Goal: Task Accomplishment & Management: Use online tool/utility

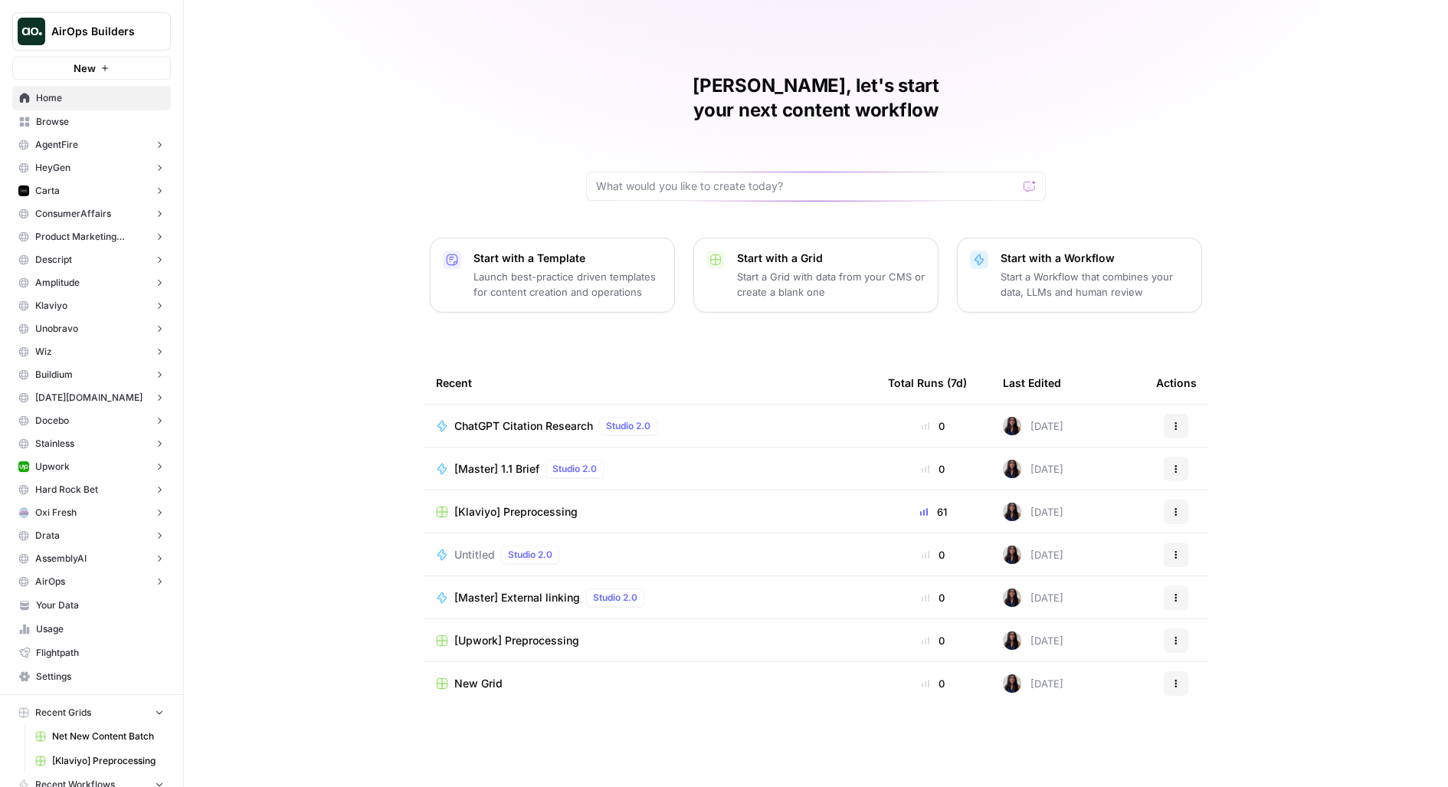
click at [95, 45] on button "AirOps Builders" at bounding box center [91, 31] width 159 height 38
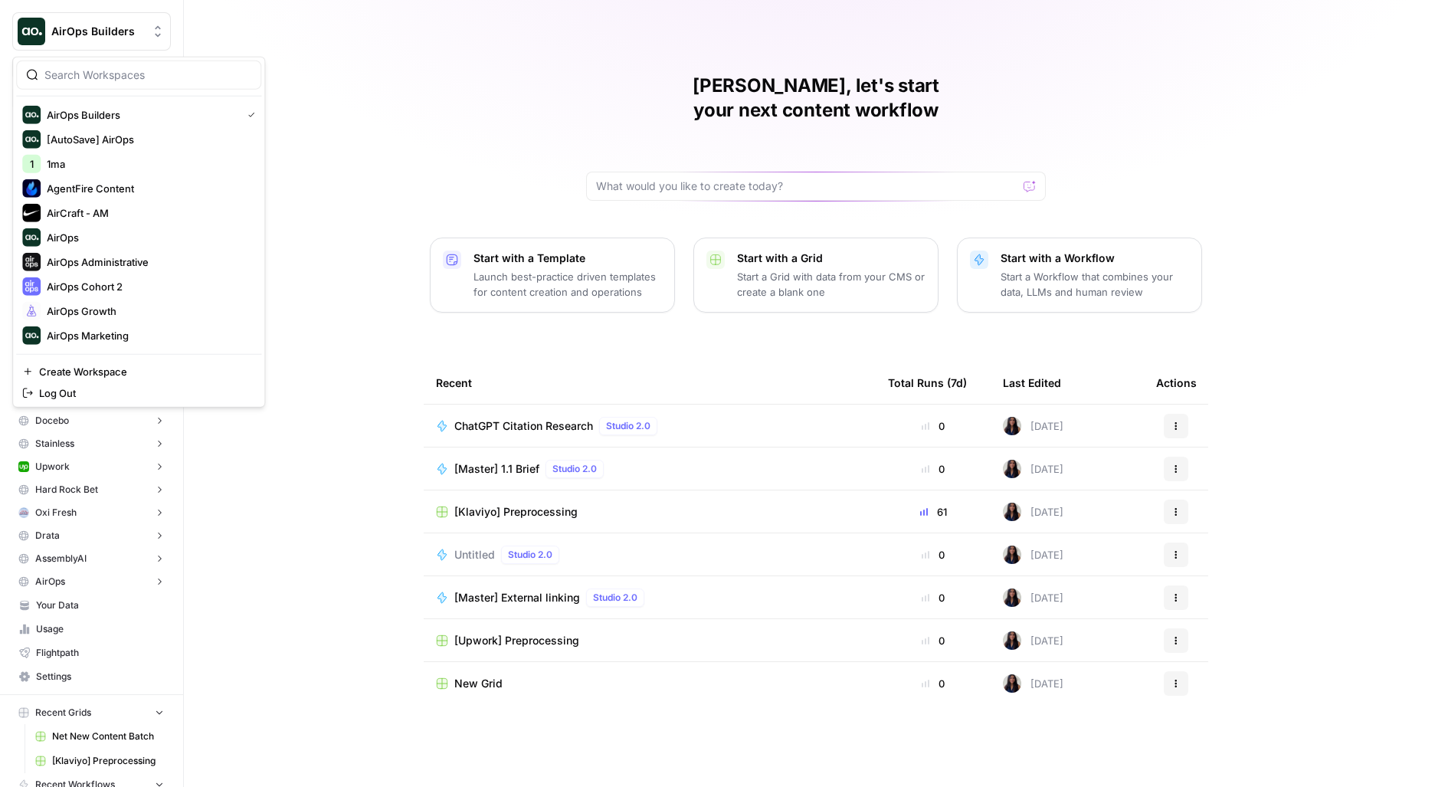
drag, startPoint x: 361, startPoint y: 244, endPoint x: 356, endPoint y: 225, distance: 18.9
click at [361, 244] on div "Melanie, let's start your next content workflow Start with a Template Launch be…" at bounding box center [816, 393] width 1264 height 787
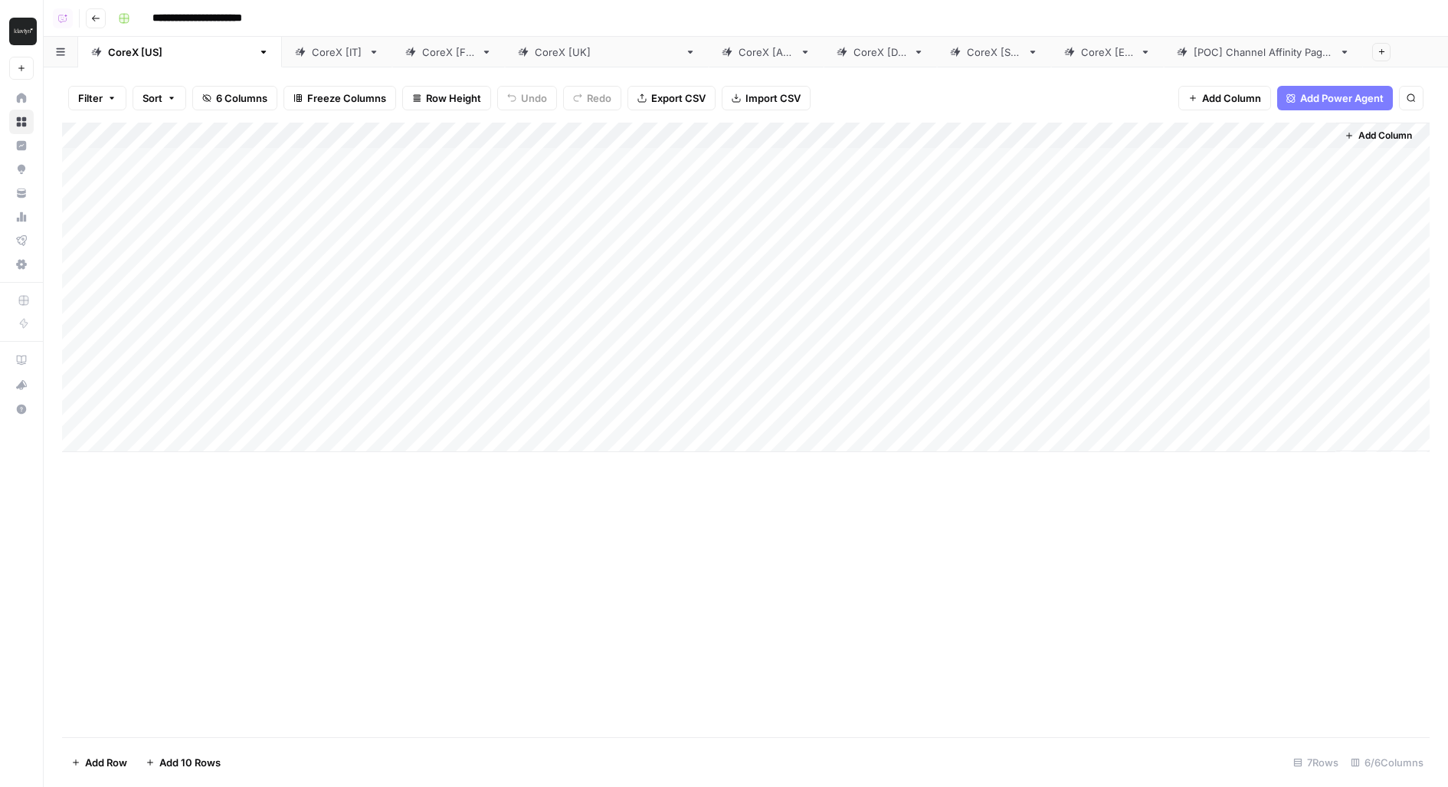
click at [282, 64] on link "CoreX [IT]" at bounding box center [337, 52] width 110 height 31
click at [917, 157] on div "Add Column" at bounding box center [745, 287] width 1367 height 329
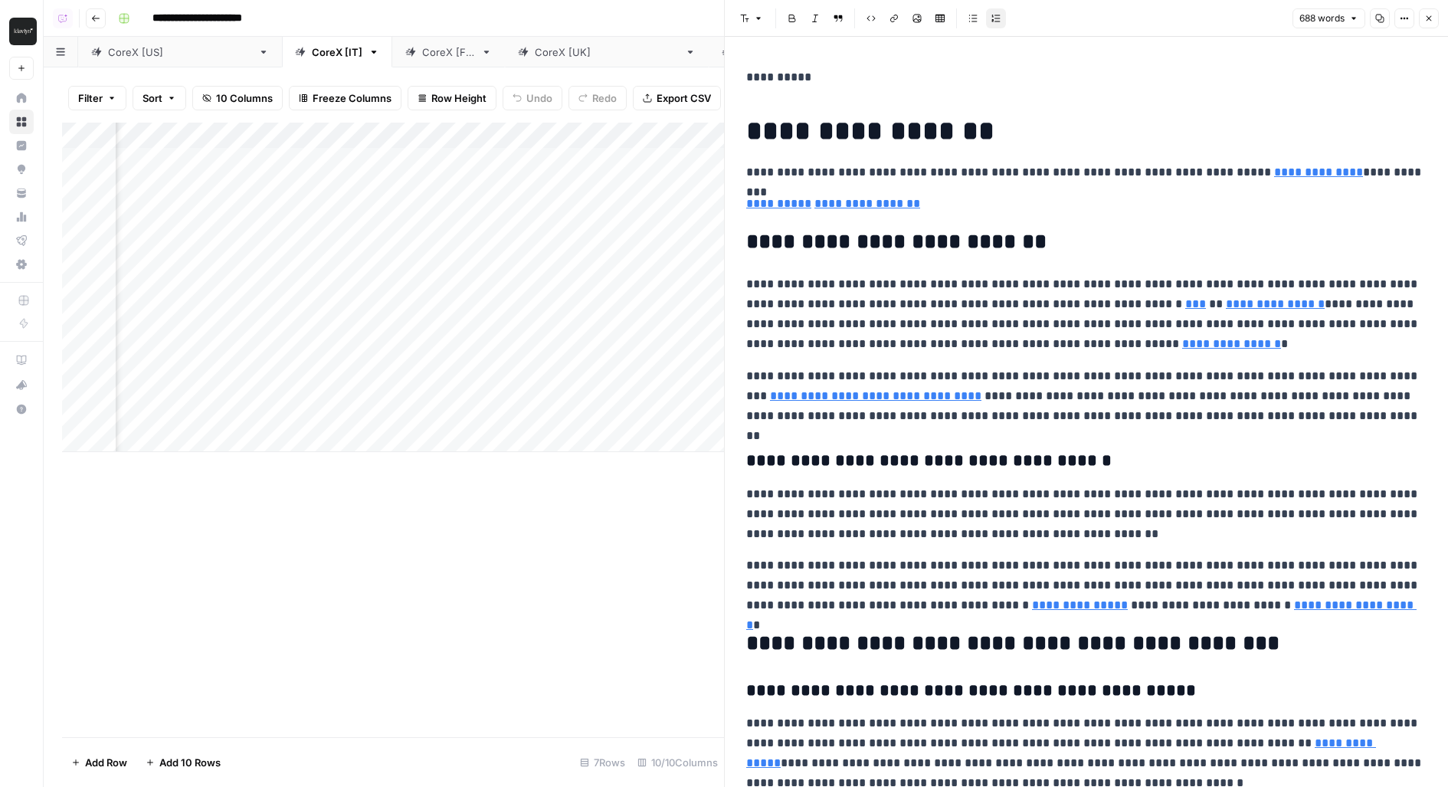
click at [1426, 20] on icon "button" at bounding box center [1428, 18] width 5 height 5
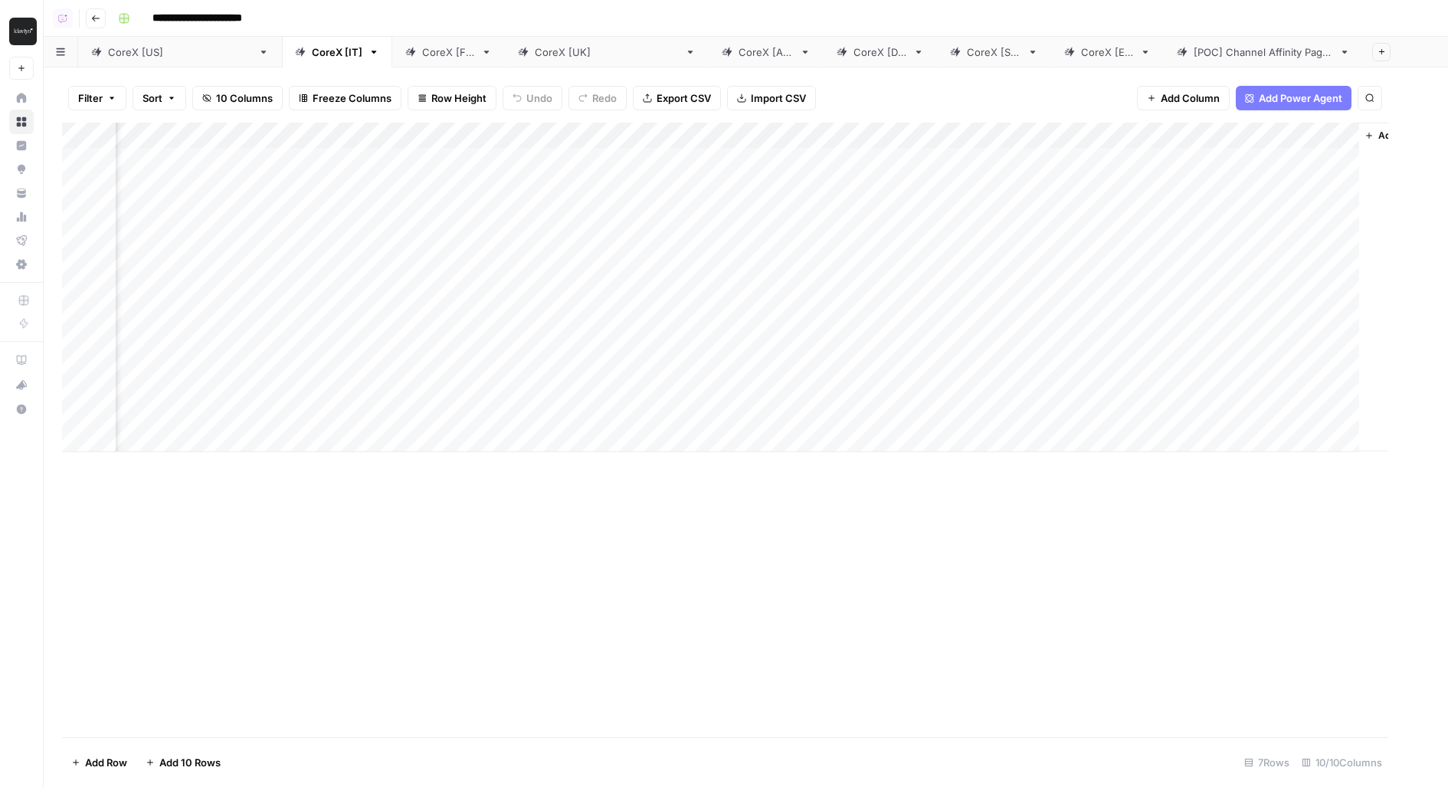
scroll to position [0, 390]
click at [938, 158] on div "Add Column" at bounding box center [745, 287] width 1367 height 329
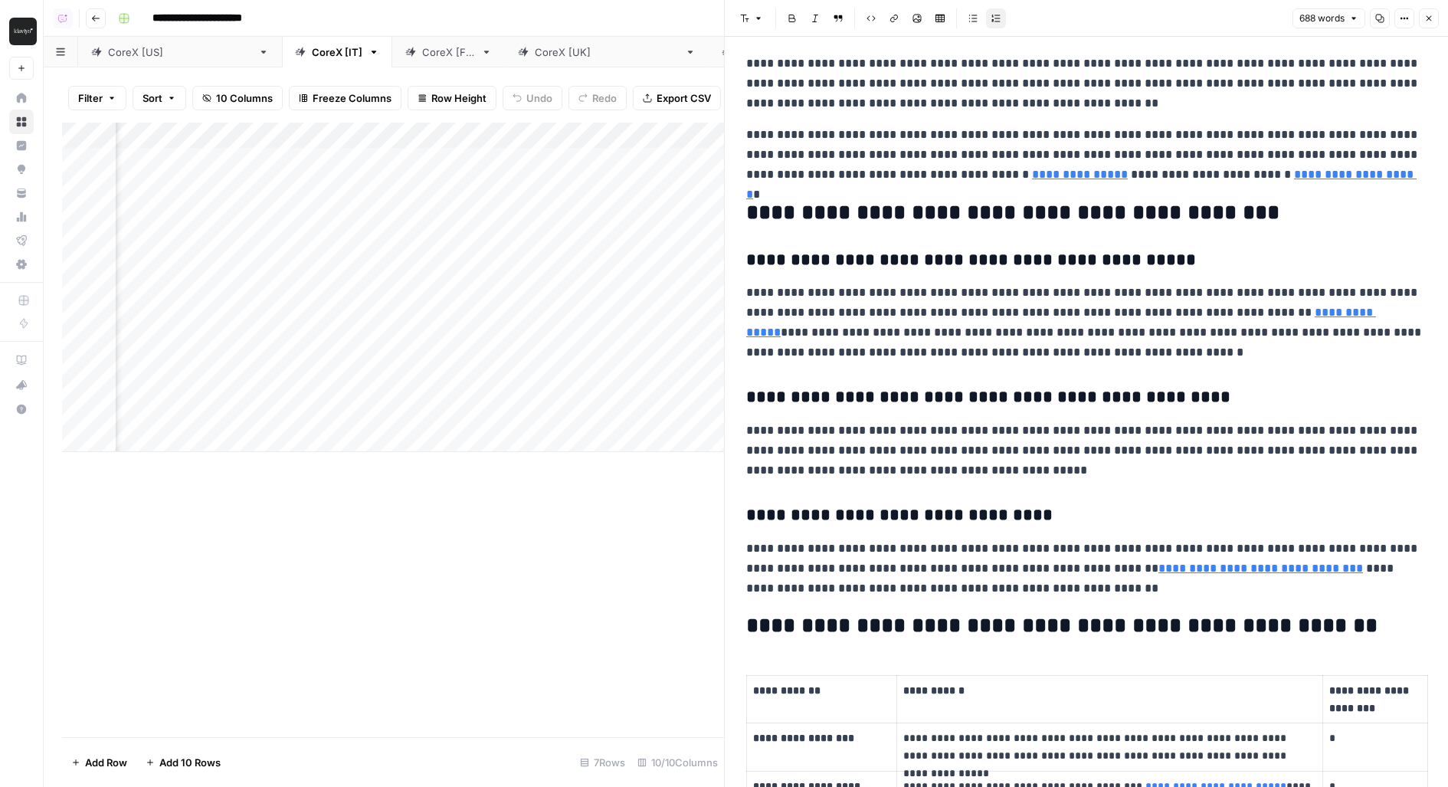
scroll to position [431, 0]
click at [139, 56] on div "CoreX [US]" at bounding box center [180, 51] width 144 height 15
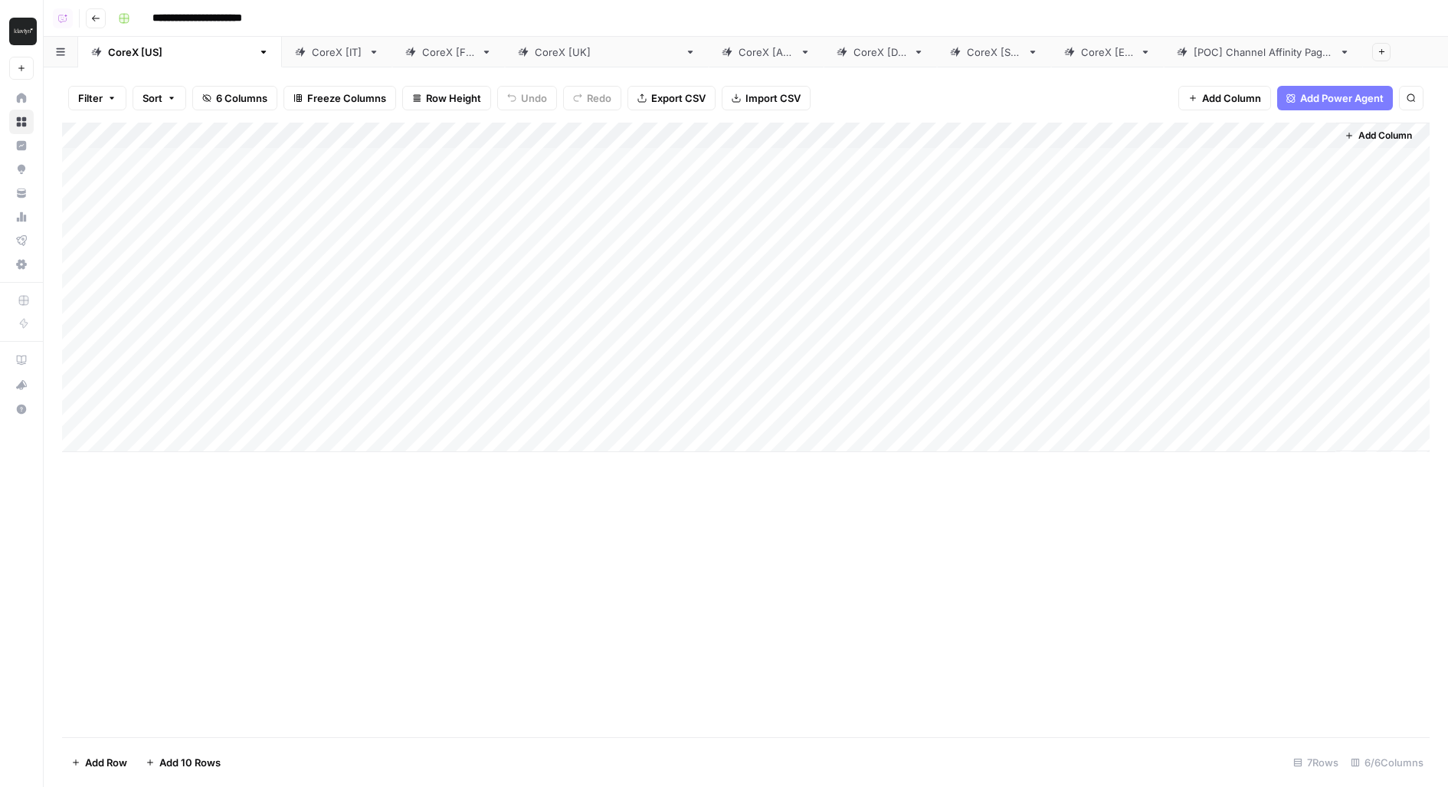
click at [312, 54] on div "CoreX [IT]" at bounding box center [337, 51] width 51 height 15
click at [1029, 134] on div "Add Column" at bounding box center [745, 287] width 1367 height 329
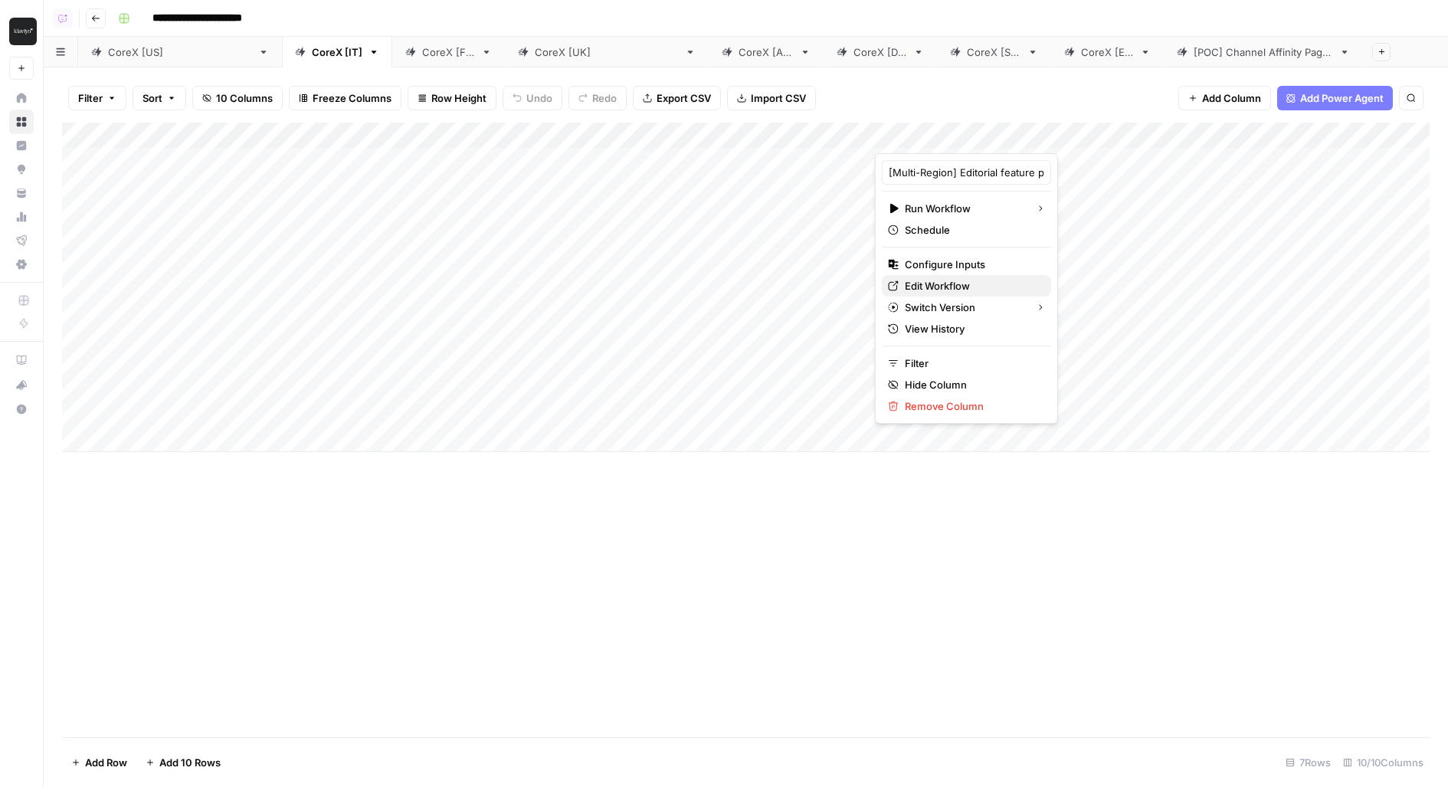
click at [928, 285] on span "Edit Workflow" at bounding box center [972, 285] width 134 height 15
click at [853, 54] on div "CoreX [DE]" at bounding box center [880, 51] width 54 height 15
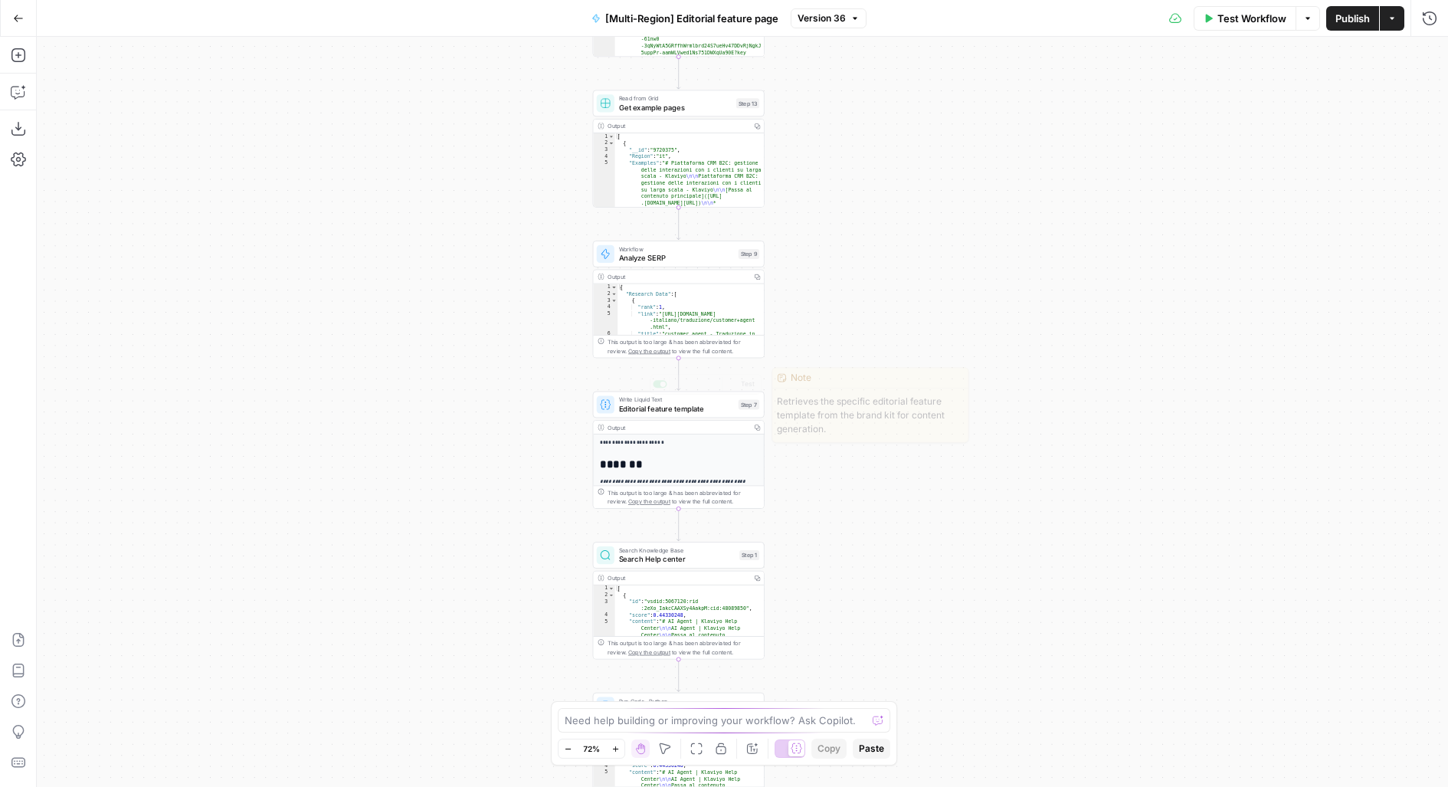
click at [651, 411] on span "Editorial feature template" at bounding box center [676, 408] width 115 height 11
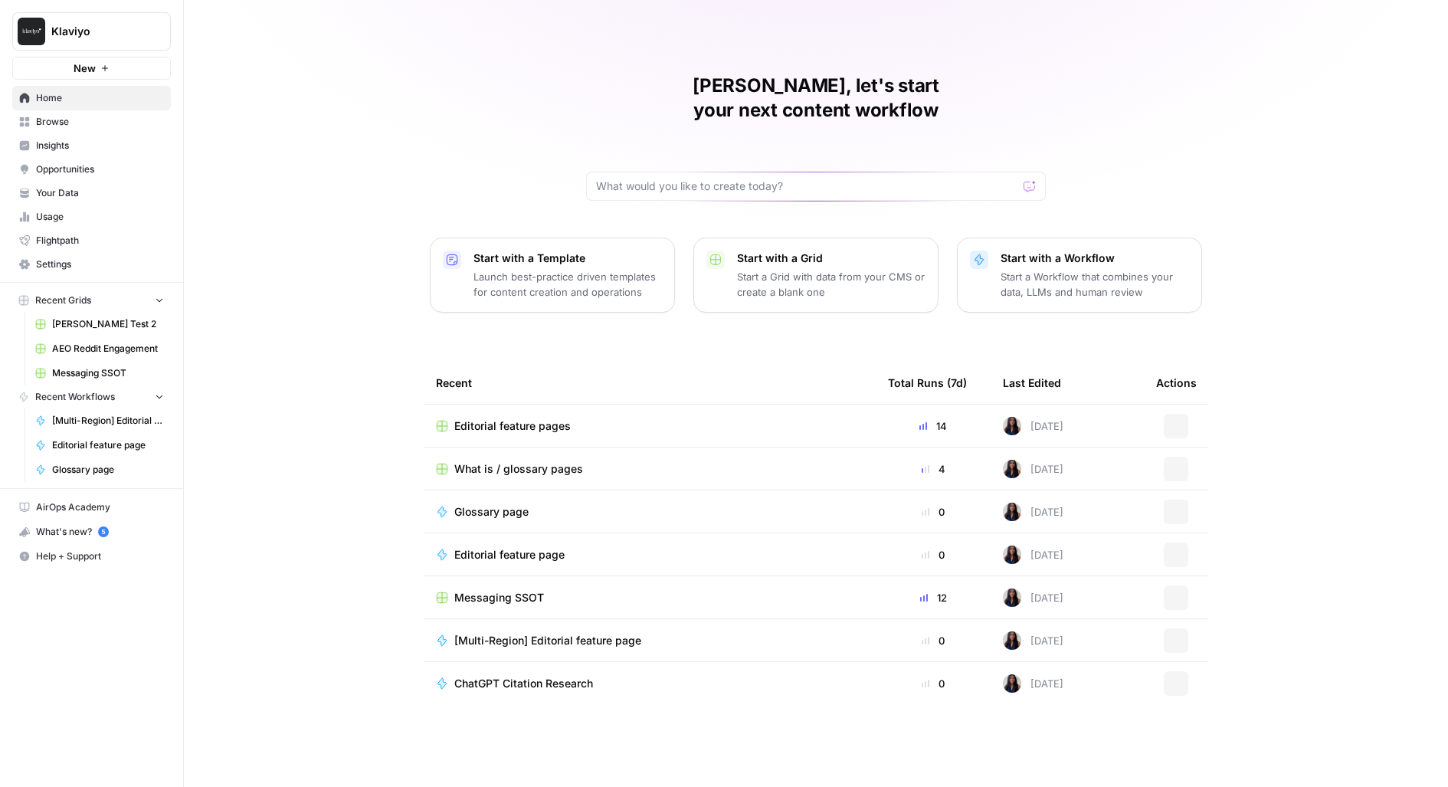
click at [51, 40] on button "Klaviyo" at bounding box center [91, 31] width 159 height 38
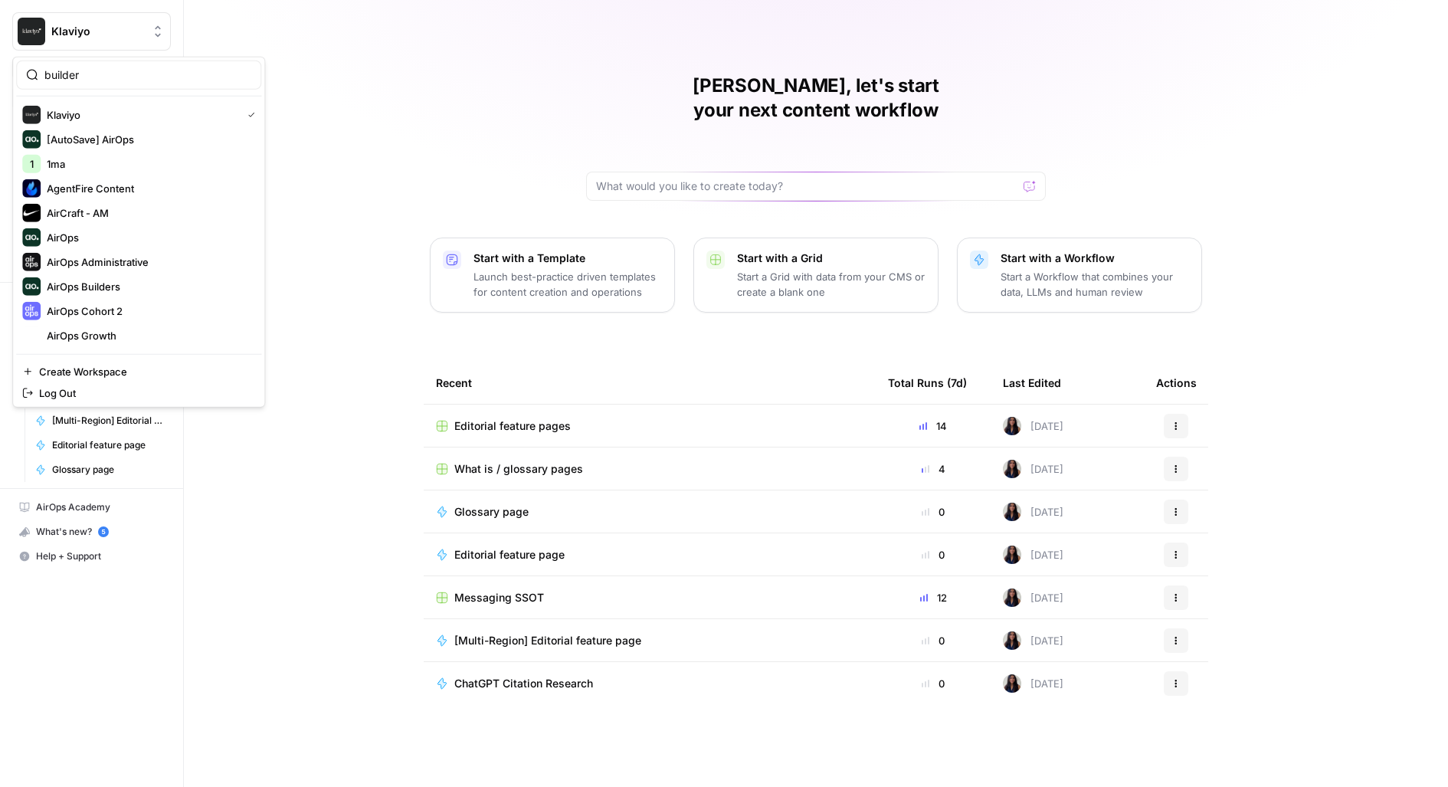
type input "builder"
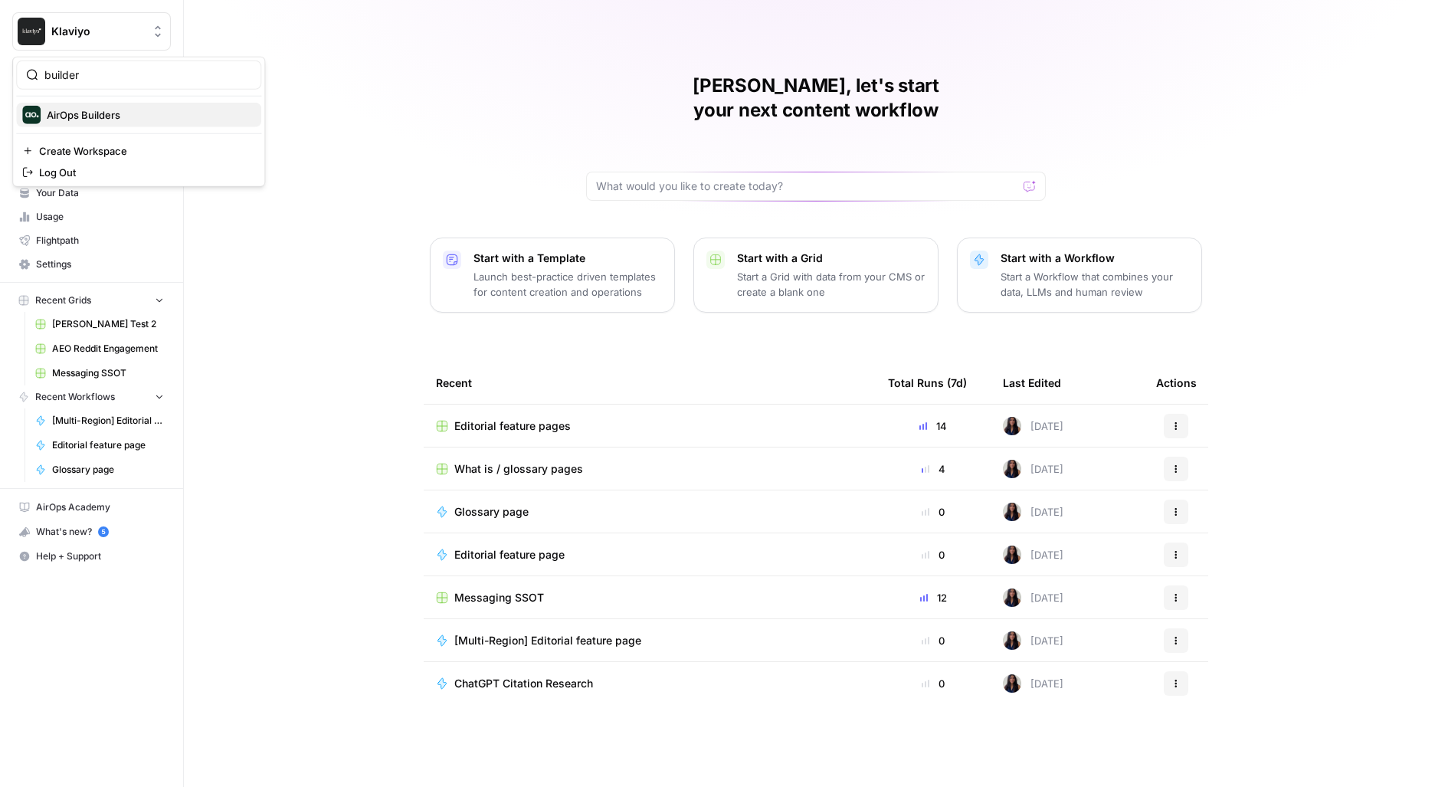
click button "AirOps Builders" at bounding box center [138, 115] width 245 height 25
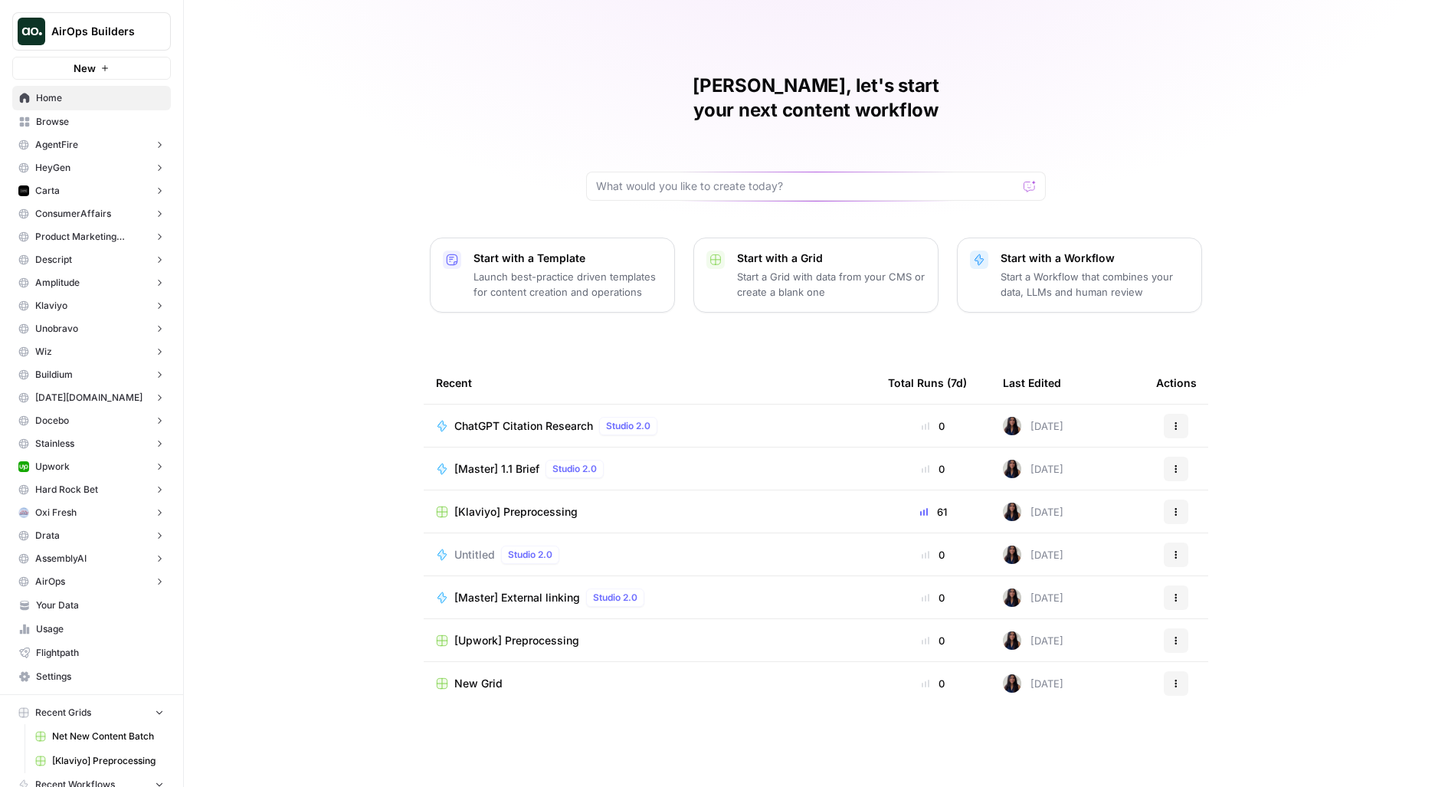
click at [99, 129] on link "Browse" at bounding box center [91, 122] width 159 height 25
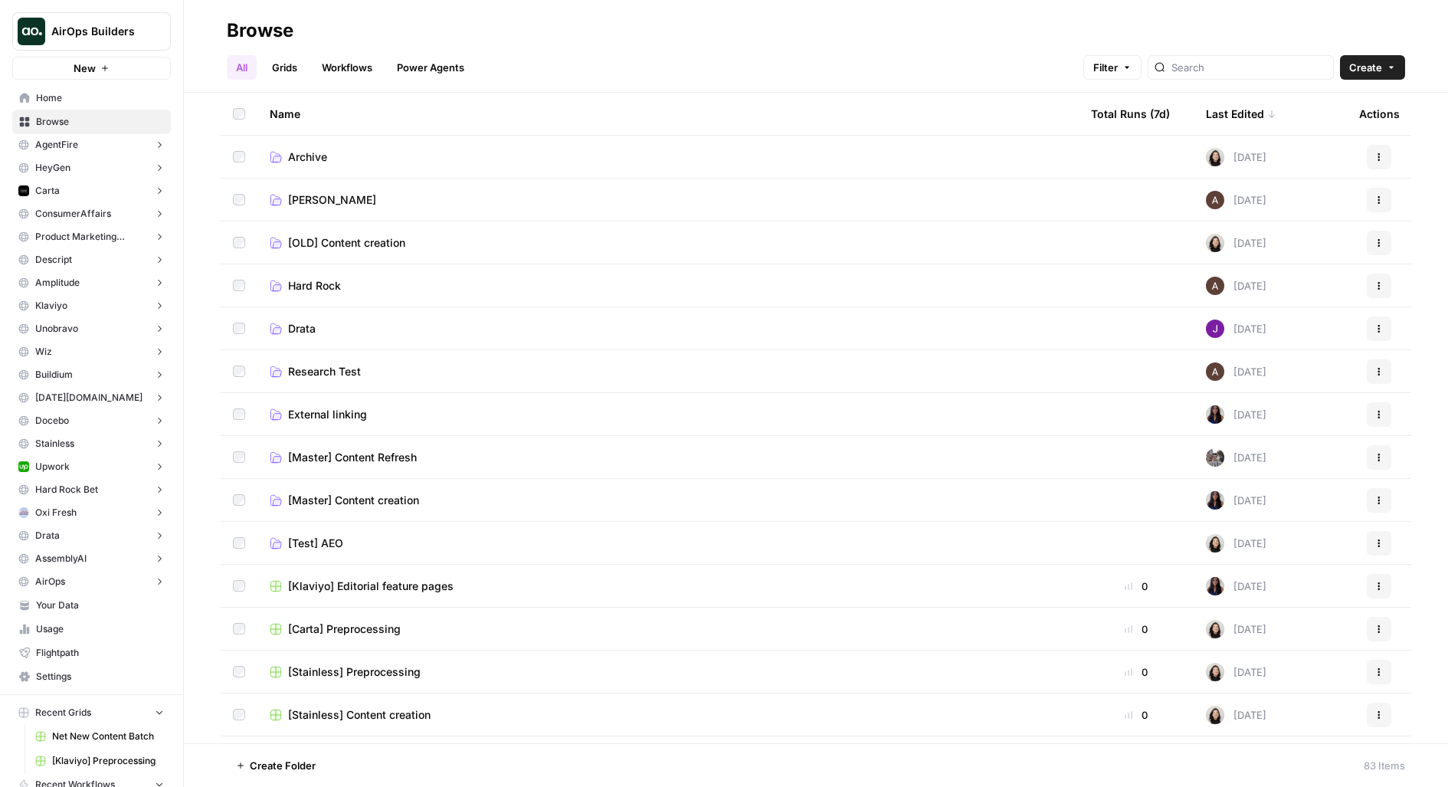
click at [314, 456] on span "[Master] Content Refresh" at bounding box center [352, 457] width 129 height 15
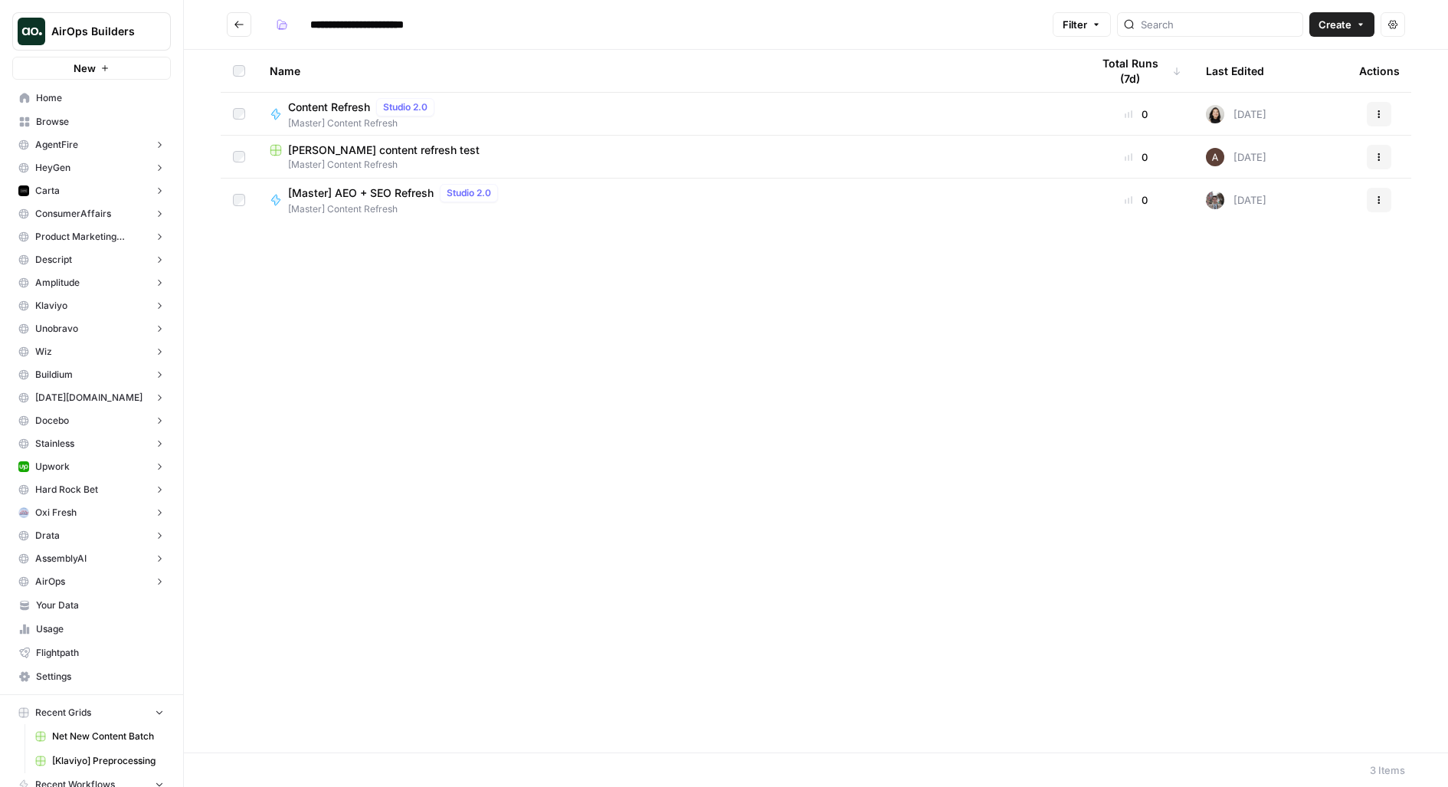
click at [386, 209] on span "[Master] Content Refresh" at bounding box center [396, 209] width 216 height 14
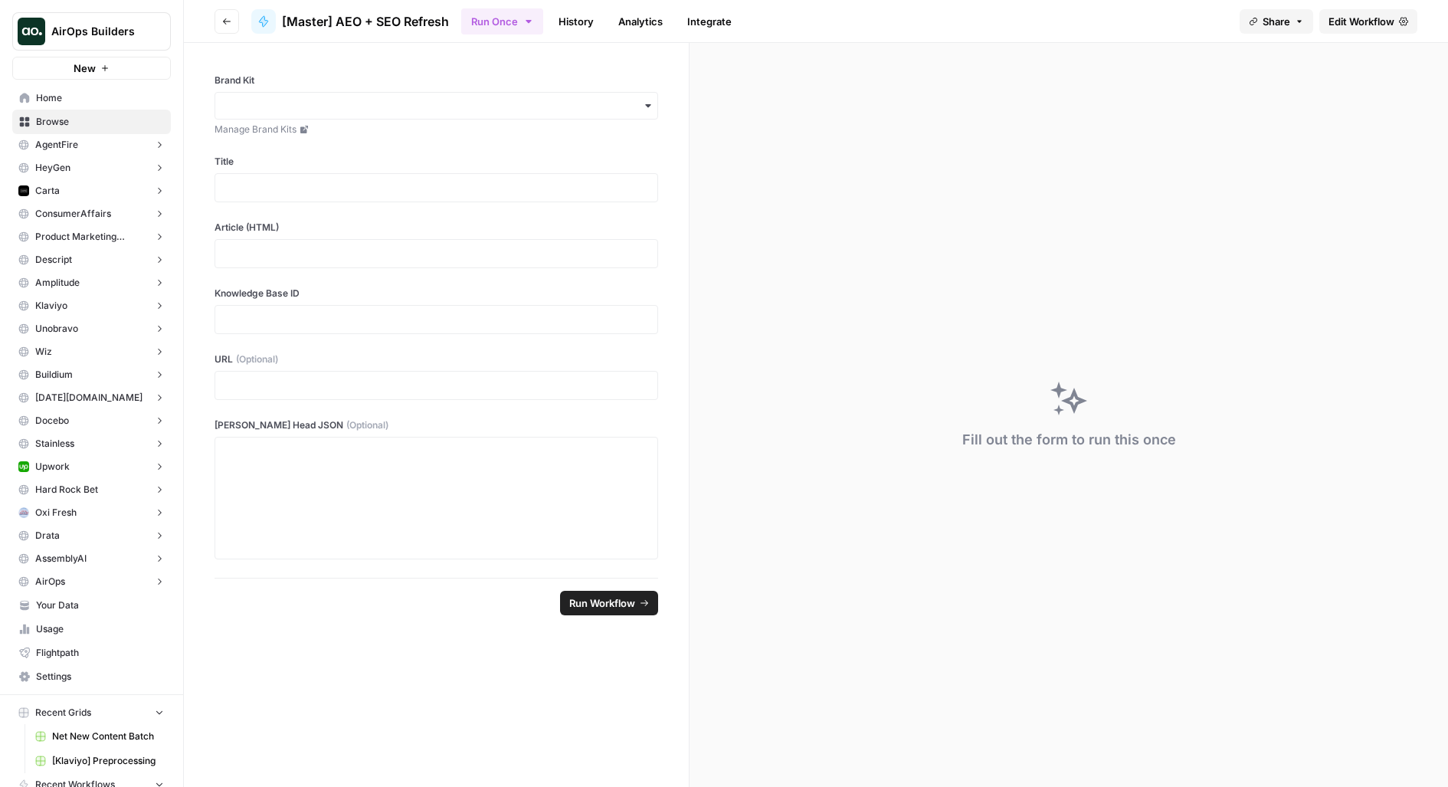
click at [219, 13] on button "Go back" at bounding box center [226, 21] width 25 height 25
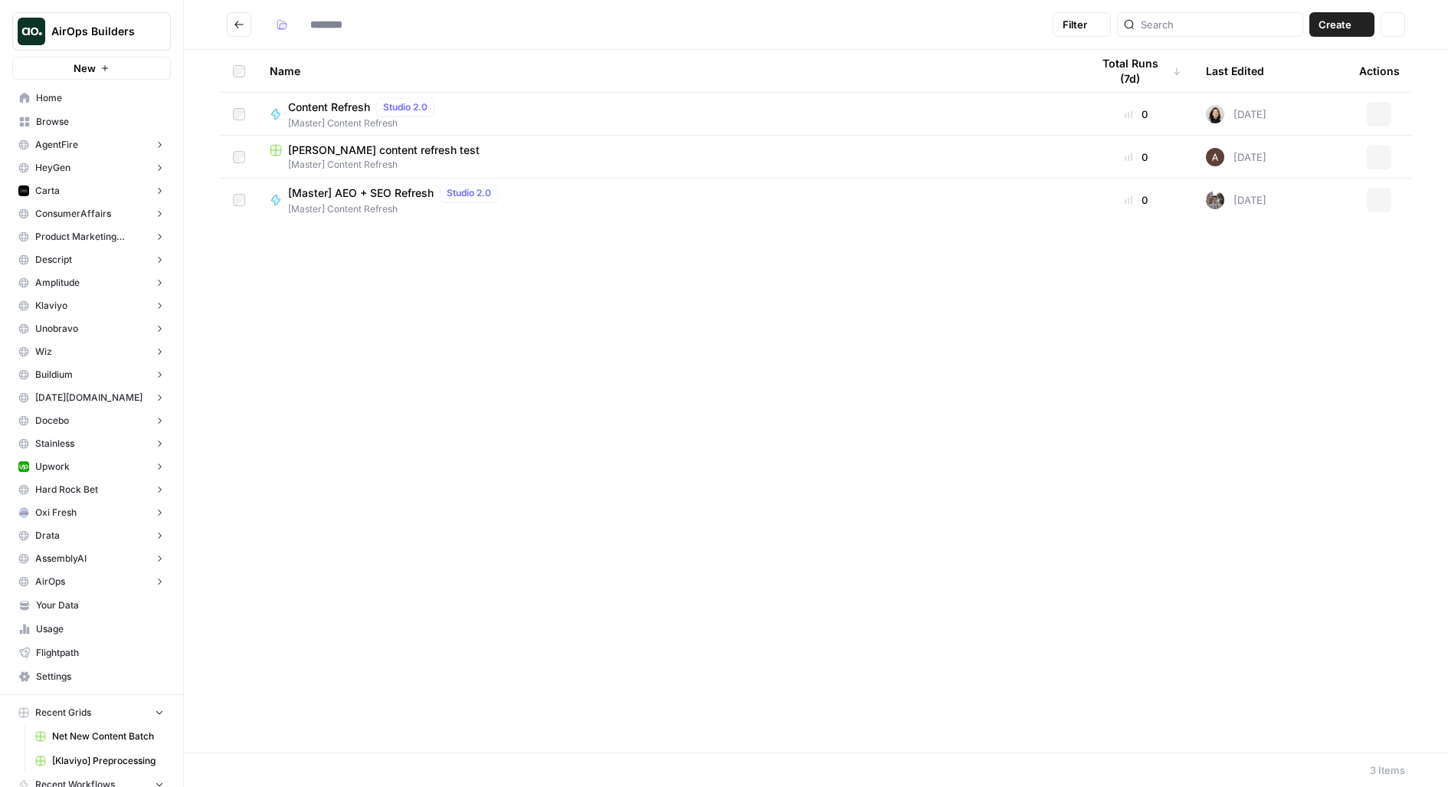
type input "**********"
click at [387, 199] on span "[Master] AEO + SEO Refresh" at bounding box center [361, 192] width 146 height 15
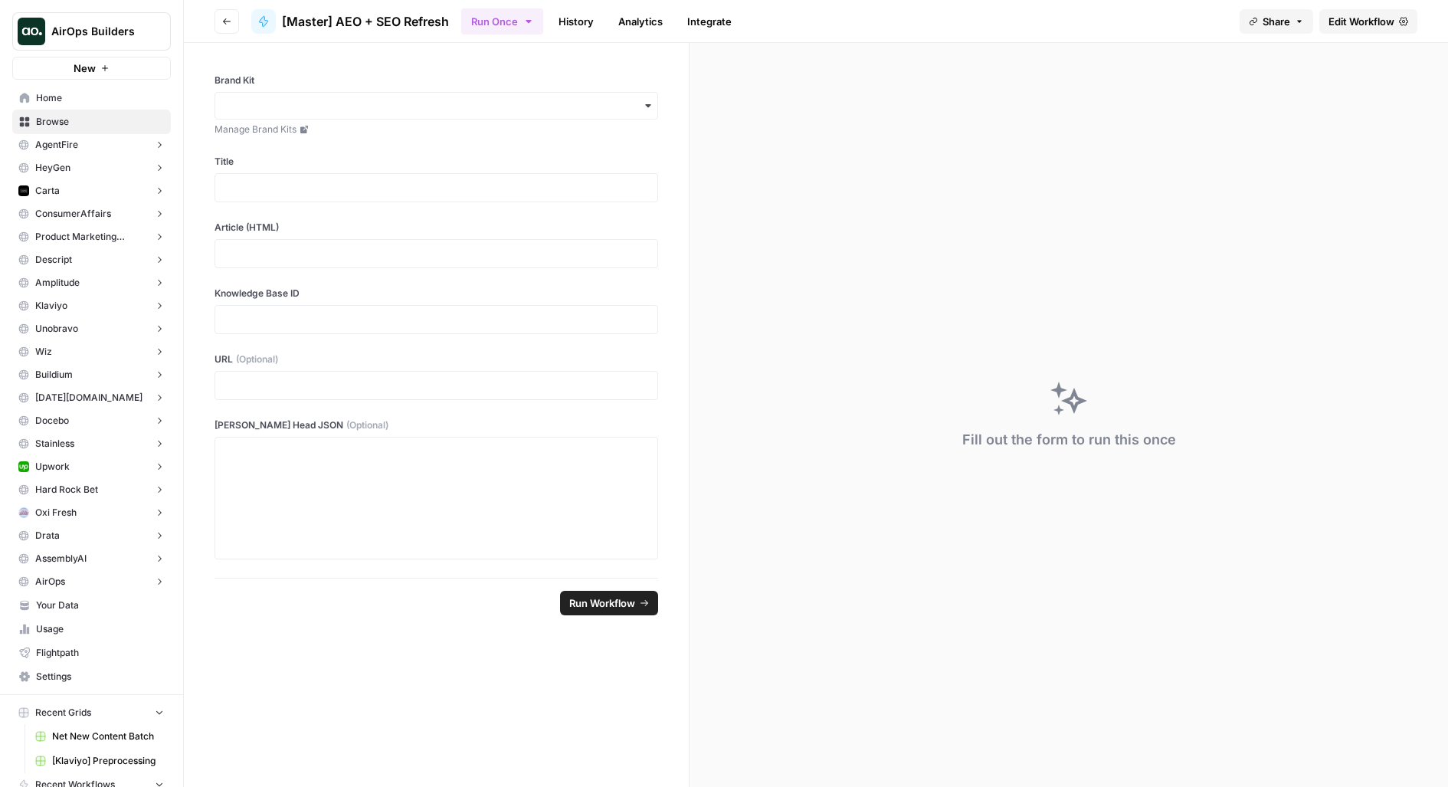
click at [1361, 11] on link "Edit Workflow" at bounding box center [1368, 21] width 98 height 25
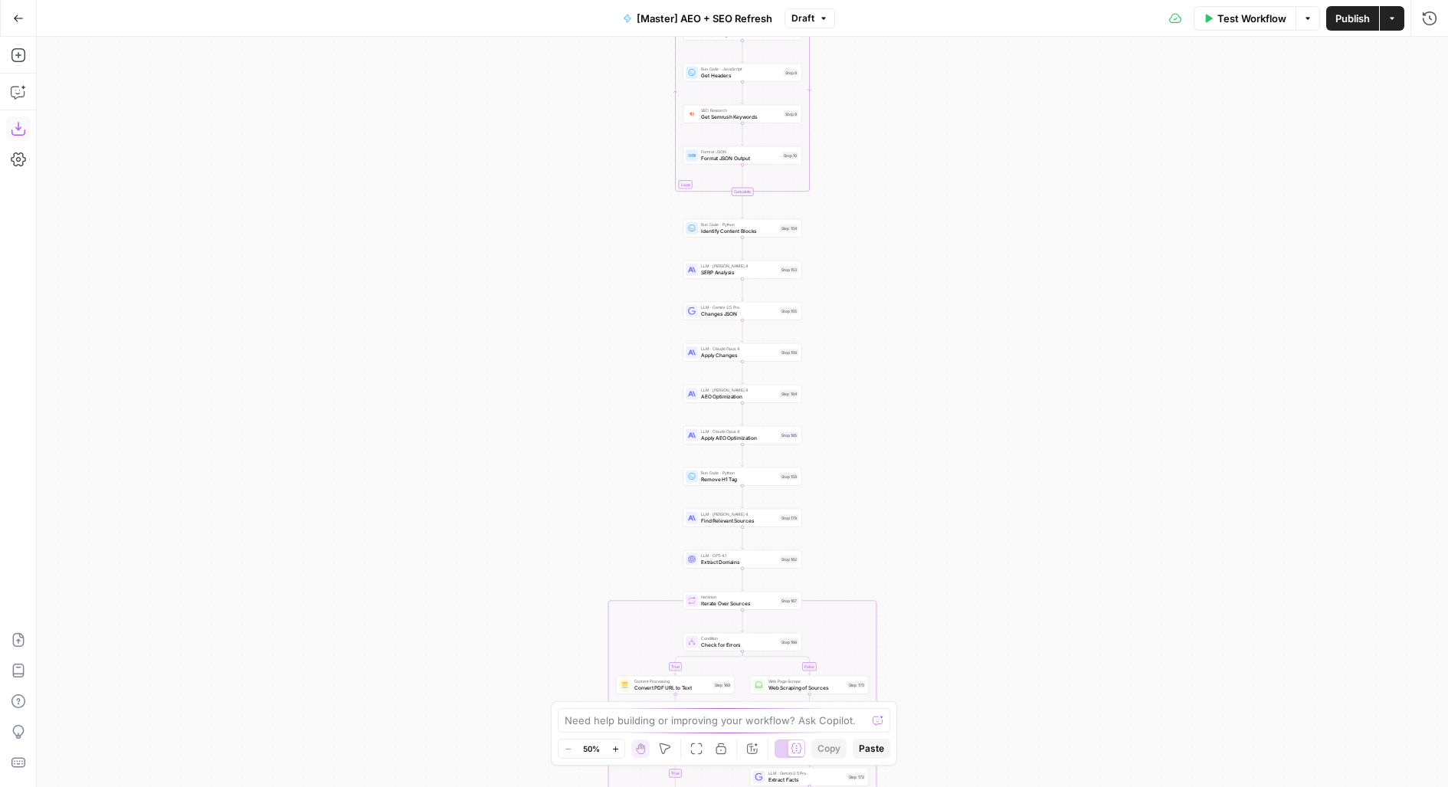
click at [16, 121] on icon "button" at bounding box center [18, 128] width 15 height 15
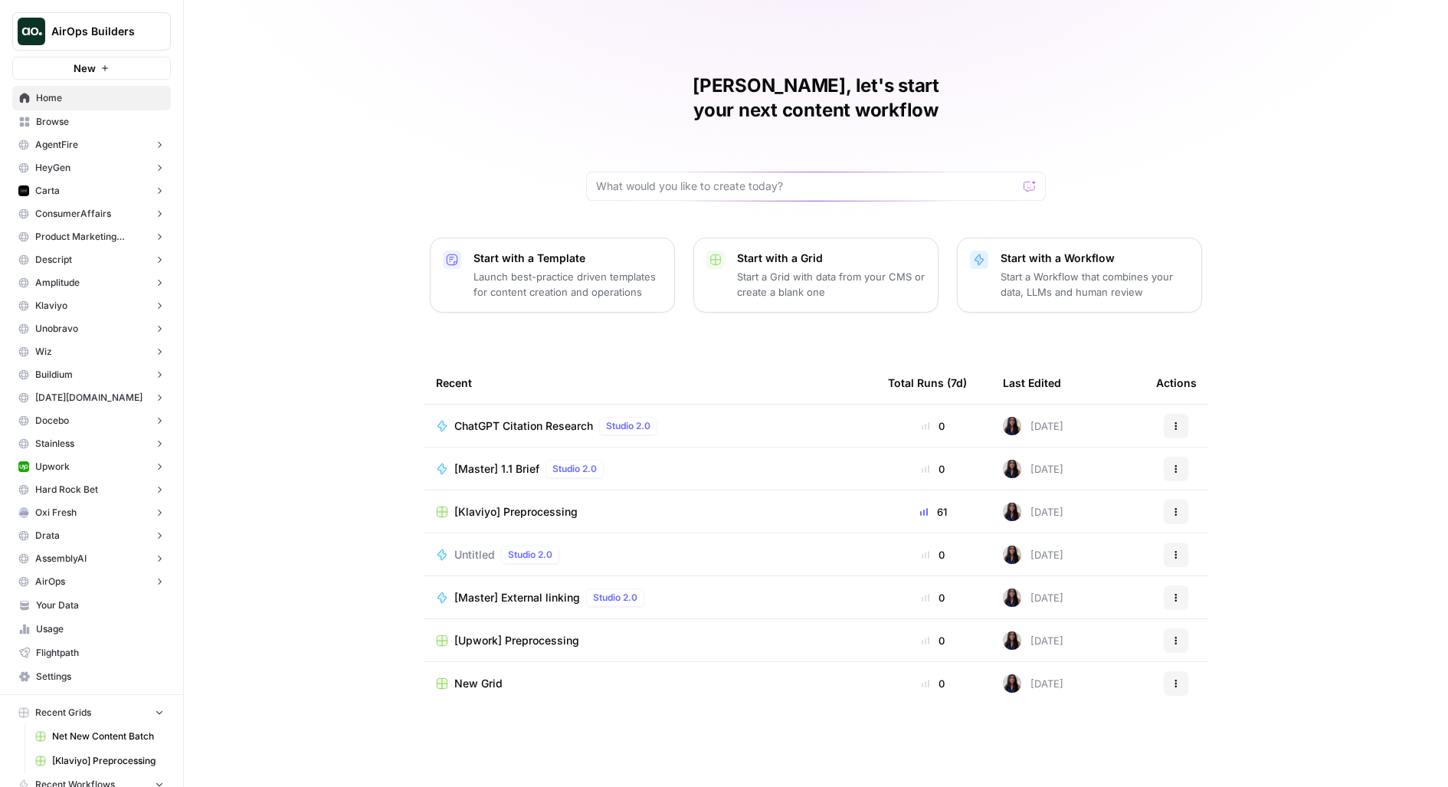
click at [126, 35] on span "AirOps Builders" at bounding box center [97, 31] width 93 height 15
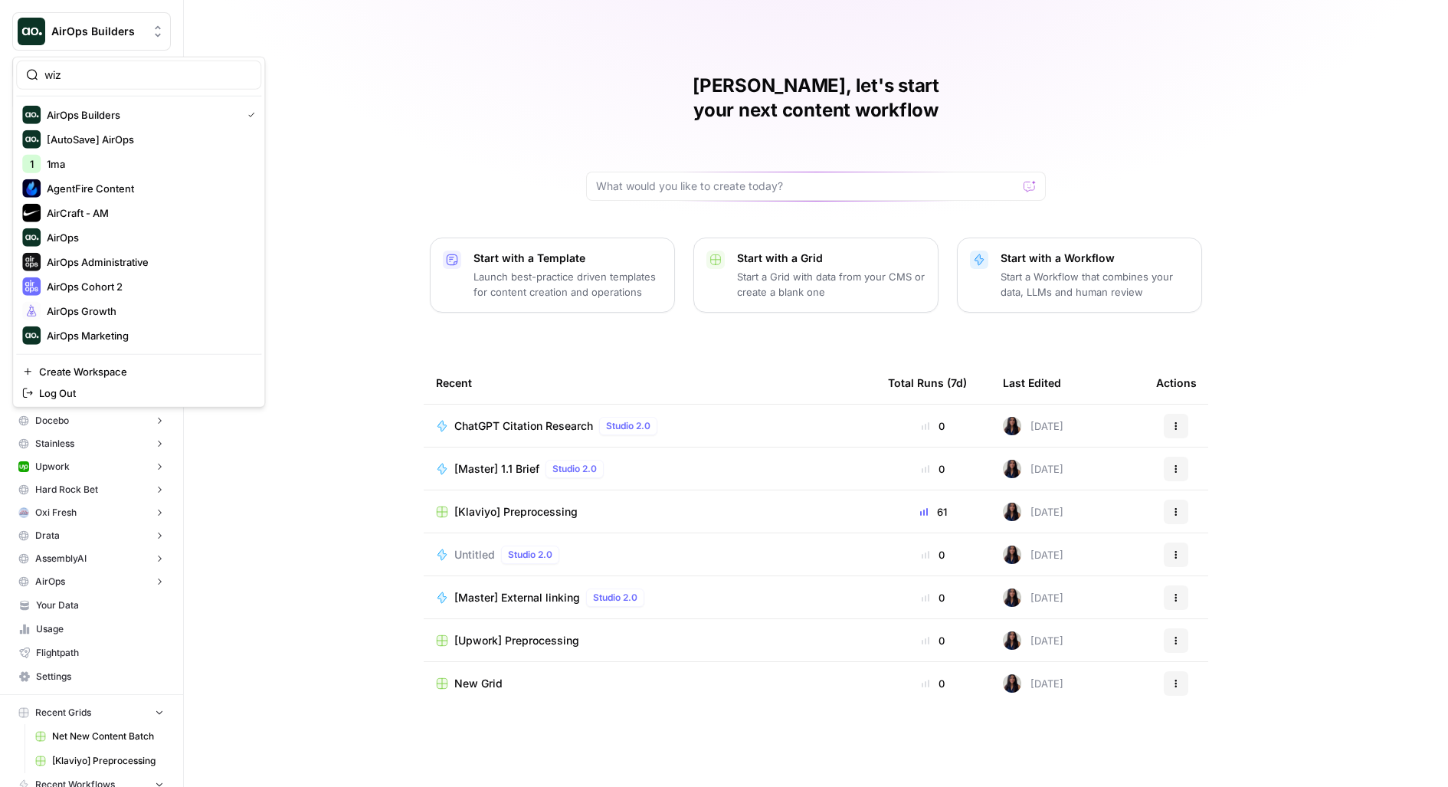
type input "wiz"
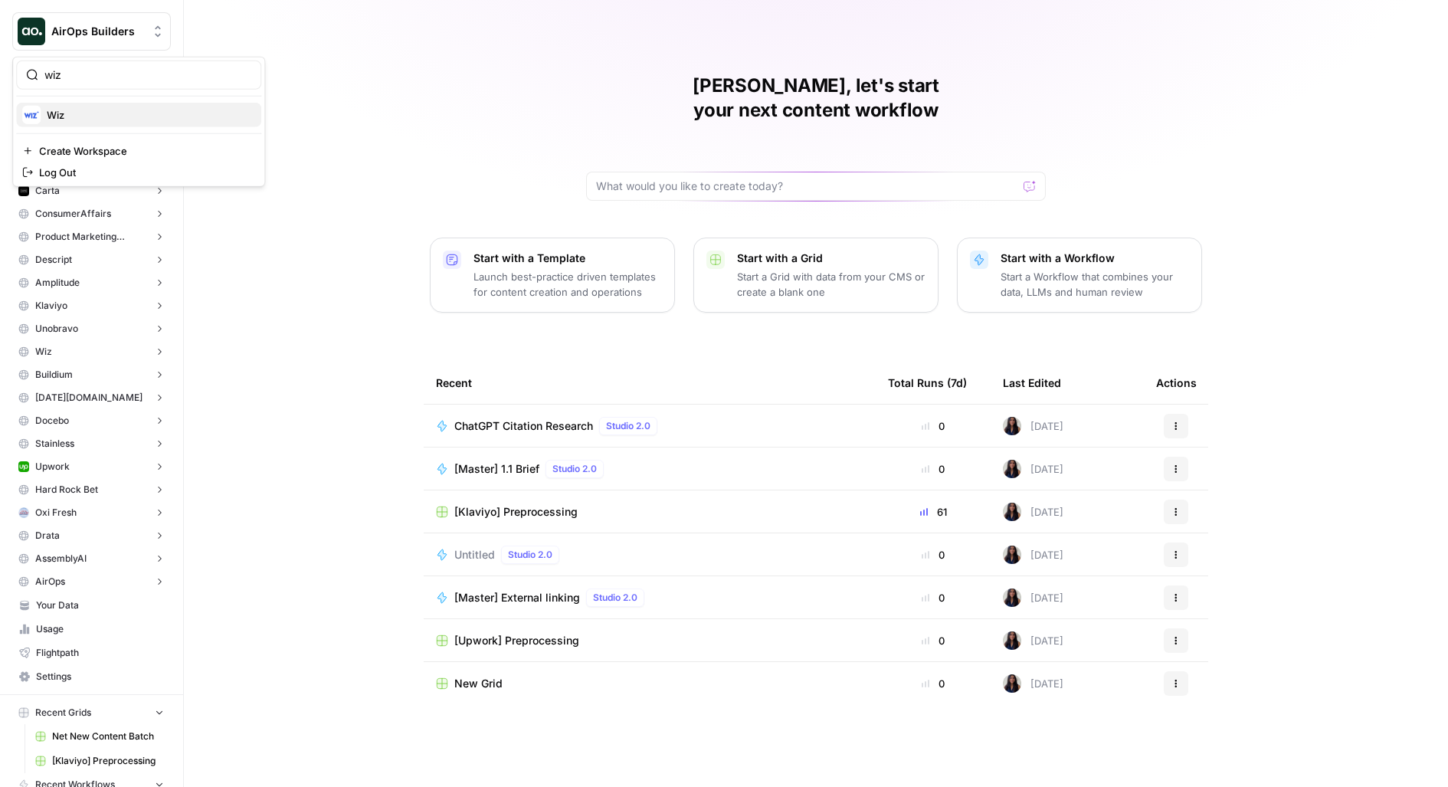
click button "Wiz" at bounding box center [138, 115] width 245 height 25
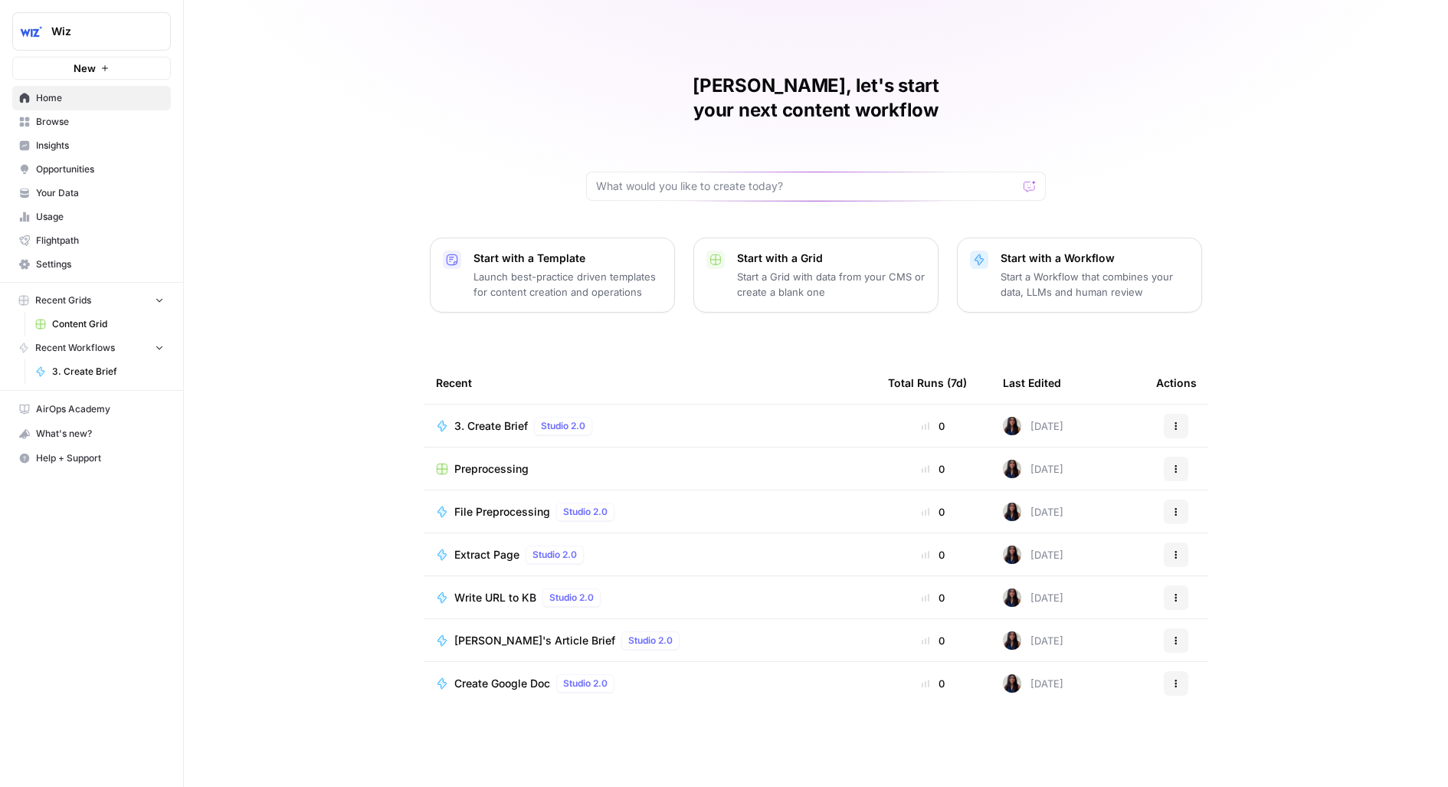
click at [68, 127] on span "Browse" at bounding box center [100, 122] width 128 height 14
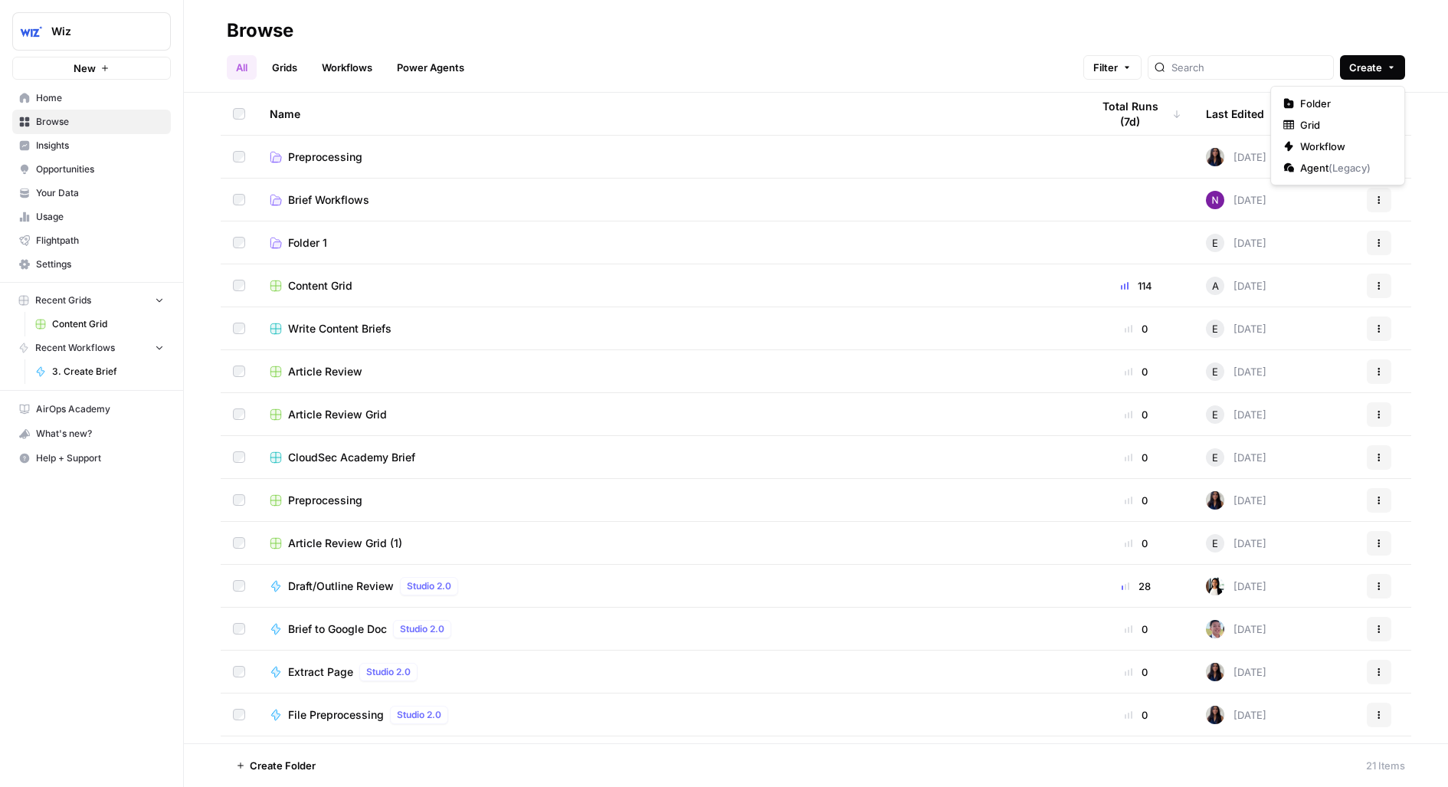
click at [1362, 67] on span "Create" at bounding box center [1365, 67] width 33 height 15
click at [1328, 100] on span "Folder" at bounding box center [1343, 103] width 86 height 15
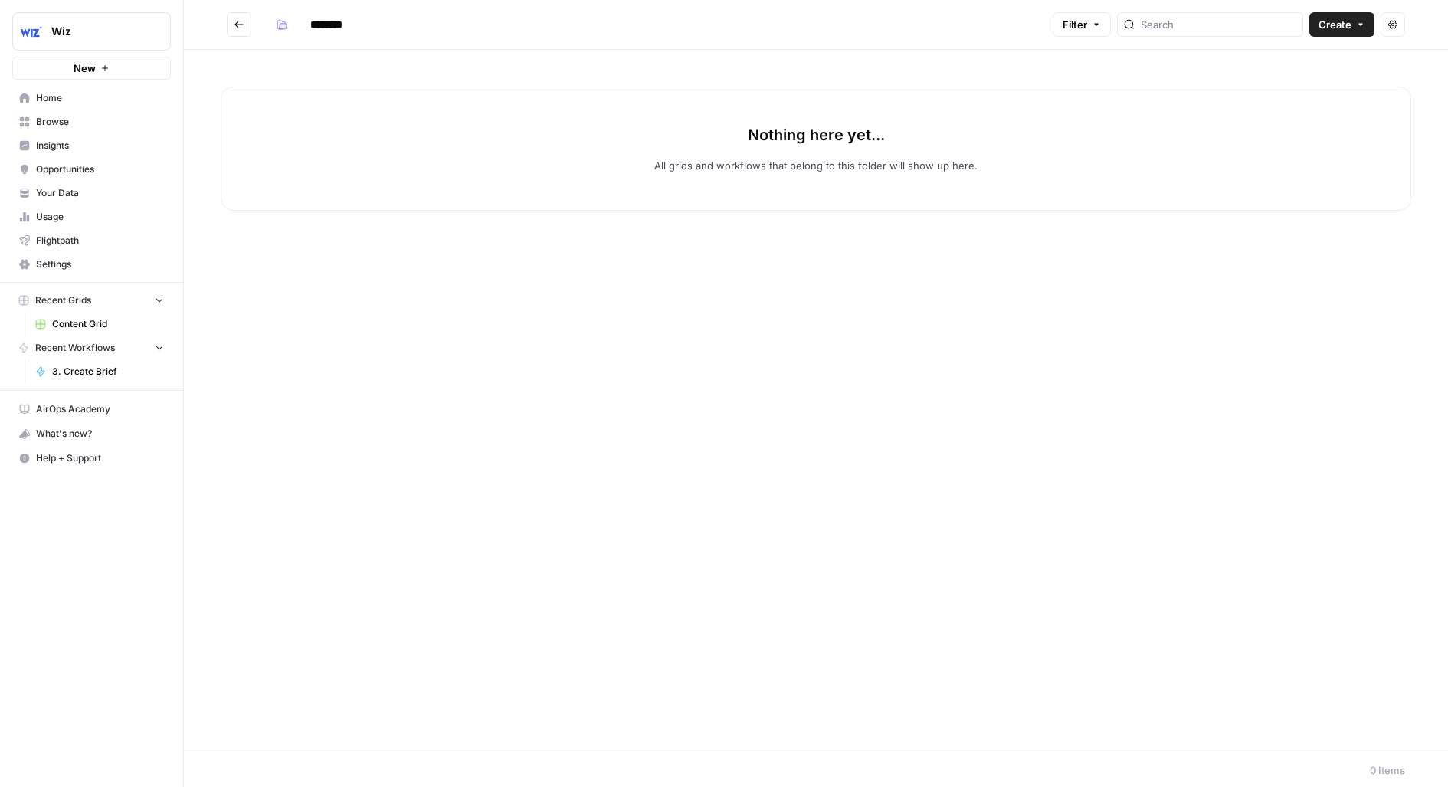
click at [341, 28] on input "********" at bounding box center [346, 24] width 86 height 25
type input "*"
type input "**********"
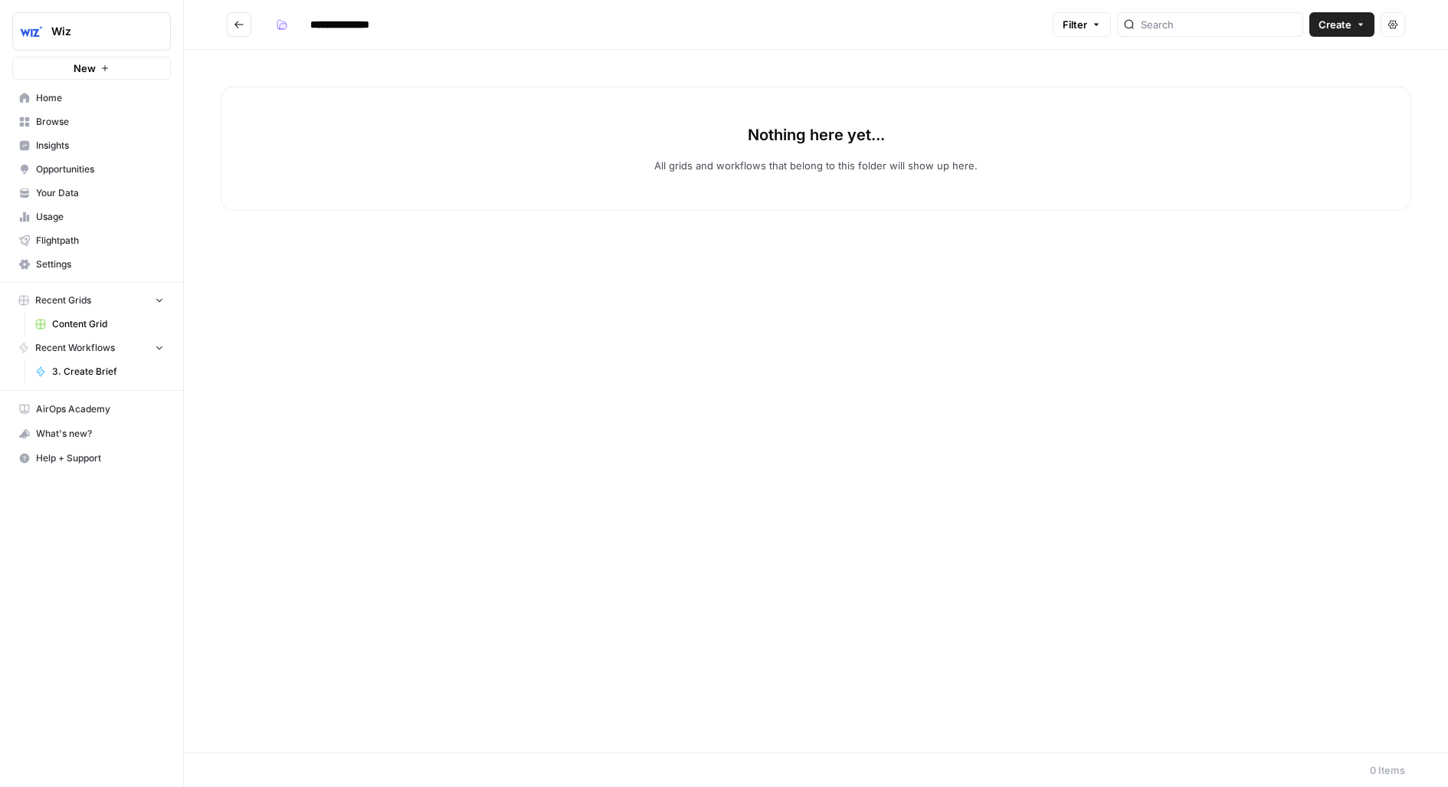
click at [1351, 31] on span "Create" at bounding box center [1334, 24] width 33 height 15
click at [1313, 85] on span "Workflow" at bounding box center [1313, 81] width 86 height 15
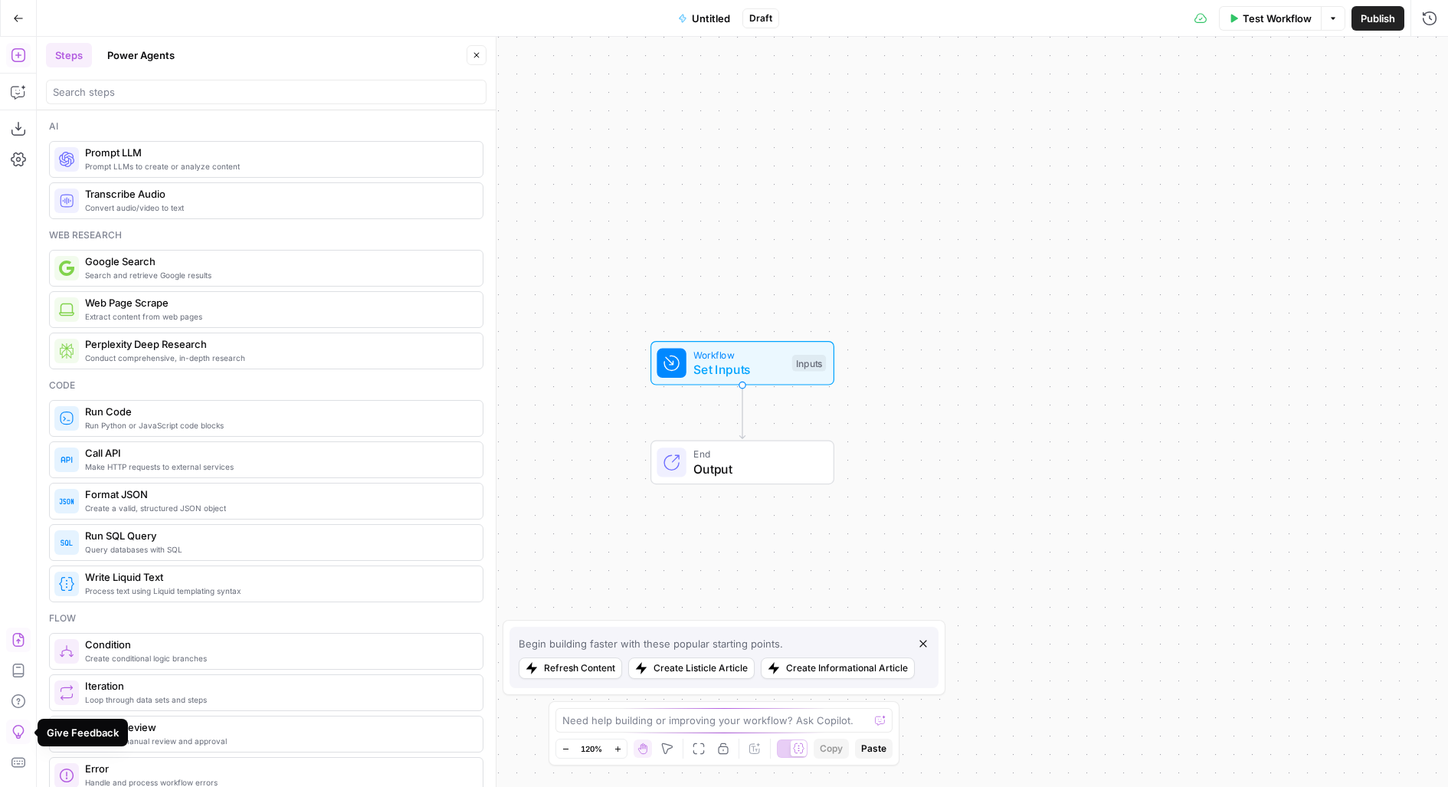
click at [18, 640] on icon "button" at bounding box center [18, 639] width 15 height 15
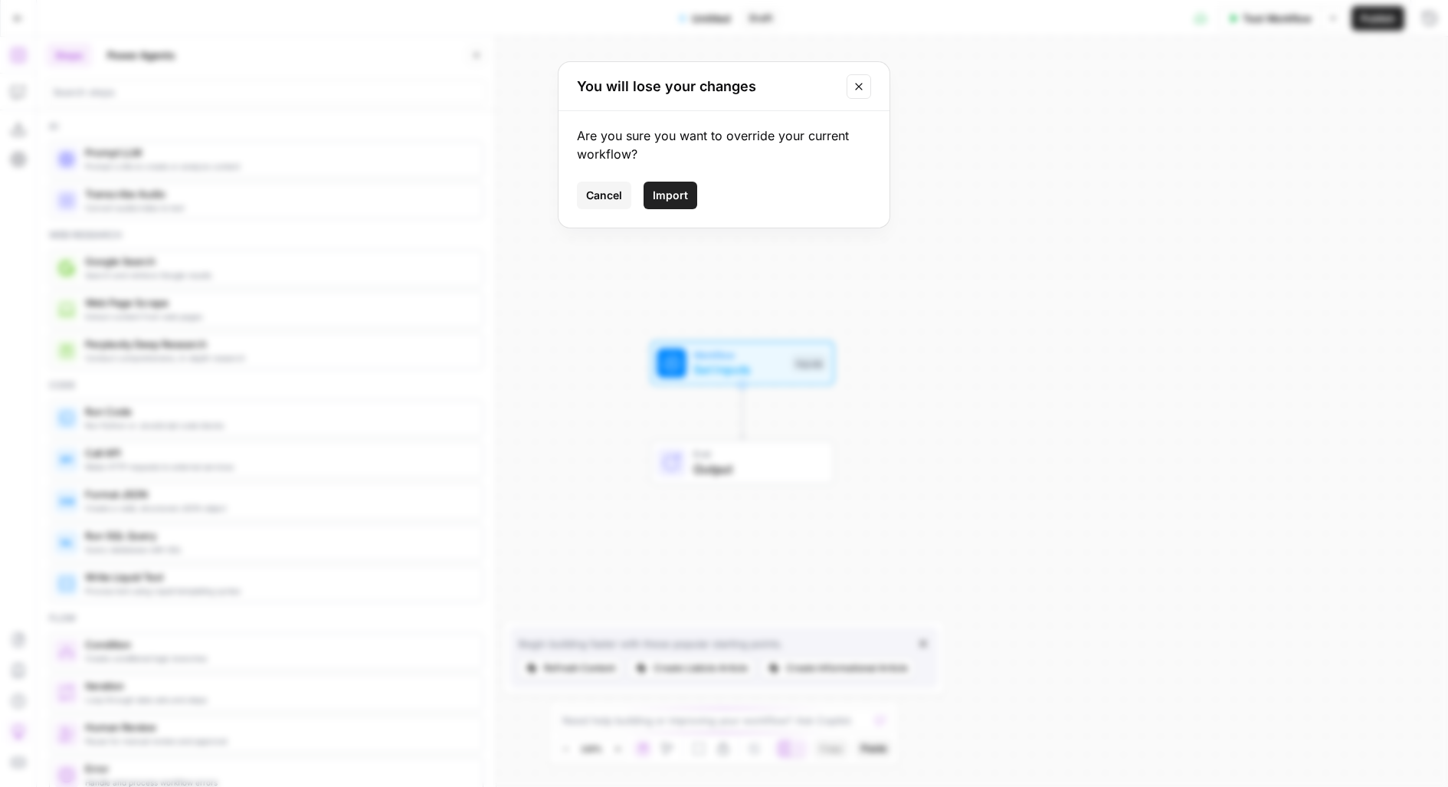
click at [669, 201] on span "Import" at bounding box center [670, 195] width 35 height 15
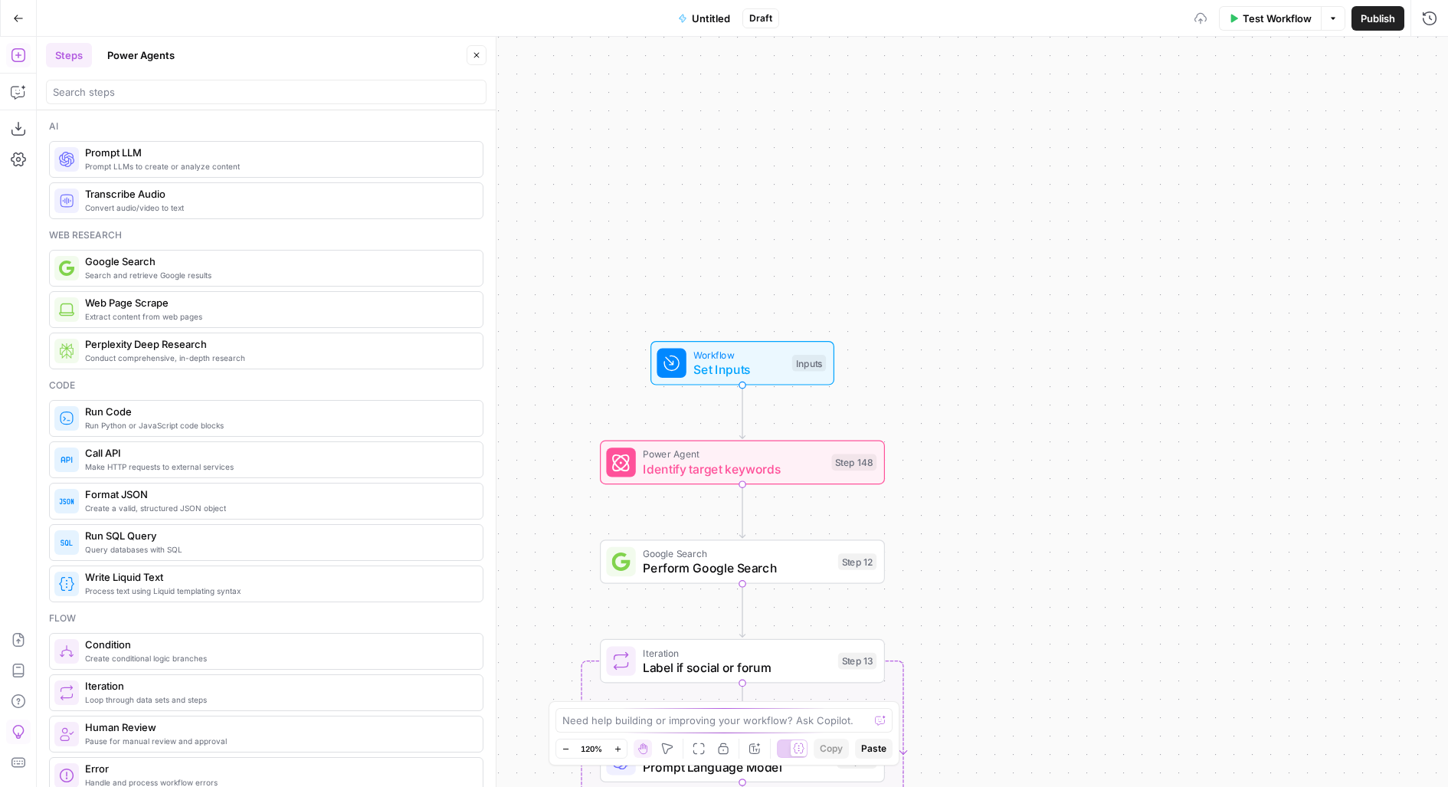
click at [704, 20] on span "Untitled" at bounding box center [711, 18] width 38 height 15
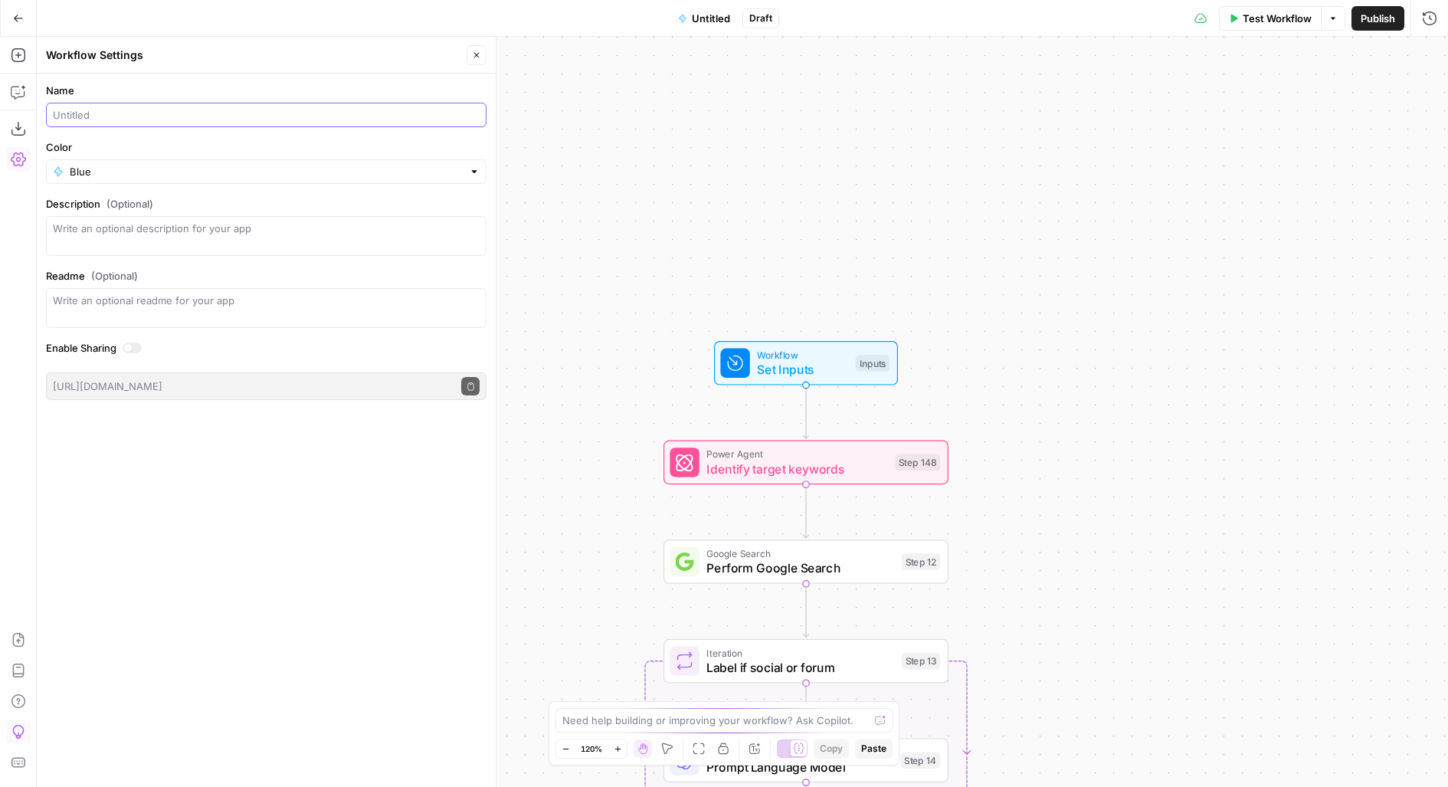
click at [176, 120] on input "Name" at bounding box center [266, 114] width 427 height 15
type input "M"
type input "Content Refresh"
click at [474, 48] on button "Close" at bounding box center [476, 55] width 20 height 20
drag, startPoint x: 595, startPoint y: 482, endPoint x: 424, endPoint y: 278, distance: 265.9
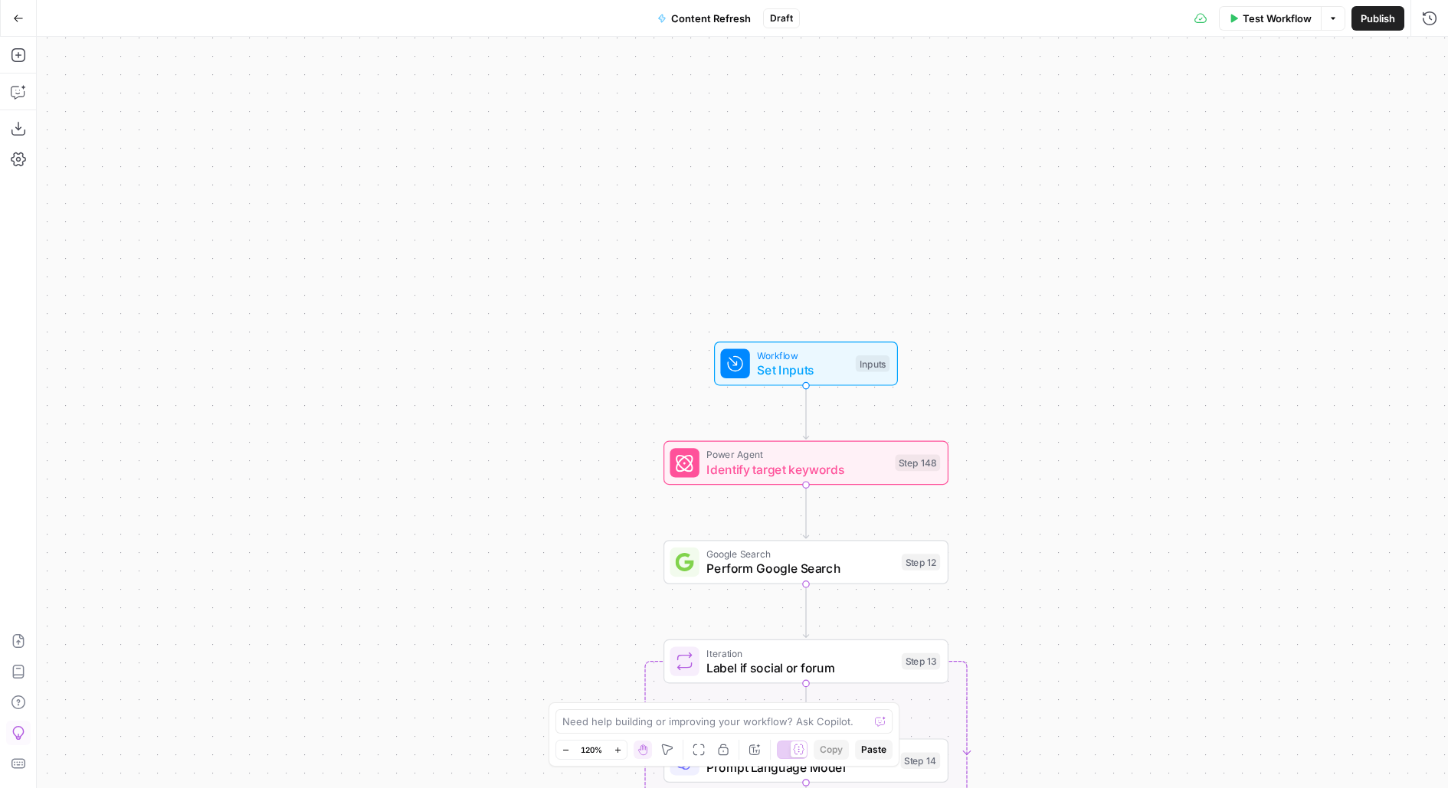
click at [424, 278] on div "true false false true false true Workflow Set Inputs Inputs Power Agent Identif…" at bounding box center [742, 412] width 1411 height 751
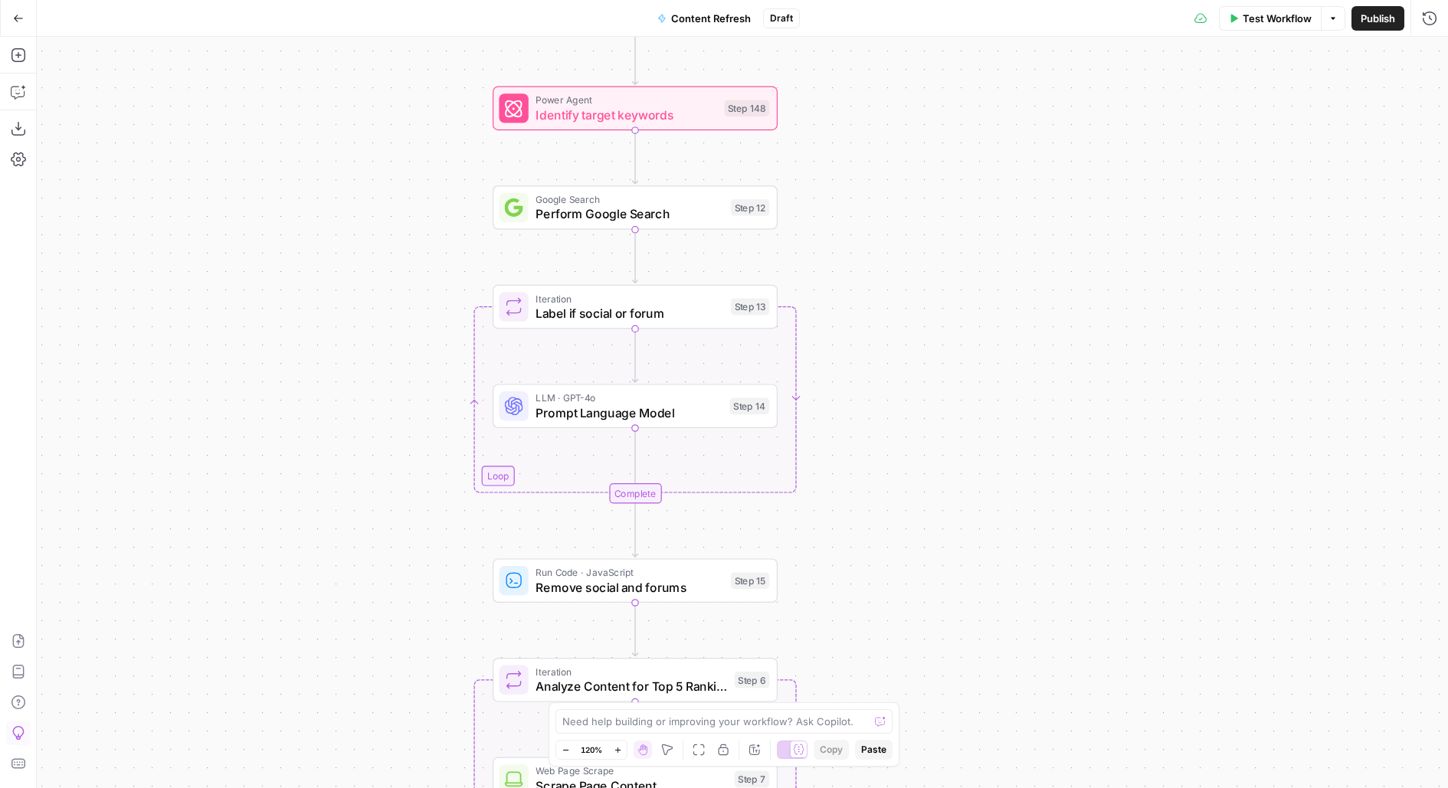
drag, startPoint x: 901, startPoint y: 319, endPoint x: 901, endPoint y: 141, distance: 177.7
click at [901, 142] on div "true false false true false true Workflow Set Inputs Inputs Power Agent Identif…" at bounding box center [742, 412] width 1411 height 751
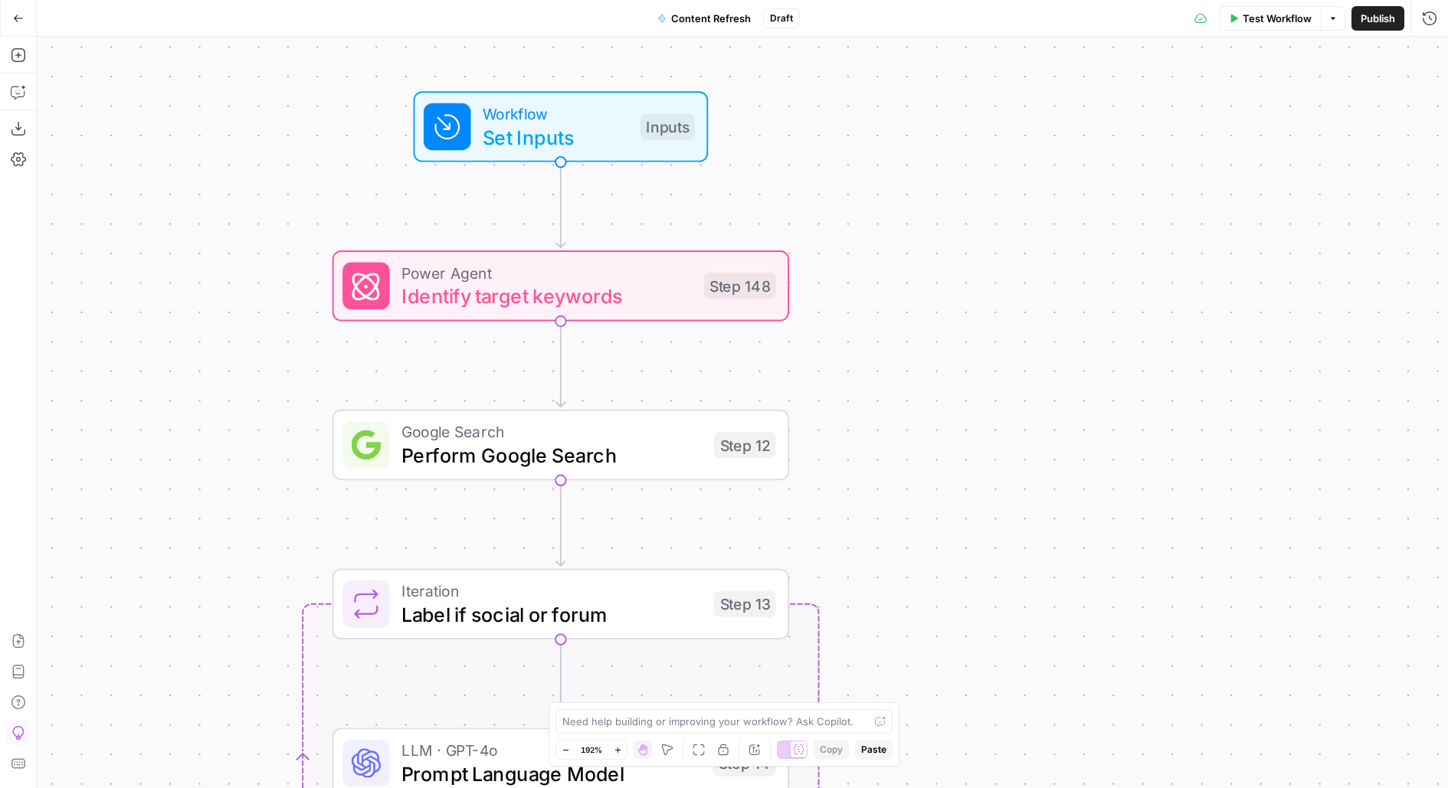
drag, startPoint x: 844, startPoint y: 283, endPoint x: 947, endPoint y: 240, distance: 111.9
click at [949, 240] on div "true false false true false true Workflow Set Inputs Inputs Power Agent Identif…" at bounding box center [742, 412] width 1411 height 751
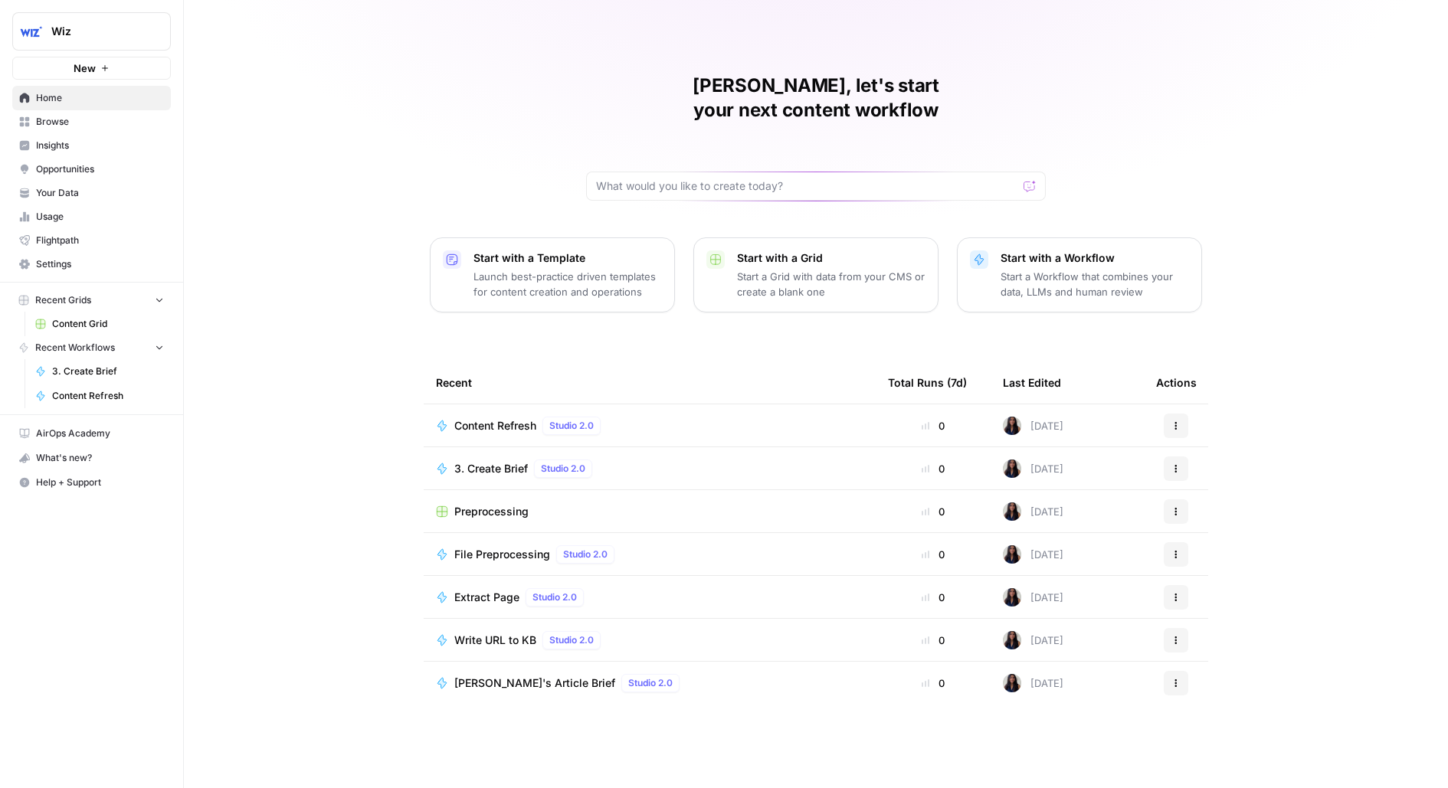
click at [74, 121] on span "Browse" at bounding box center [100, 122] width 128 height 14
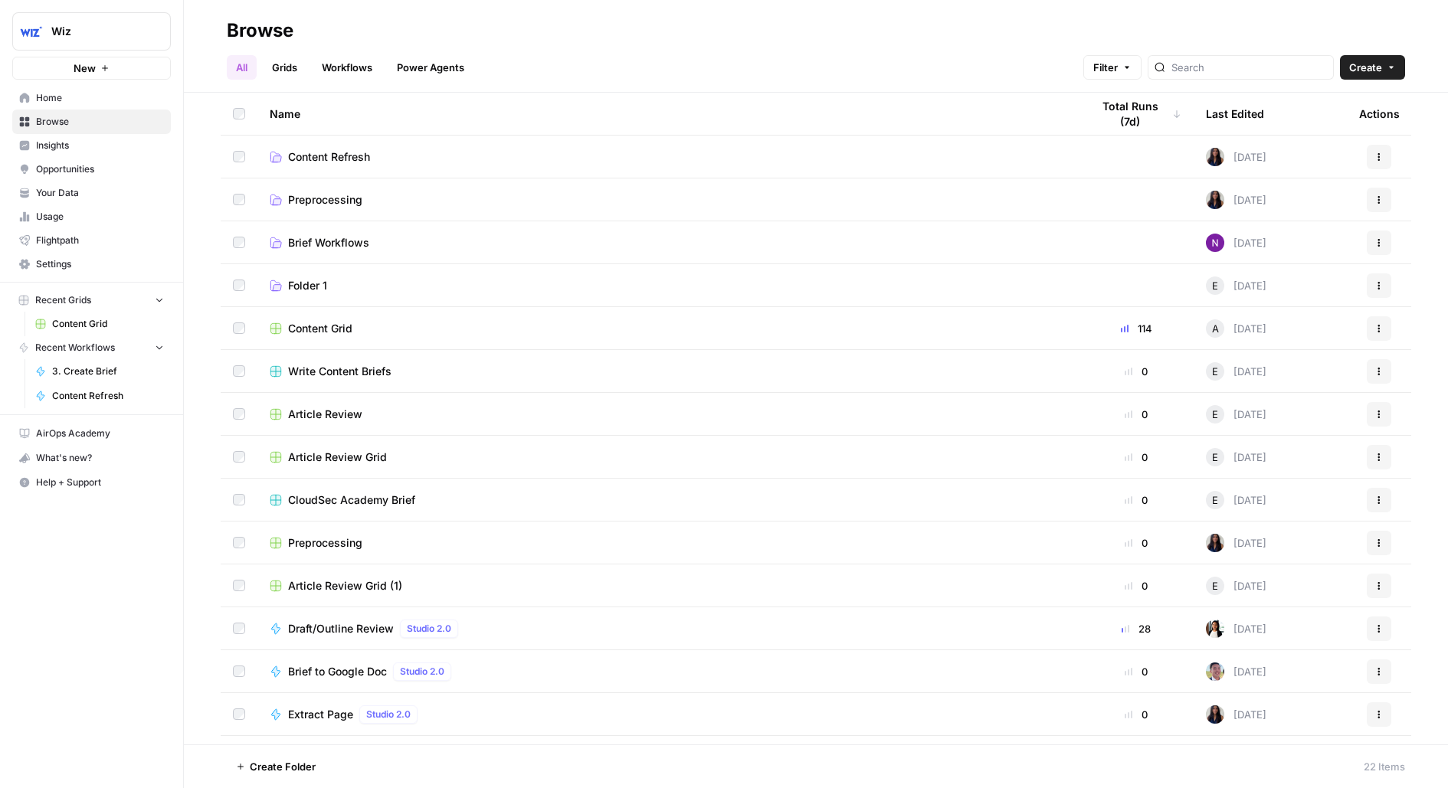
click at [88, 146] on span "Insights" at bounding box center [100, 146] width 128 height 14
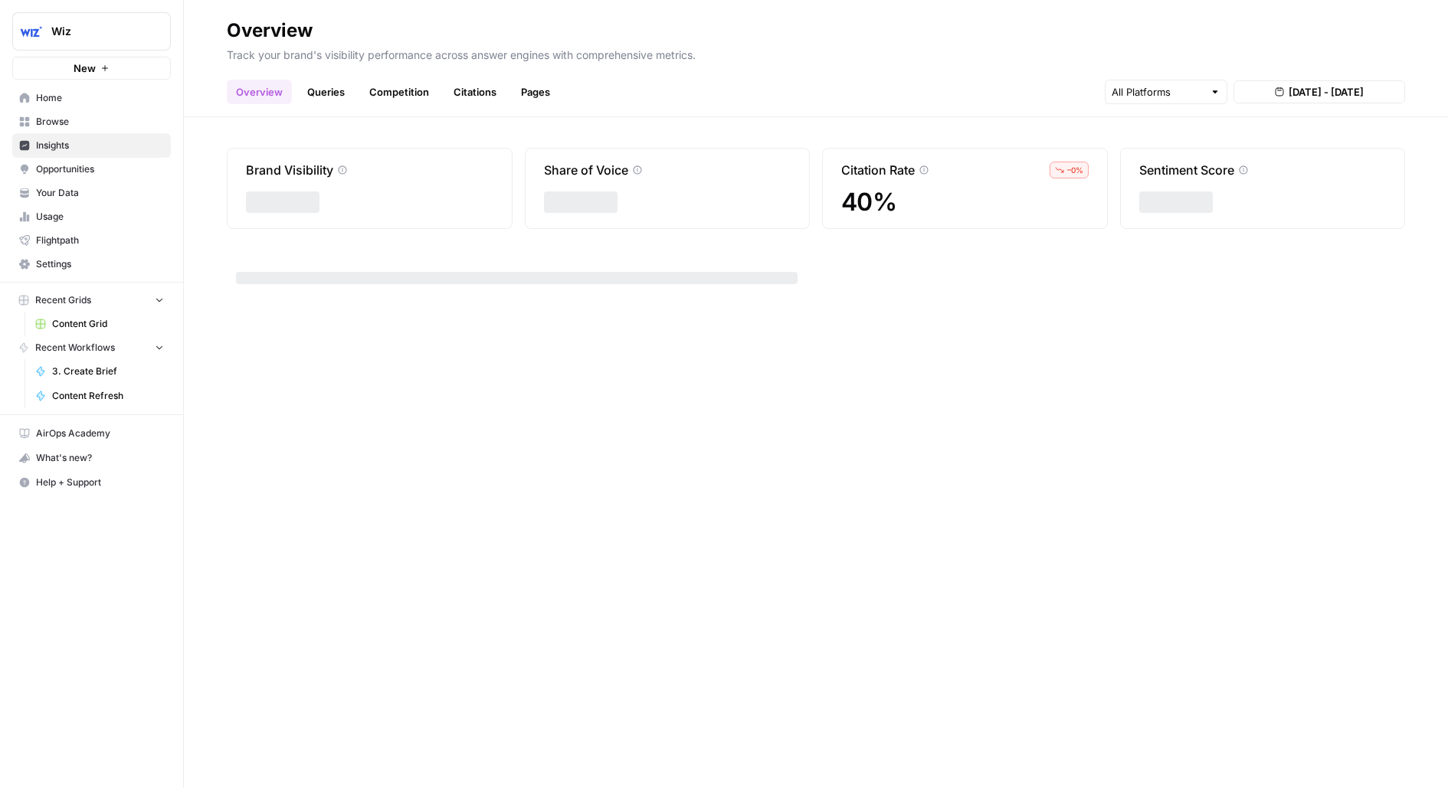
click at [100, 173] on span "Opportunities" at bounding box center [100, 169] width 128 height 14
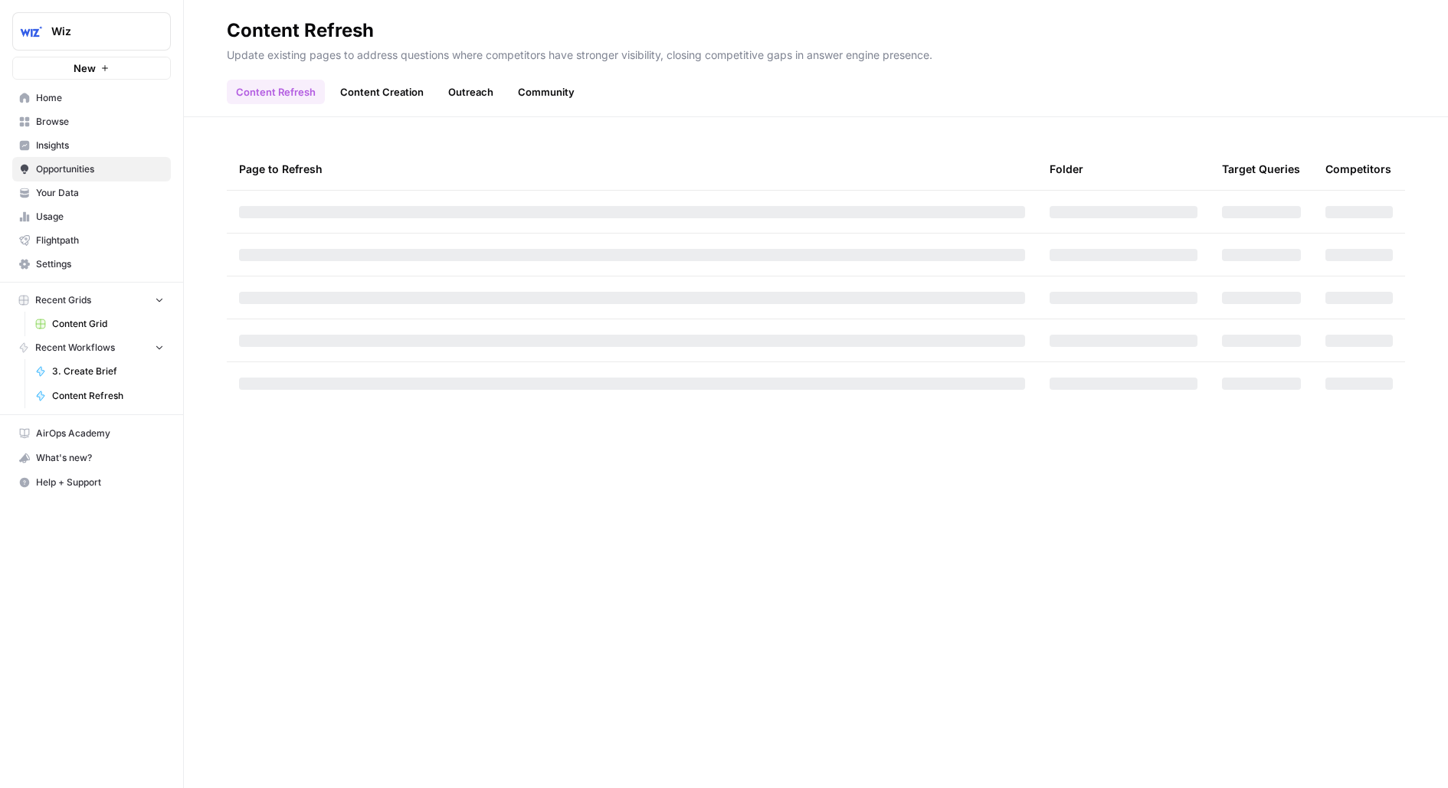
click at [97, 188] on span "Your Data" at bounding box center [100, 193] width 128 height 14
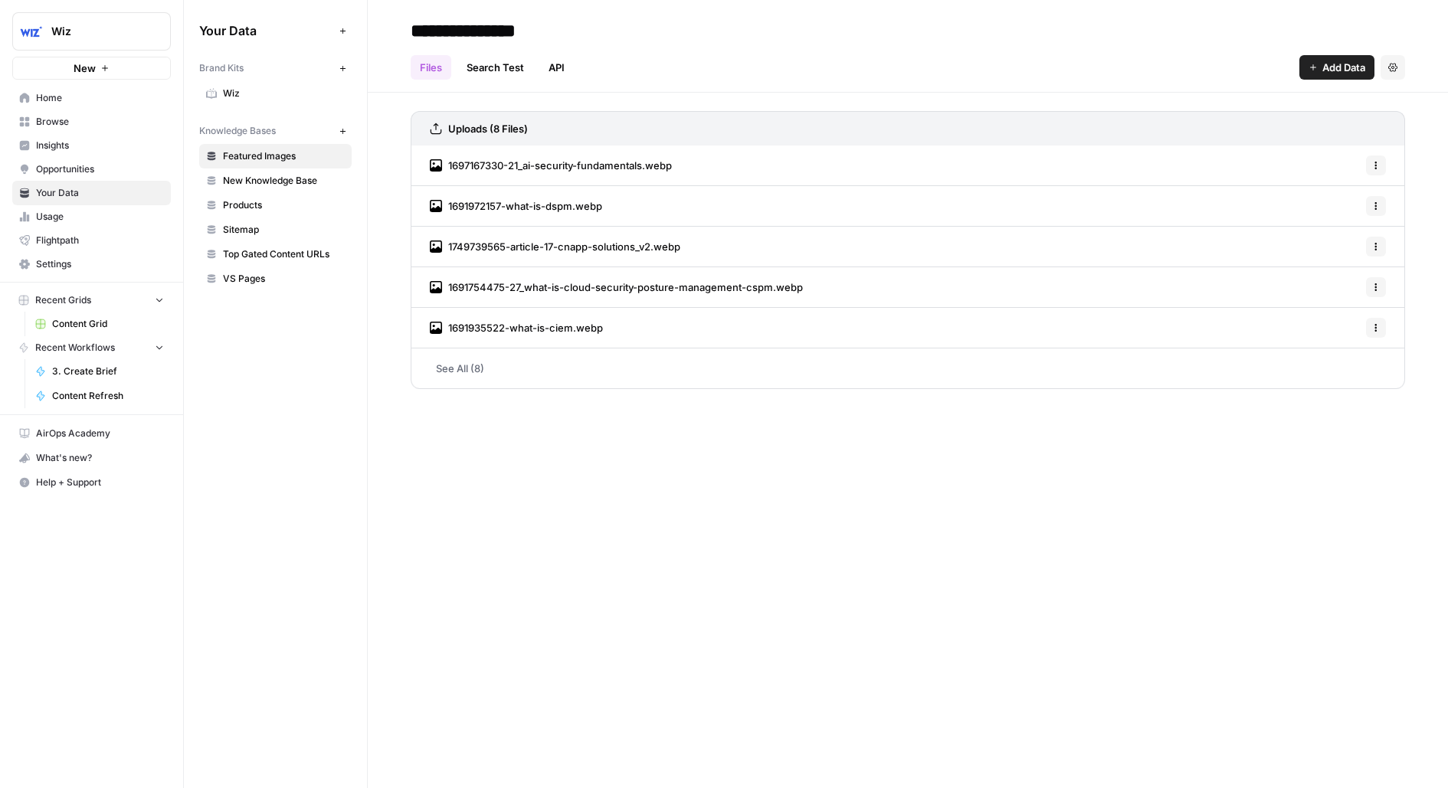
click at [268, 90] on span "Wiz" at bounding box center [284, 94] width 122 height 14
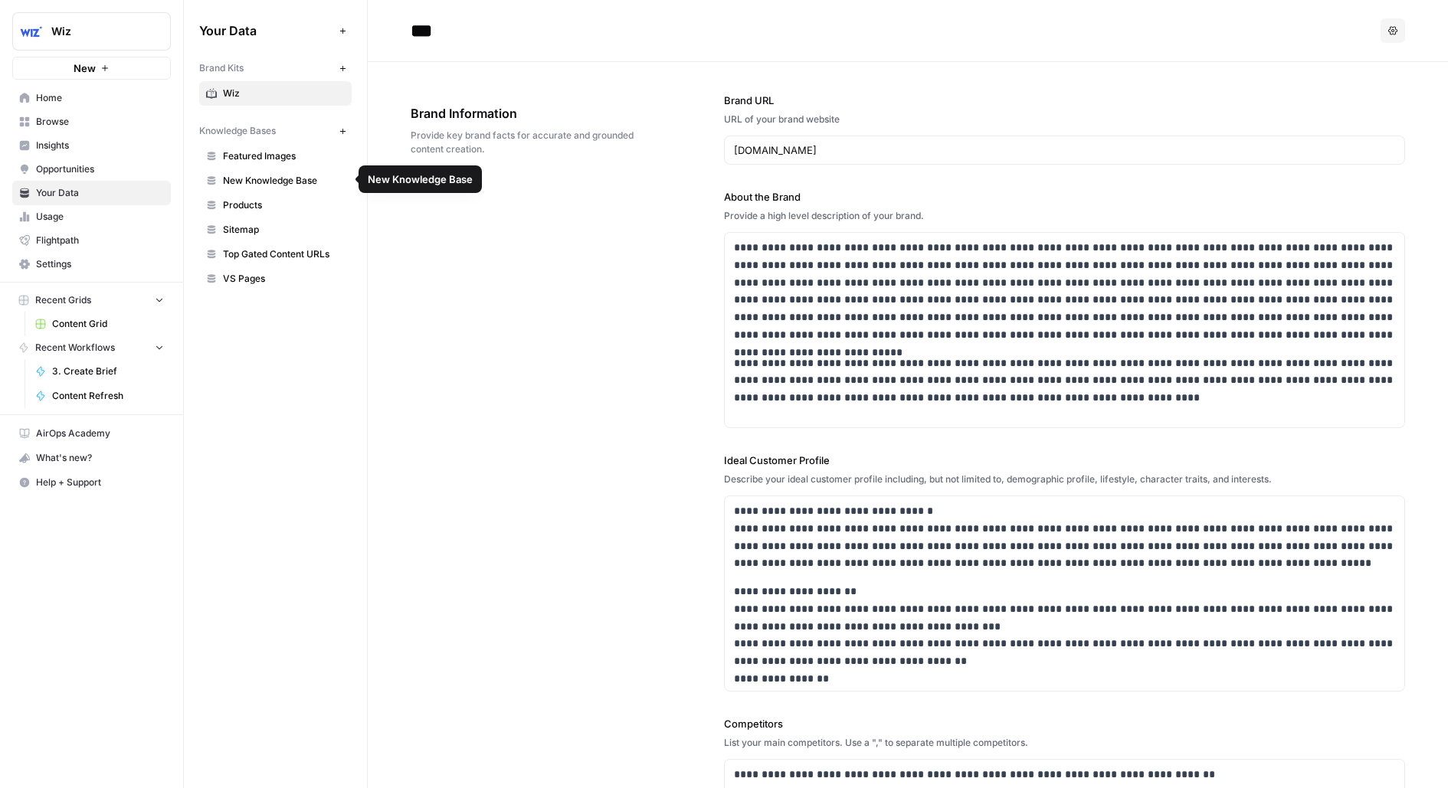
click at [254, 182] on span "New Knowledge Base" at bounding box center [284, 181] width 122 height 14
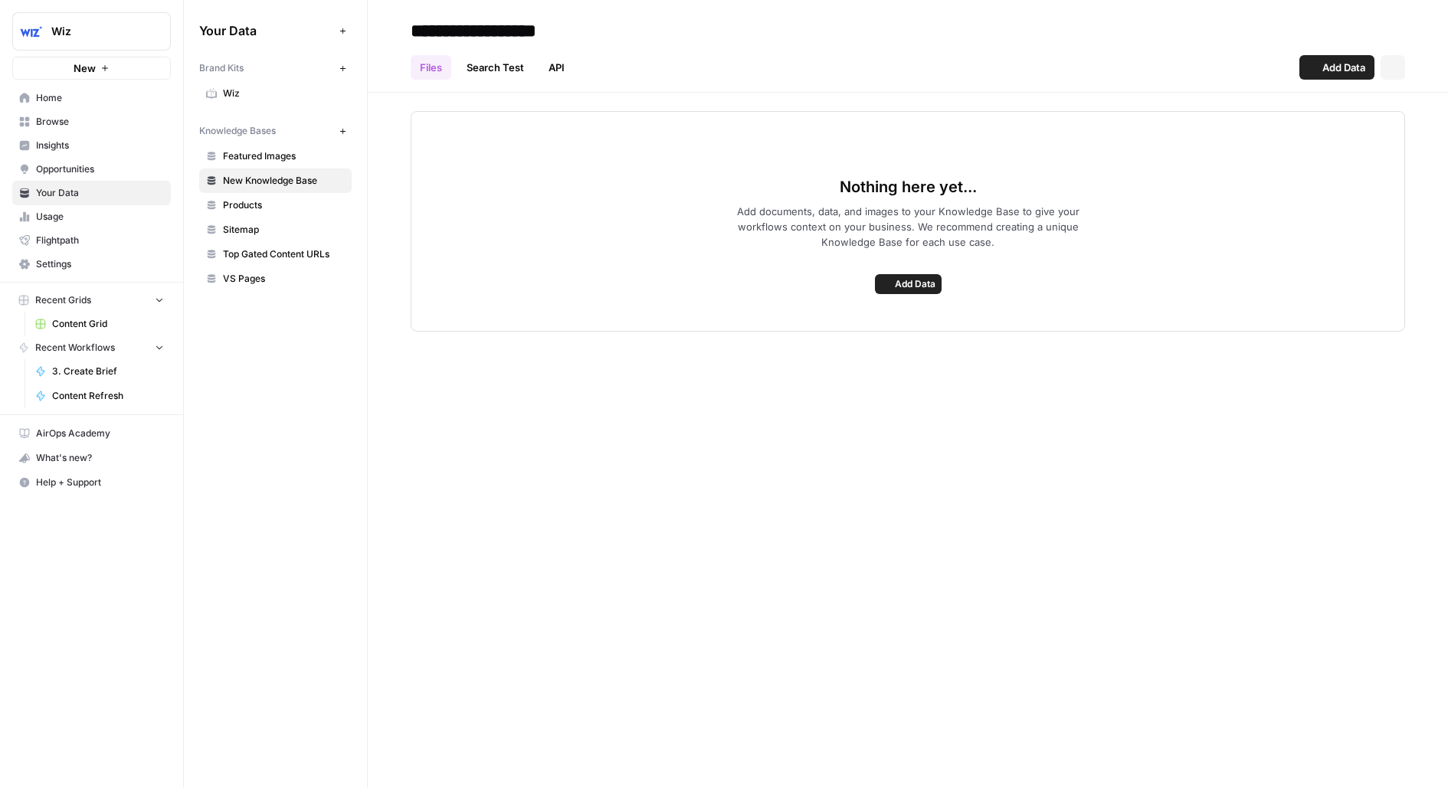
click at [250, 206] on span "Products" at bounding box center [284, 205] width 122 height 14
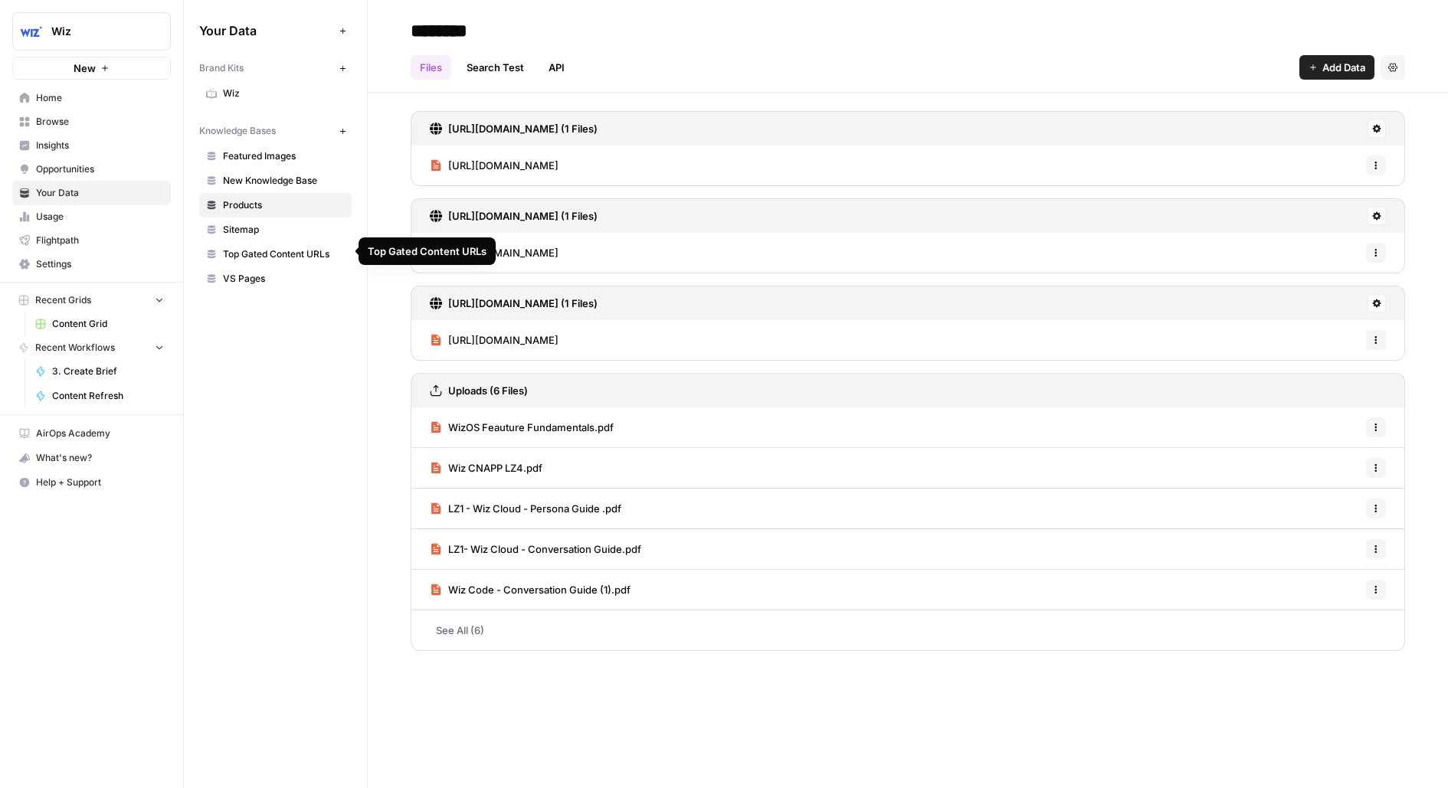
click at [233, 231] on span "Sitemap" at bounding box center [284, 230] width 122 height 14
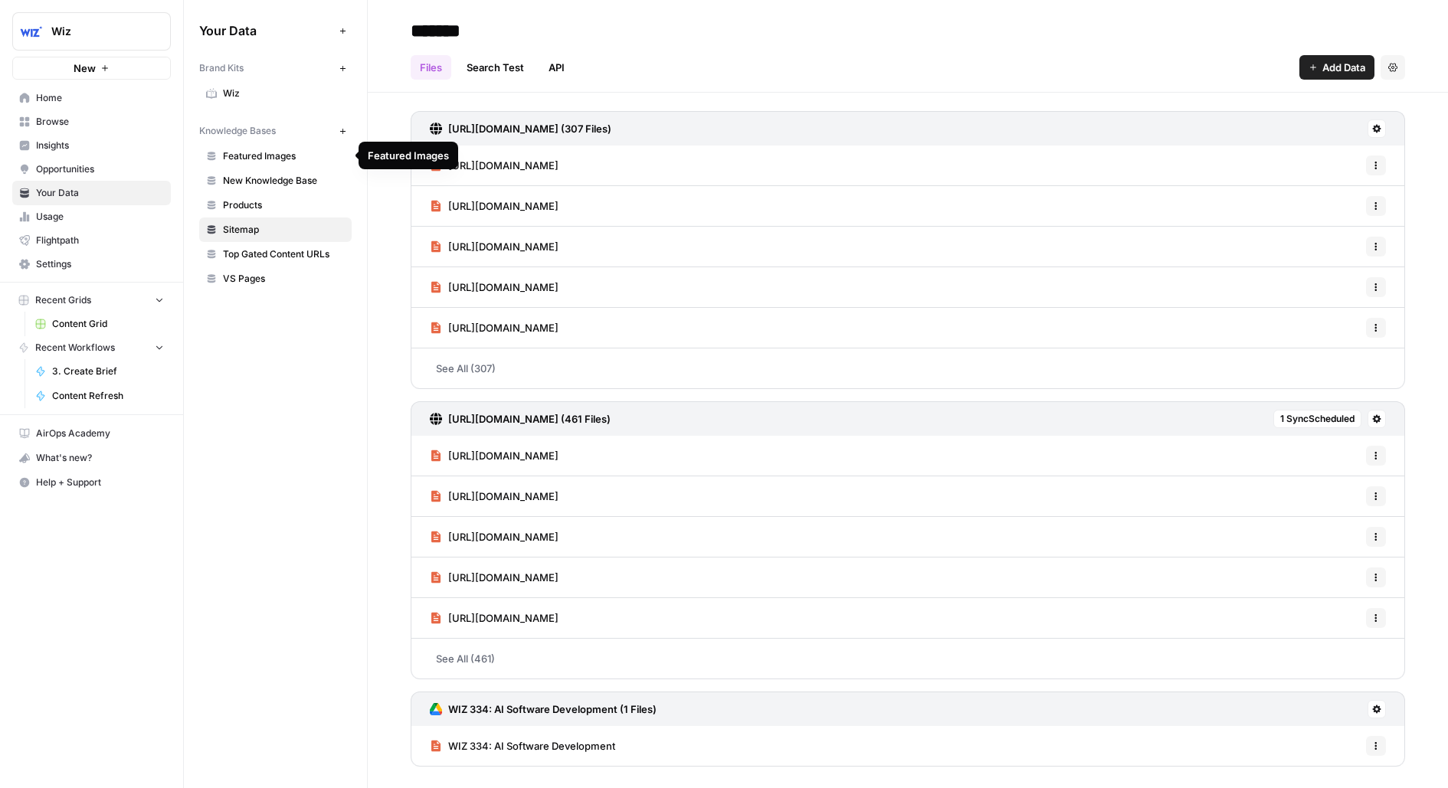
click at [314, 179] on span "New Knowledge Base" at bounding box center [284, 181] width 122 height 14
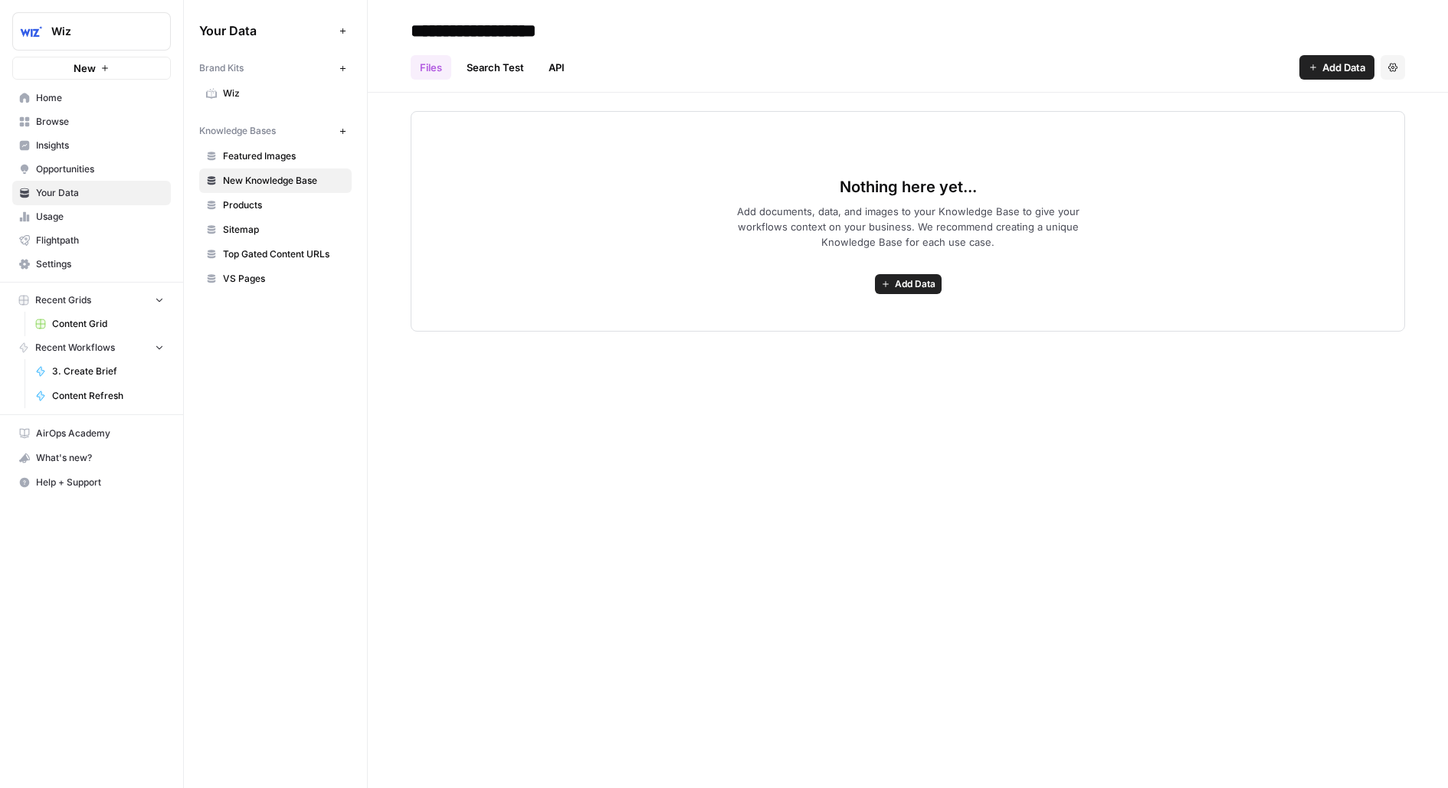
click at [502, 31] on input "**********" at bounding box center [526, 30] width 245 height 31
type input "**********"
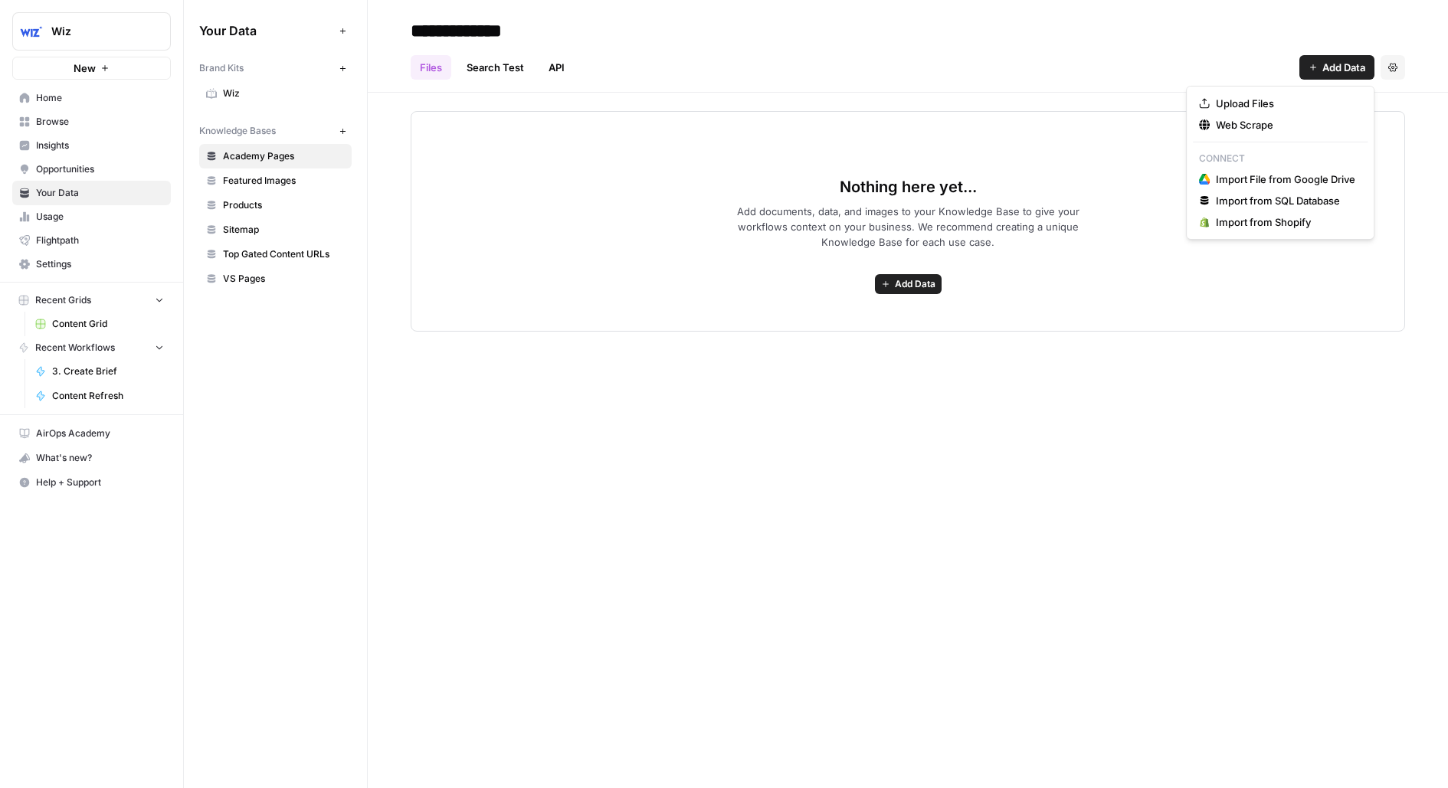
click at [1345, 67] on span "Add Data" at bounding box center [1343, 67] width 43 height 15
click at [1308, 121] on span "Web Scrape" at bounding box center [1285, 124] width 139 height 15
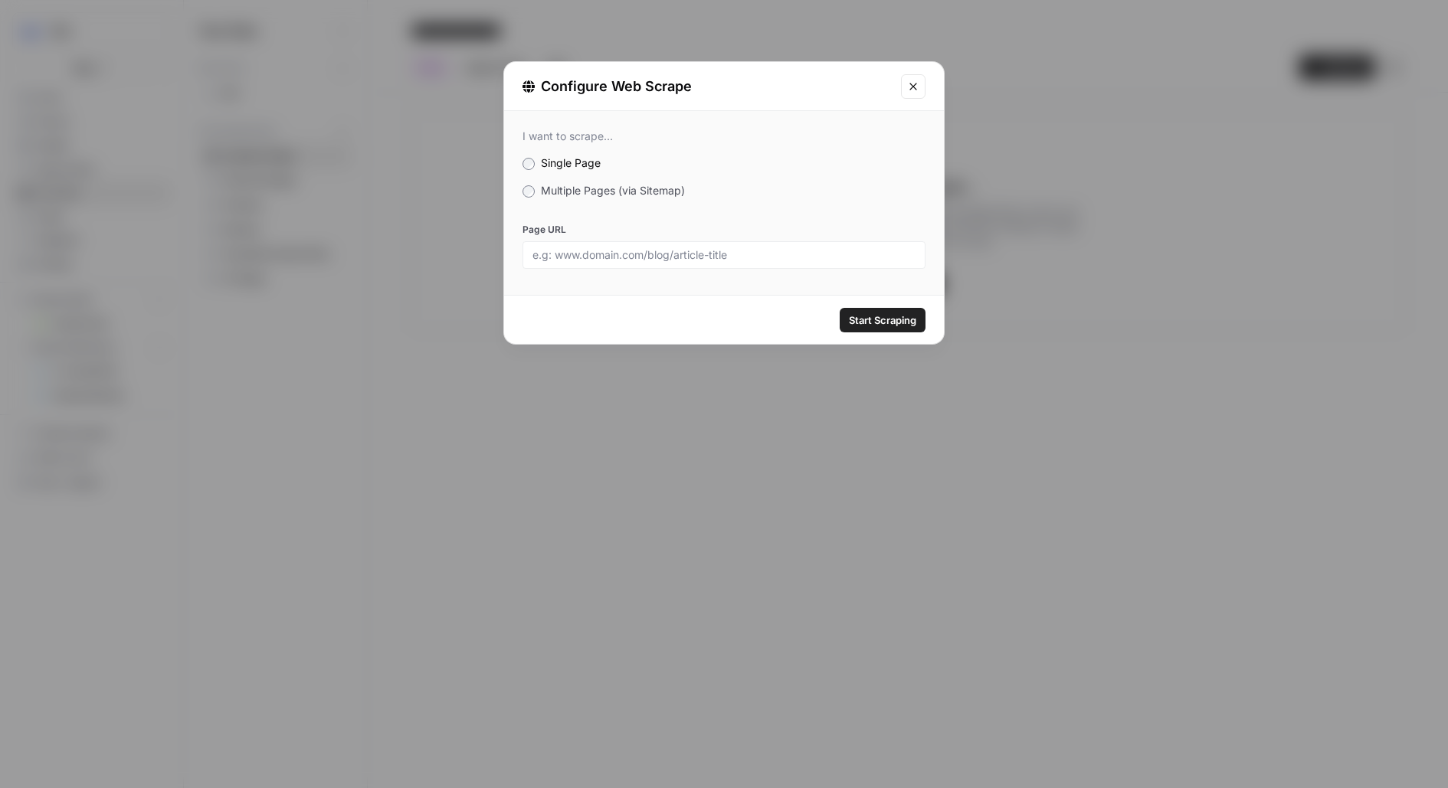
click at [586, 194] on span "Multiple Pages (via Sitemap)" at bounding box center [613, 190] width 144 height 13
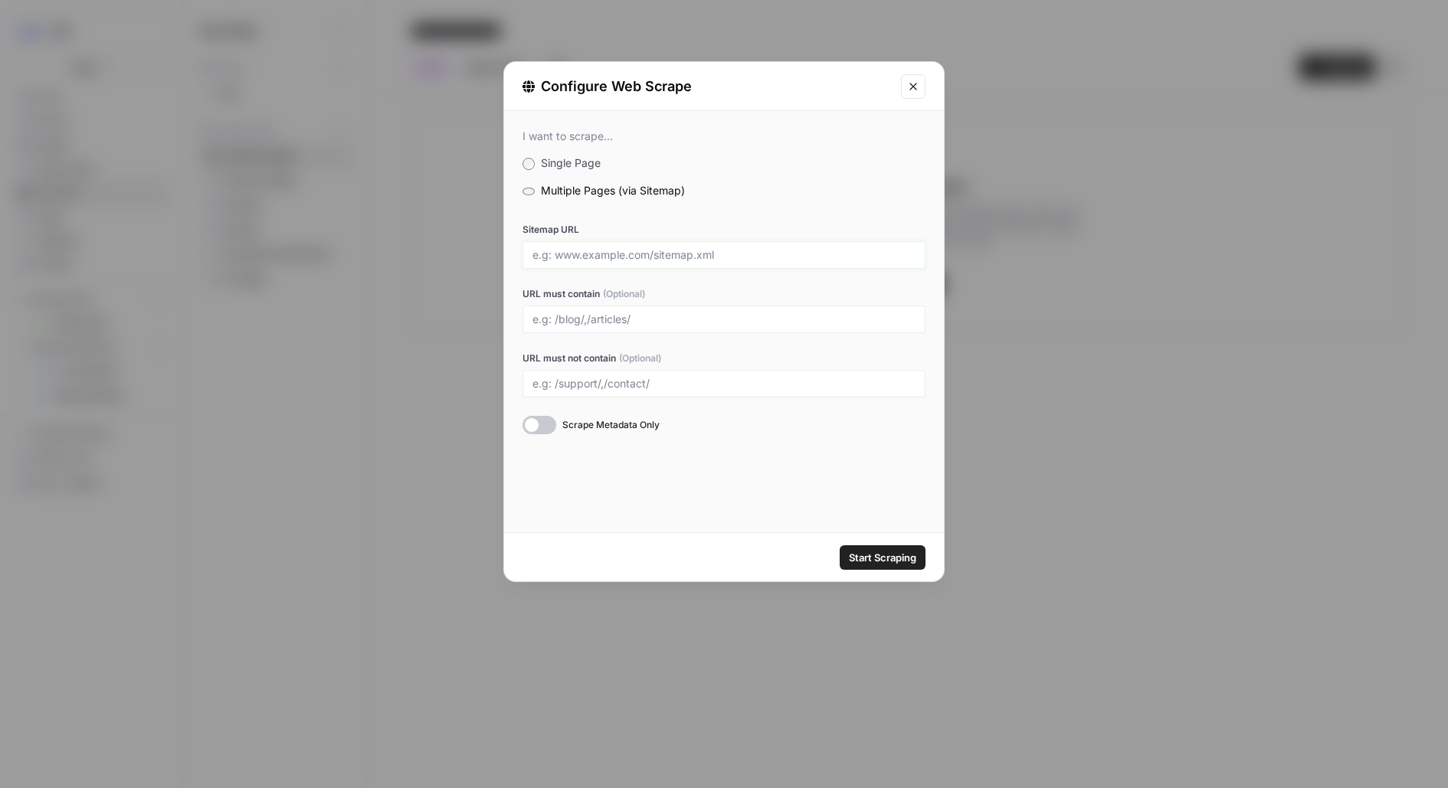
click at [589, 251] on input "Sitemap URL" at bounding box center [723, 255] width 383 height 14
paste input "https://www.wiz.io/sitemap-1.xml"
type input "https://www.wiz.io/sitemap-1.xml"
click at [635, 313] on input "URL must contain (Optional)" at bounding box center [723, 319] width 383 height 14
type input "/academy"
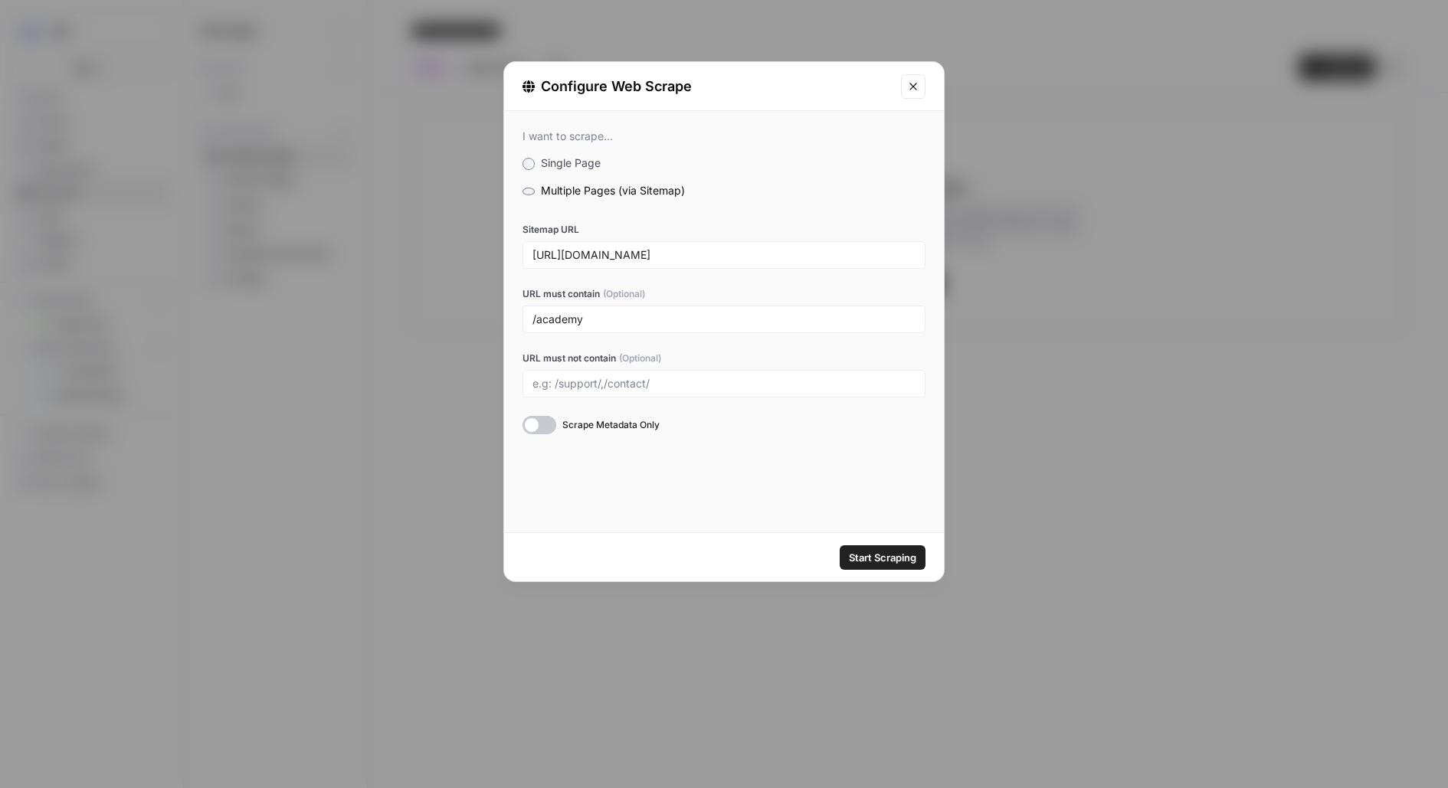
click at [532, 428] on div at bounding box center [539, 425] width 34 height 18
click at [905, 557] on span "Start Scraping" at bounding box center [882, 557] width 67 height 15
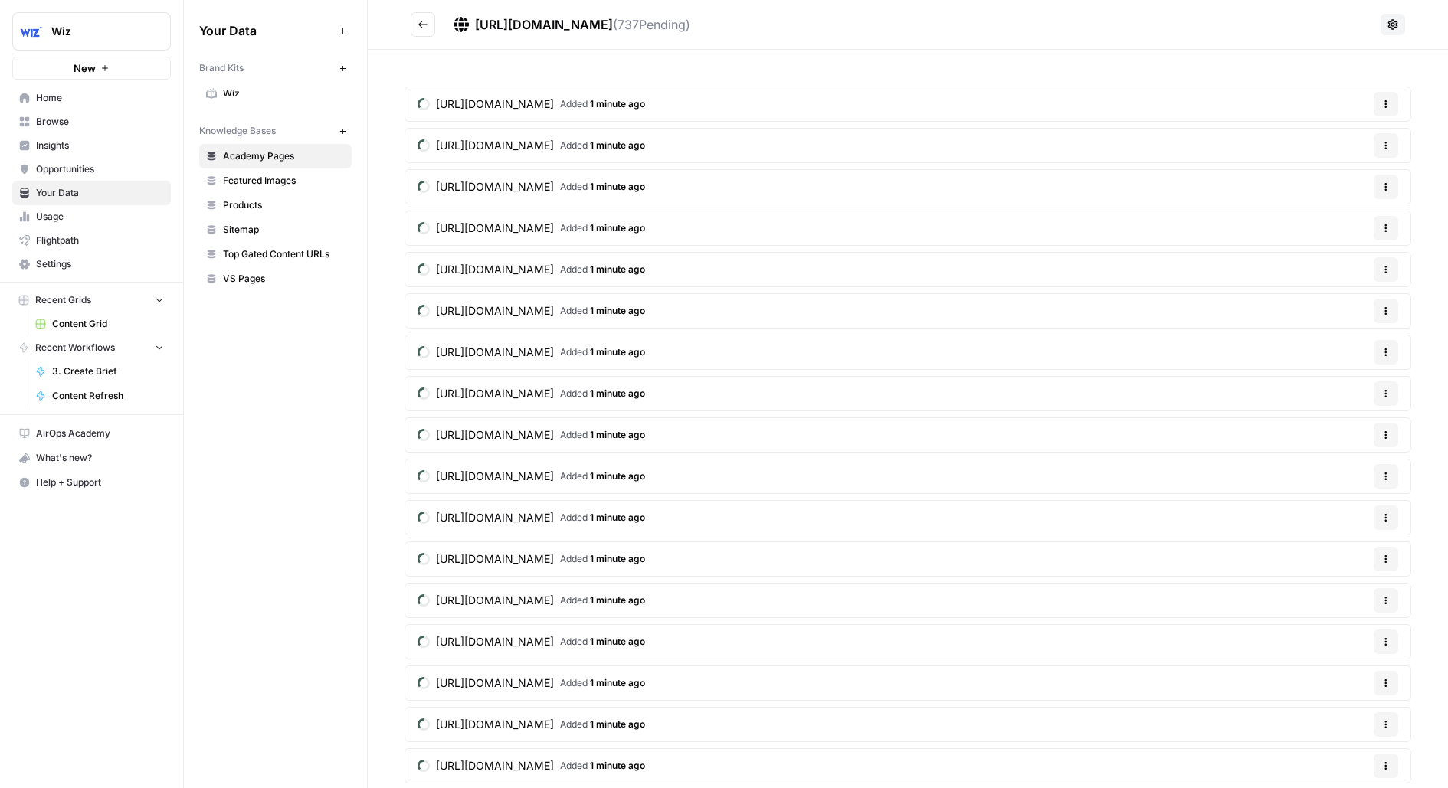
click at [1386, 107] on icon "button" at bounding box center [1385, 104] width 9 height 9
click at [1320, 135] on icon "button" at bounding box center [1318, 139] width 11 height 11
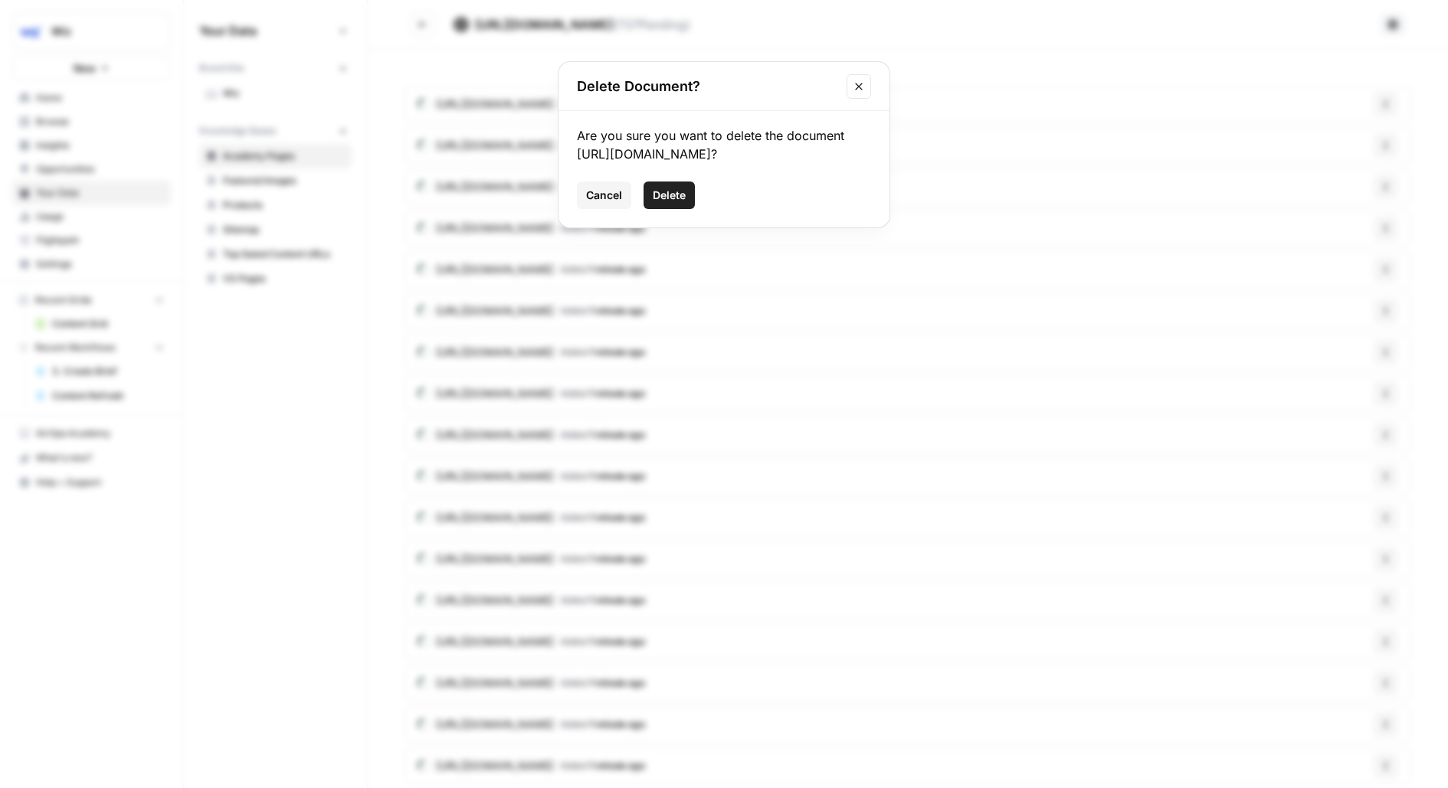
click at [666, 189] on span "Delete" at bounding box center [669, 195] width 33 height 15
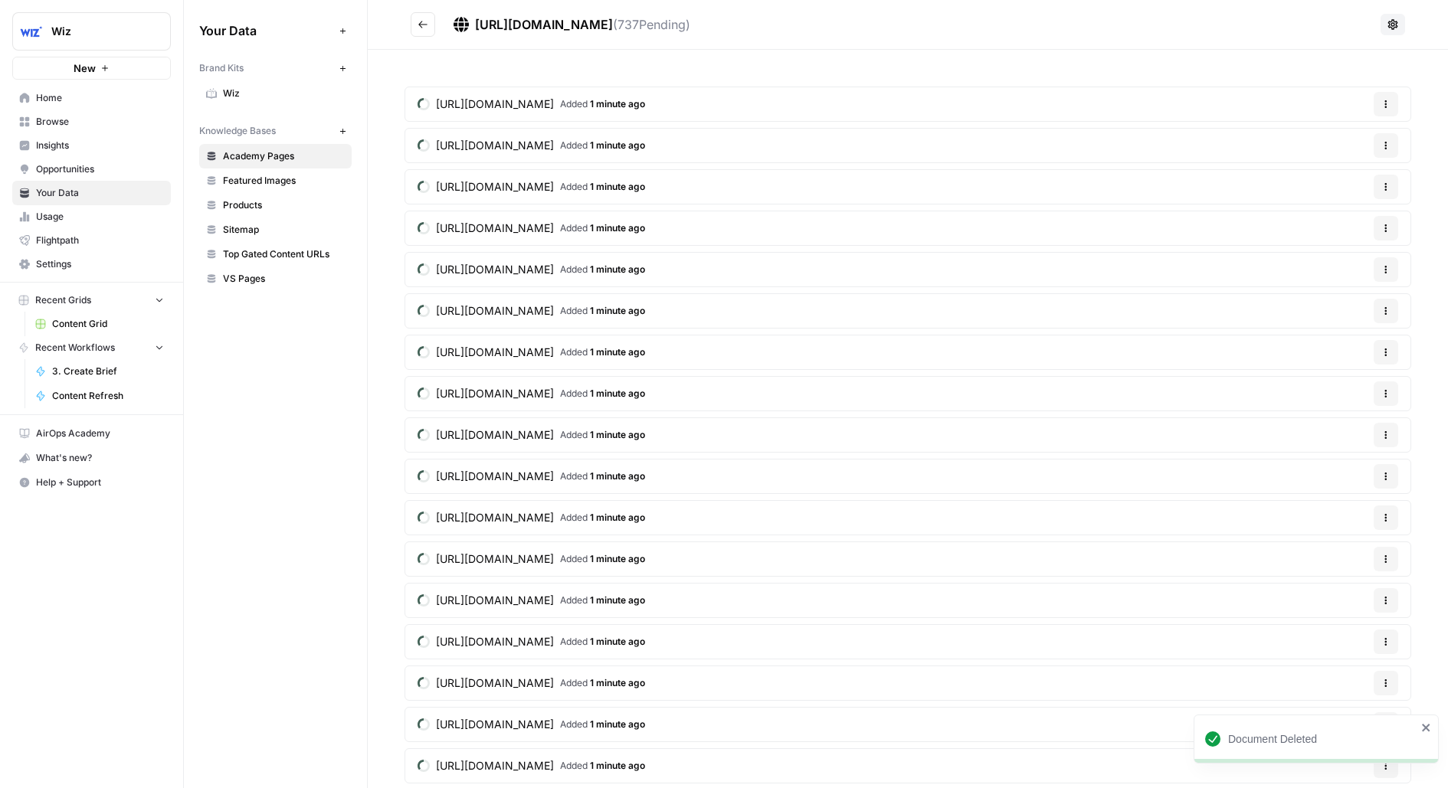
click at [1380, 104] on button "Options" at bounding box center [1385, 104] width 25 height 25
click at [1337, 141] on span "Delete File" at bounding box center [1355, 139] width 50 height 15
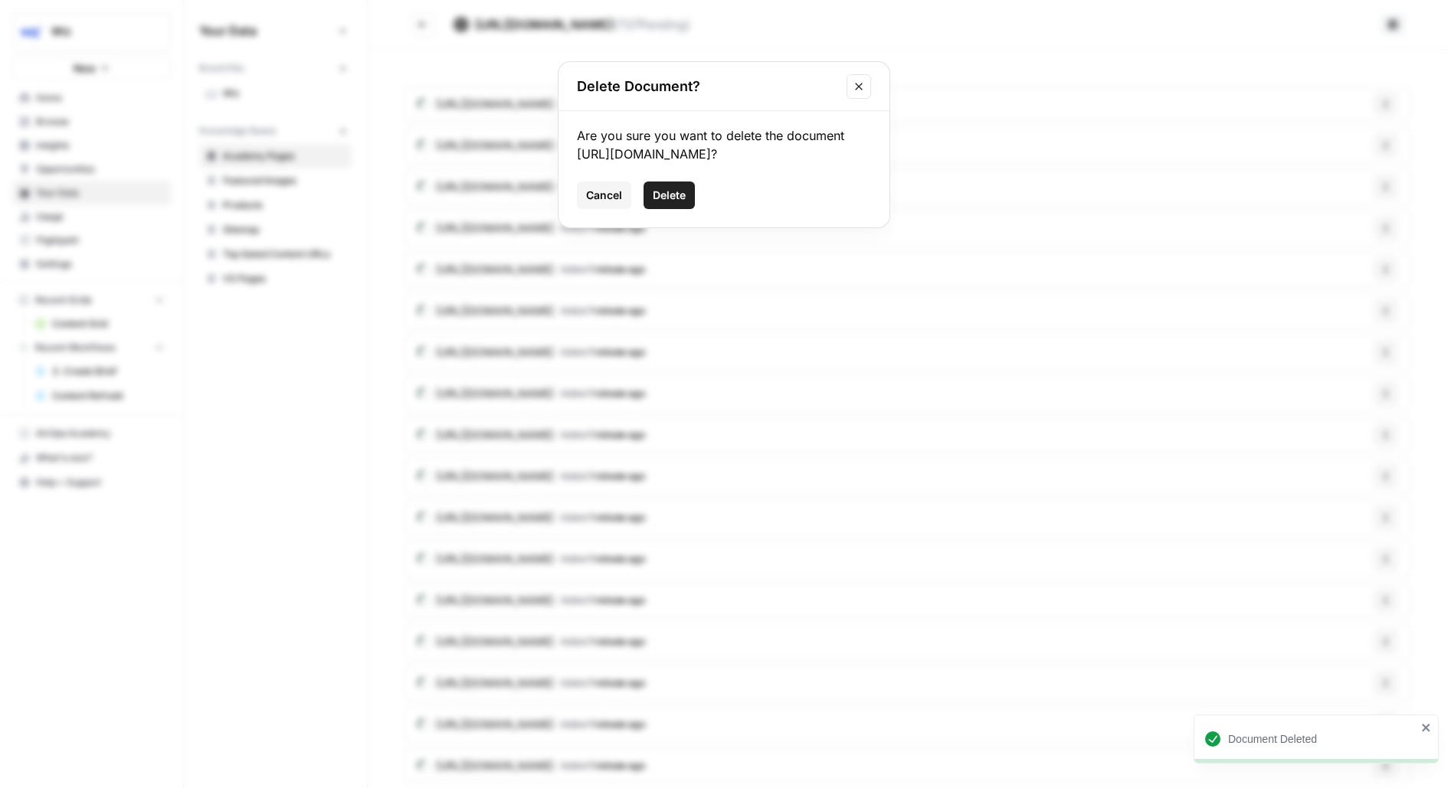
click at [672, 195] on span "Delete" at bounding box center [669, 195] width 33 height 15
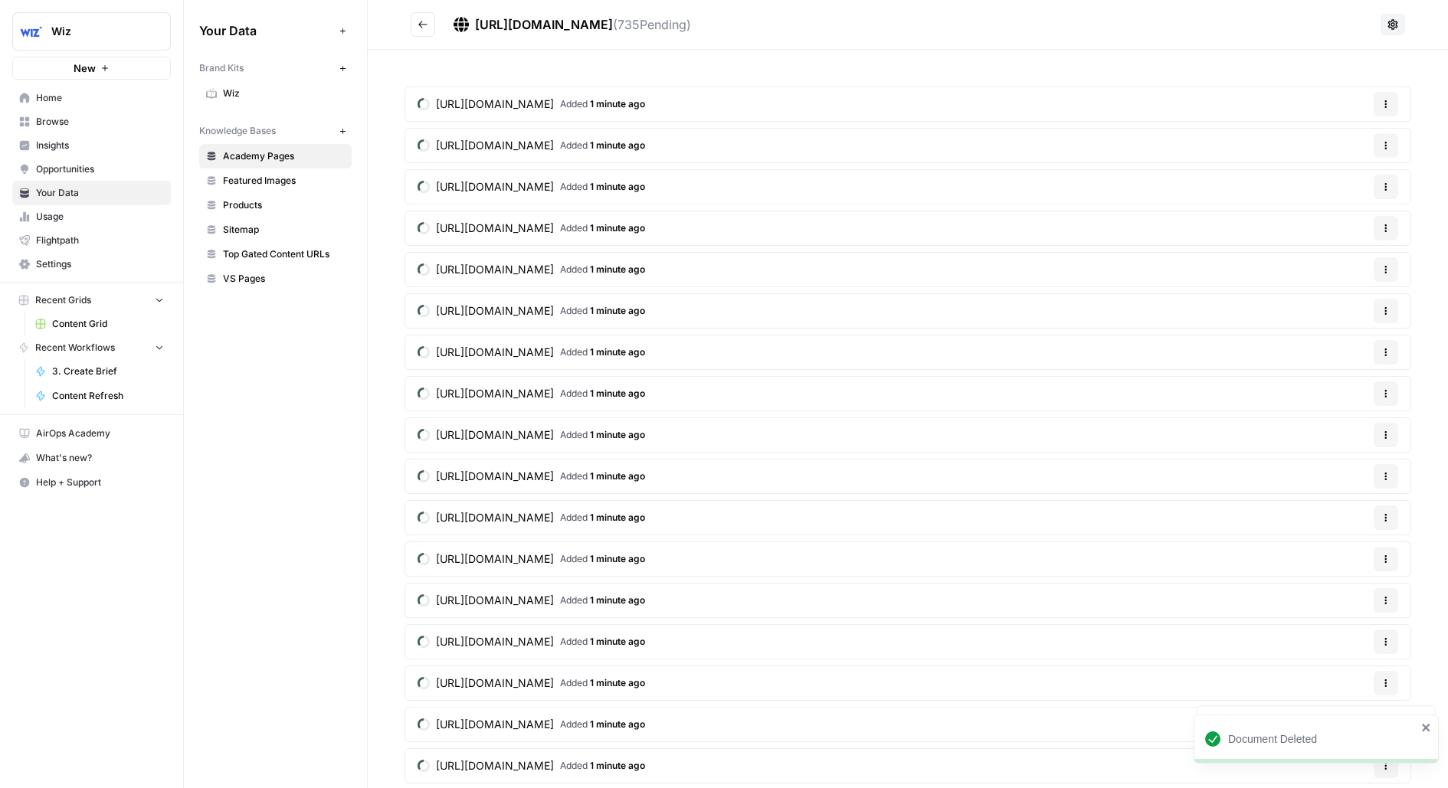
click at [1382, 96] on button "Options" at bounding box center [1385, 104] width 25 height 25
click at [1308, 149] on button "Delete File" at bounding box center [1349, 139] width 85 height 21
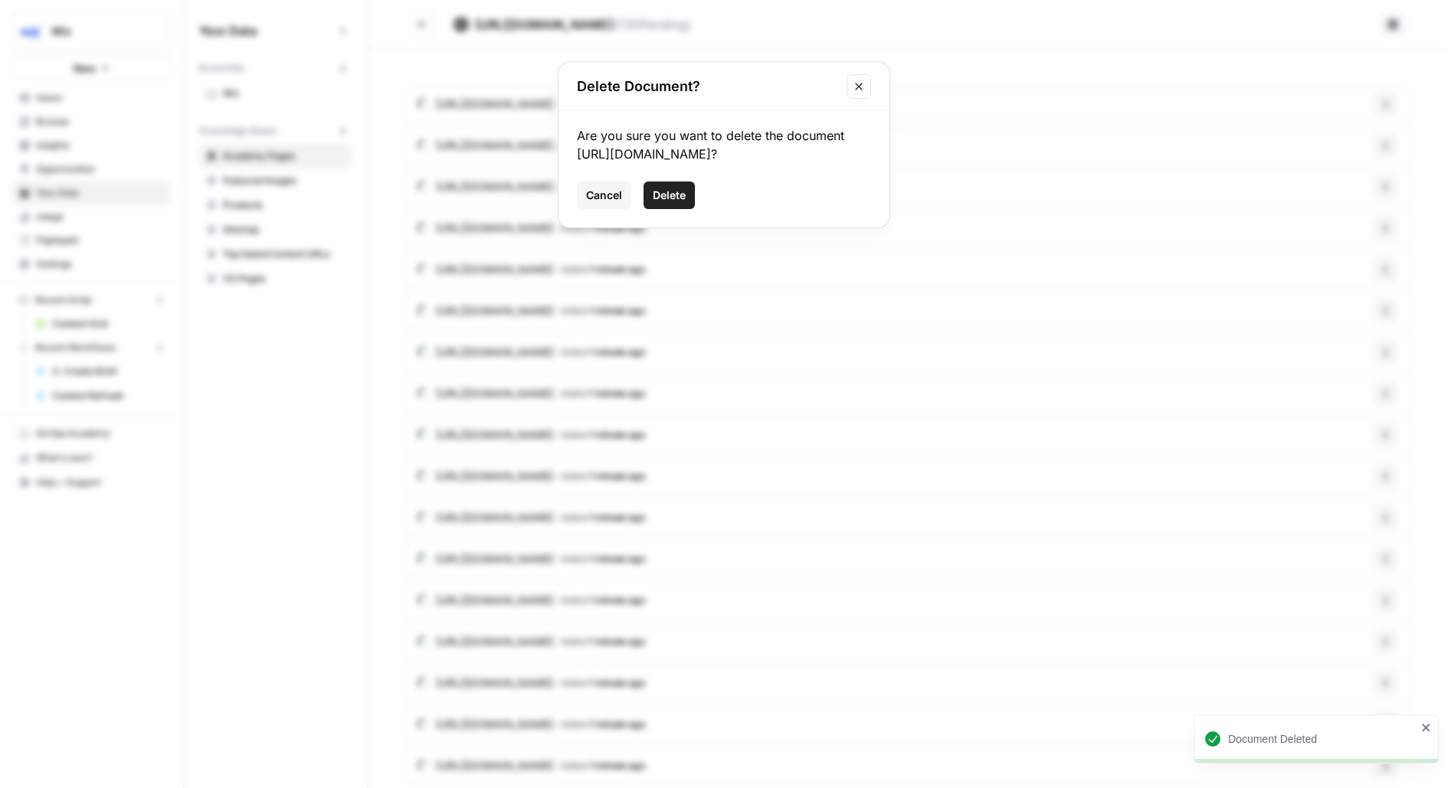
click at [682, 191] on span "Delete" at bounding box center [669, 195] width 33 height 15
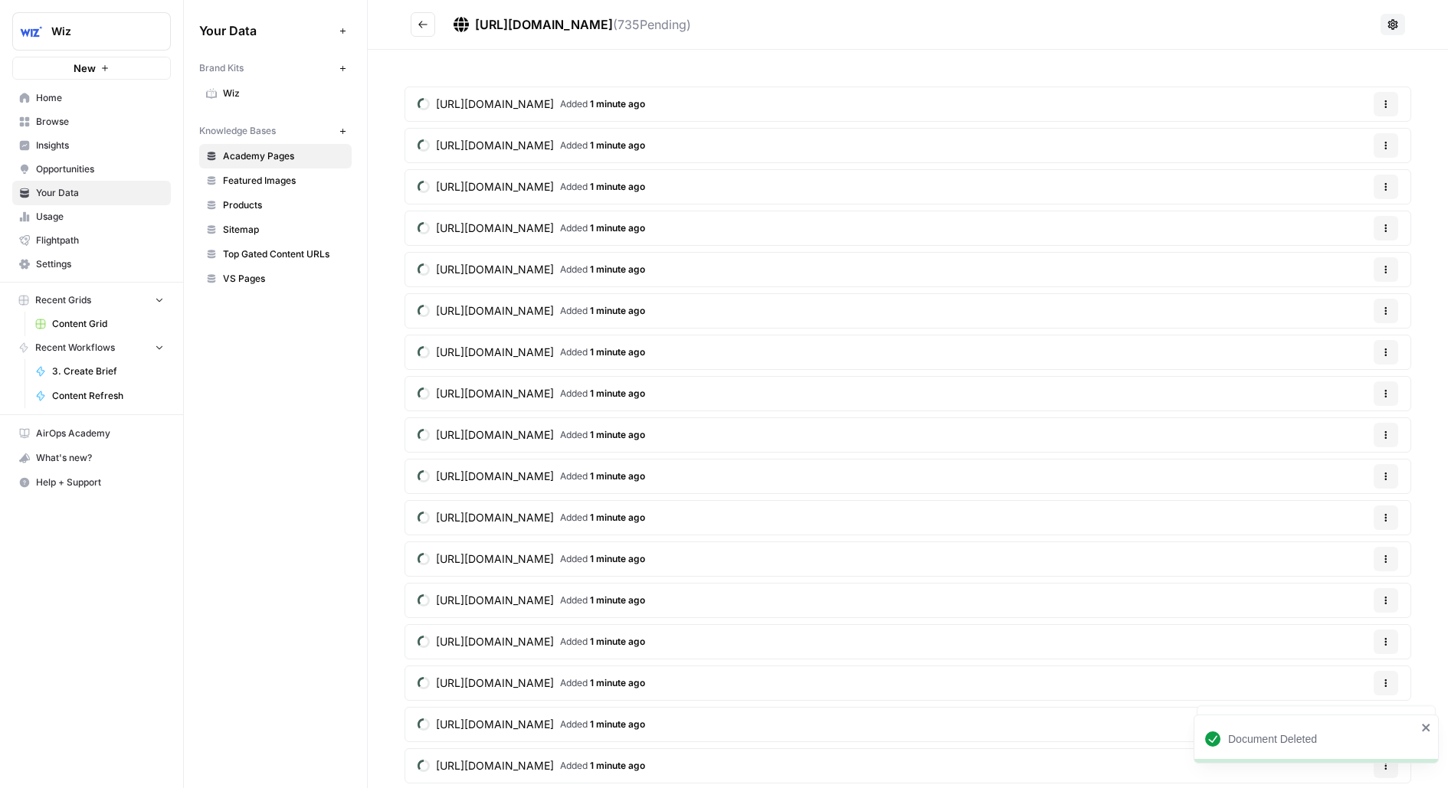
click at [1384, 107] on div "Options" at bounding box center [1385, 111] width 37 height 15
click at [1391, 101] on button "Options" at bounding box center [1385, 104] width 25 height 25
click at [1346, 142] on span "Delete File" at bounding box center [1355, 139] width 50 height 15
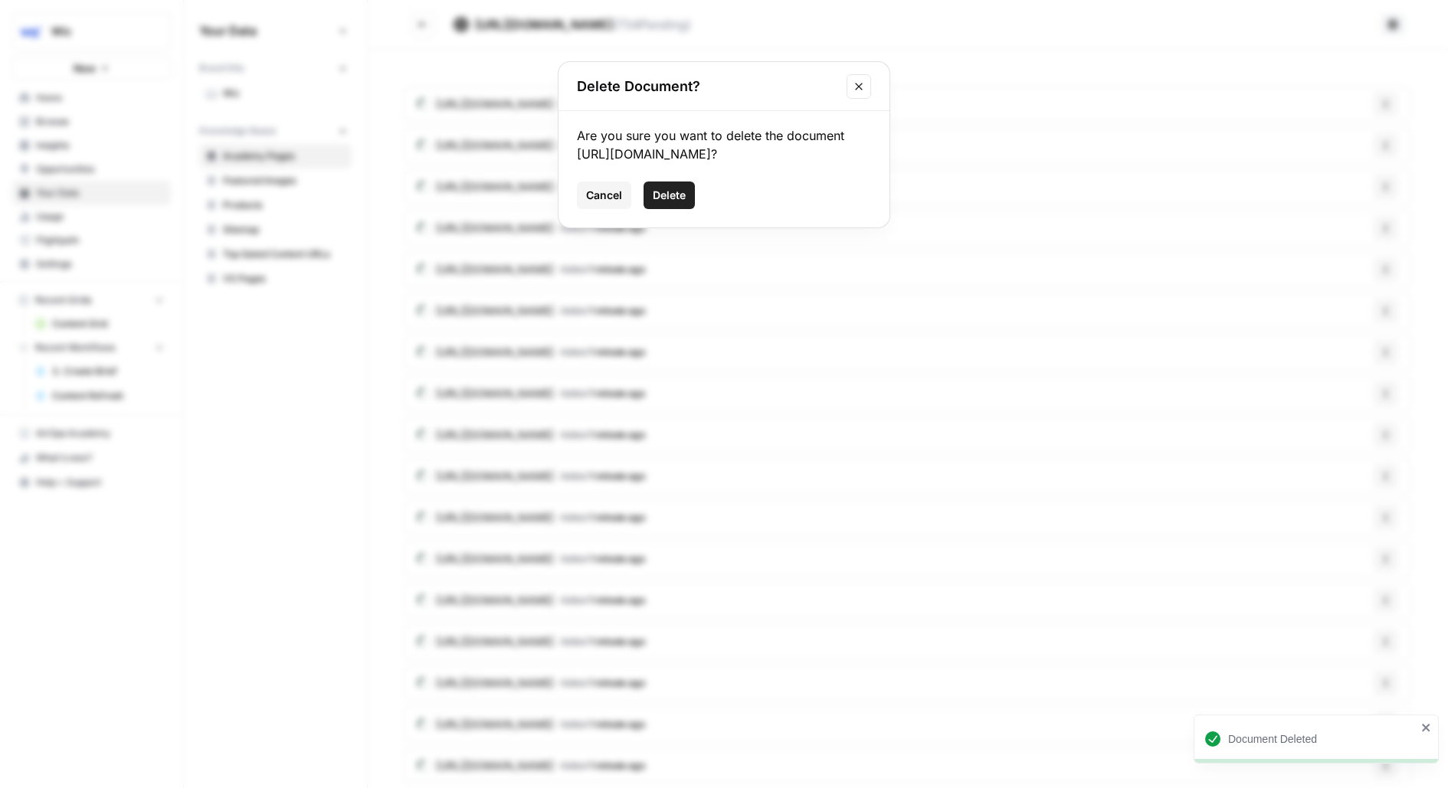
click at [687, 184] on button "Delete" at bounding box center [668, 196] width 51 height 28
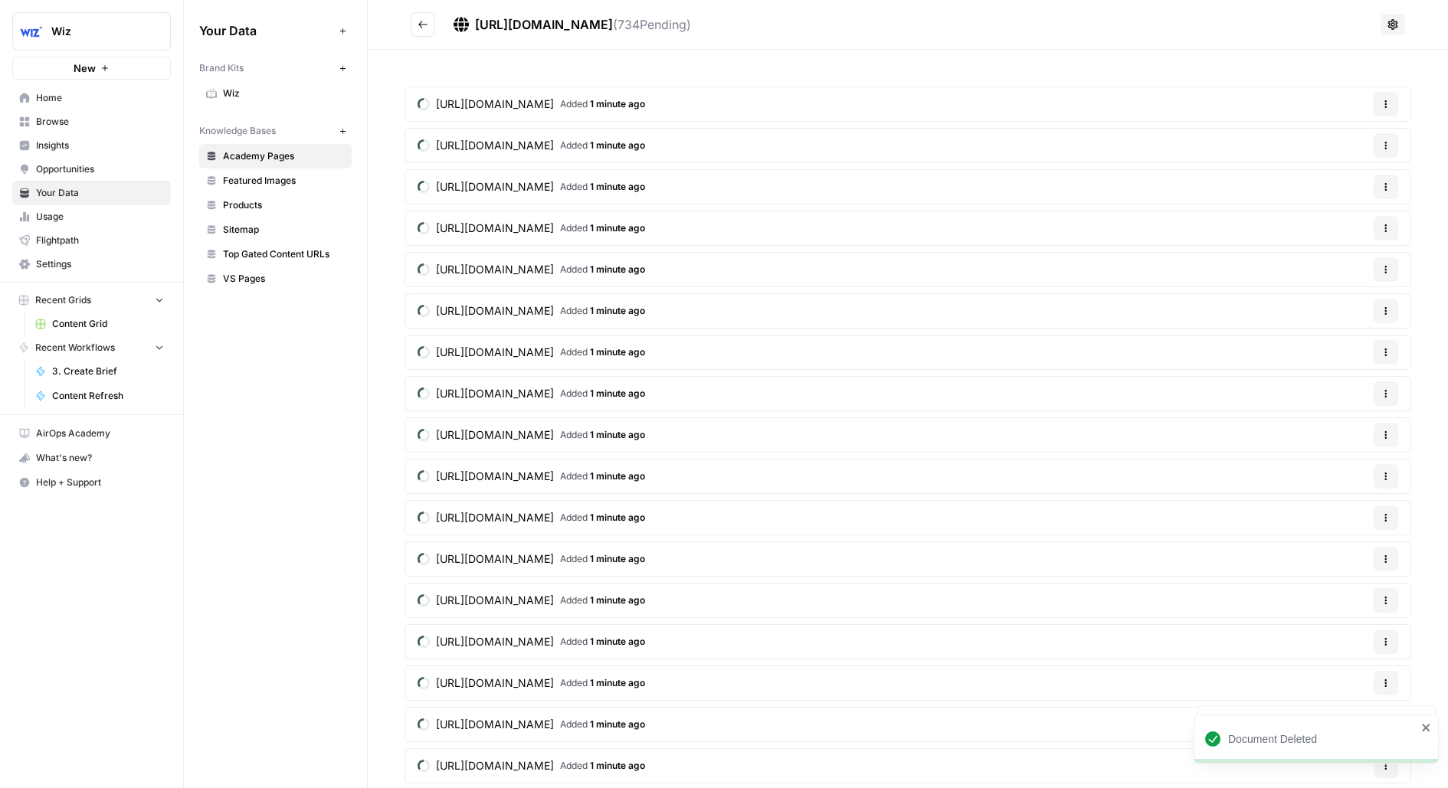
click at [1386, 100] on icon "button" at bounding box center [1385, 104] width 9 height 9
click at [1322, 136] on icon "button" at bounding box center [1318, 139] width 11 height 11
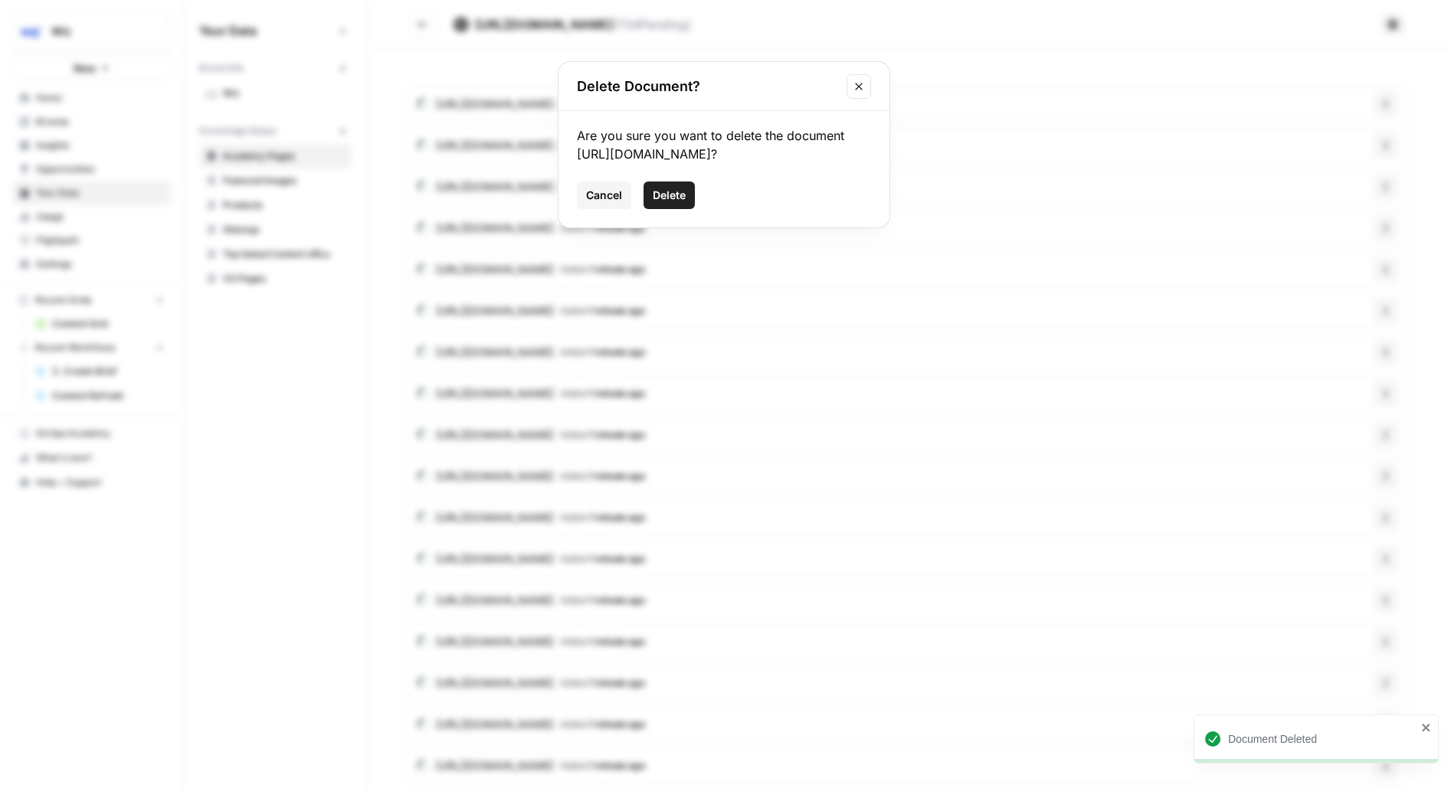
click at [695, 196] on div "Cancel Delete" at bounding box center [724, 196] width 294 height 28
click at [680, 196] on span "Delete" at bounding box center [669, 195] width 33 height 15
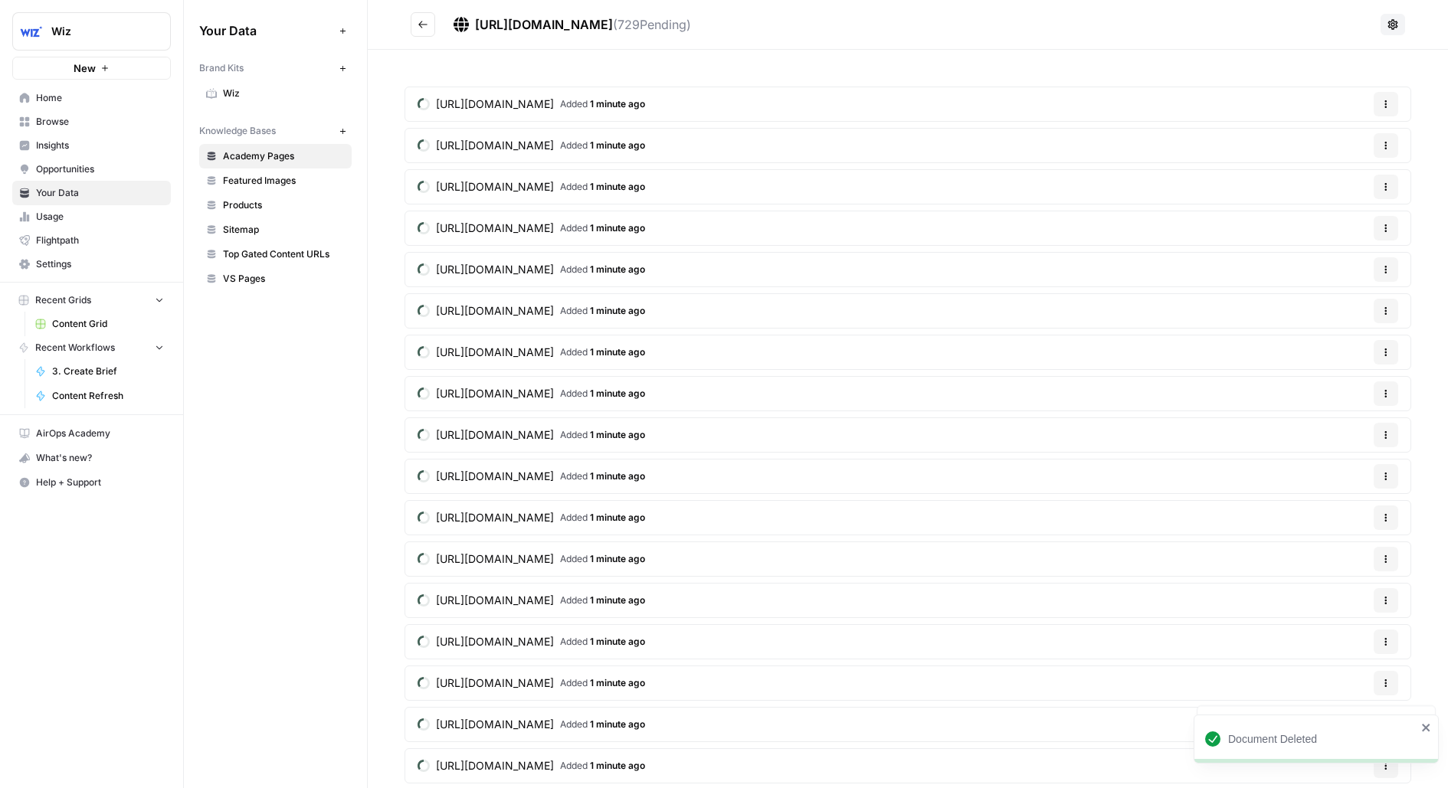
click at [1381, 104] on span "Options" at bounding box center [1380, 104] width 1 height 1
click at [1382, 146] on div "Delete File" at bounding box center [1349, 139] width 73 height 15
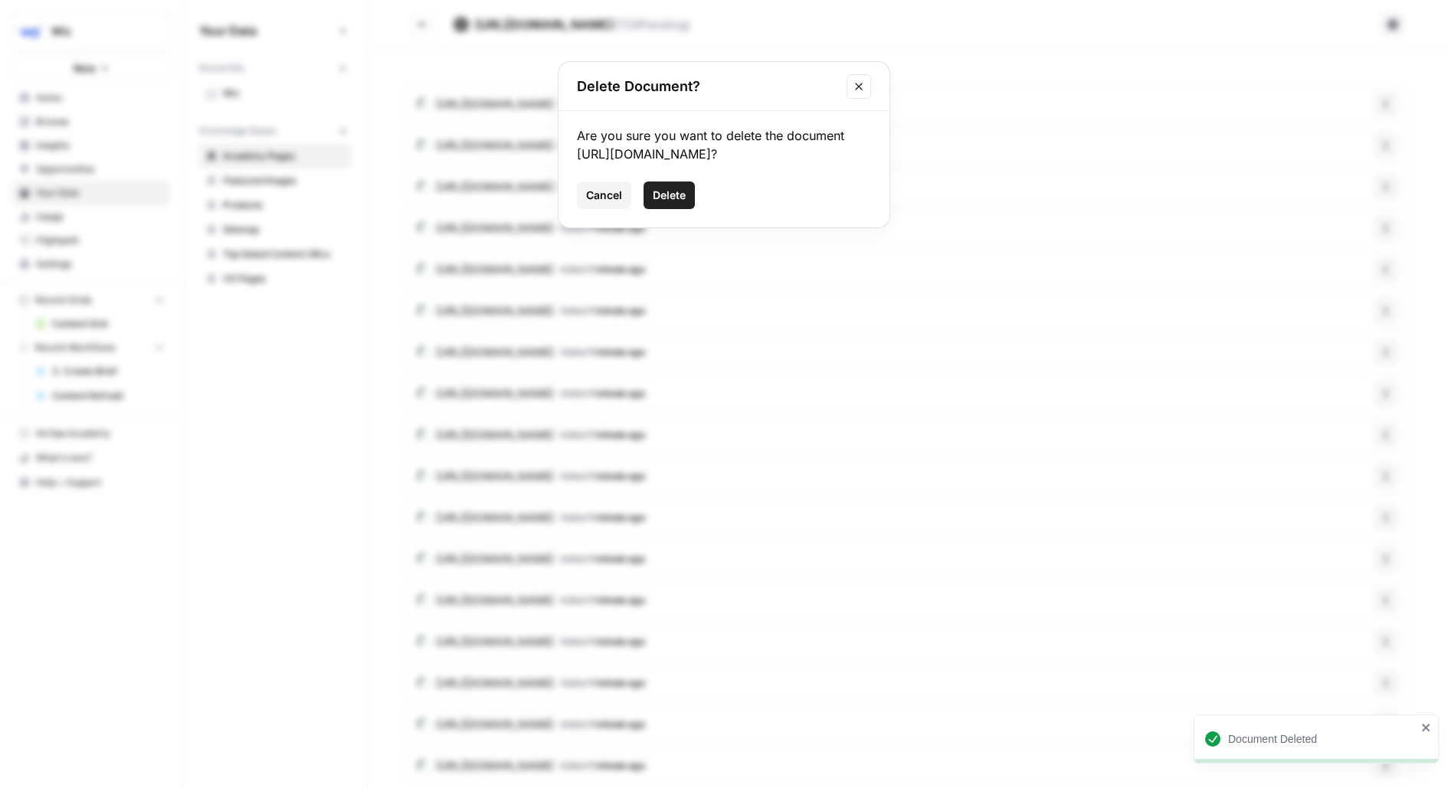
click at [656, 207] on button "Delete" at bounding box center [668, 196] width 51 height 28
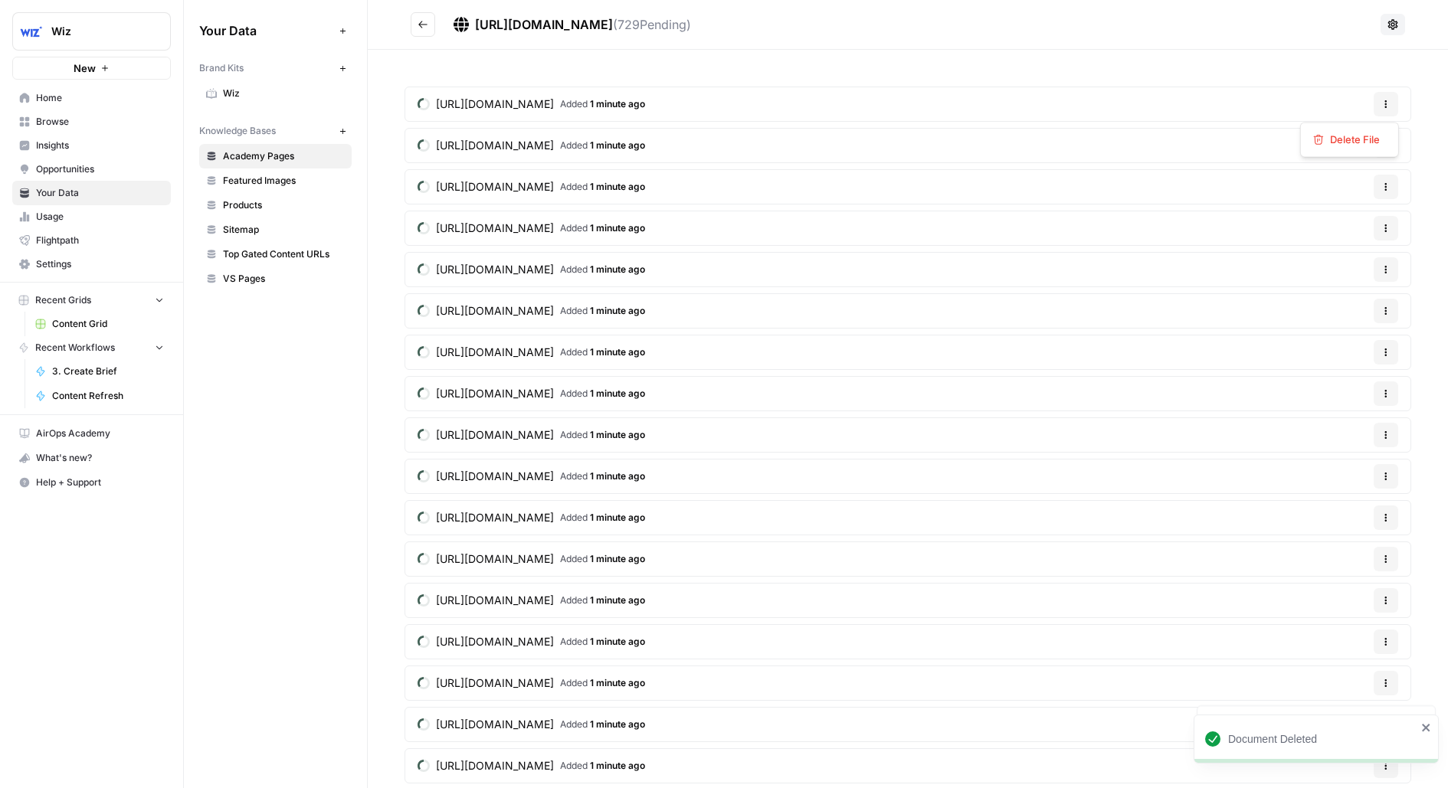
click at [1385, 103] on icon "button" at bounding box center [1386, 104] width 2 height 2
click at [1353, 145] on span "Delete File" at bounding box center [1355, 139] width 50 height 15
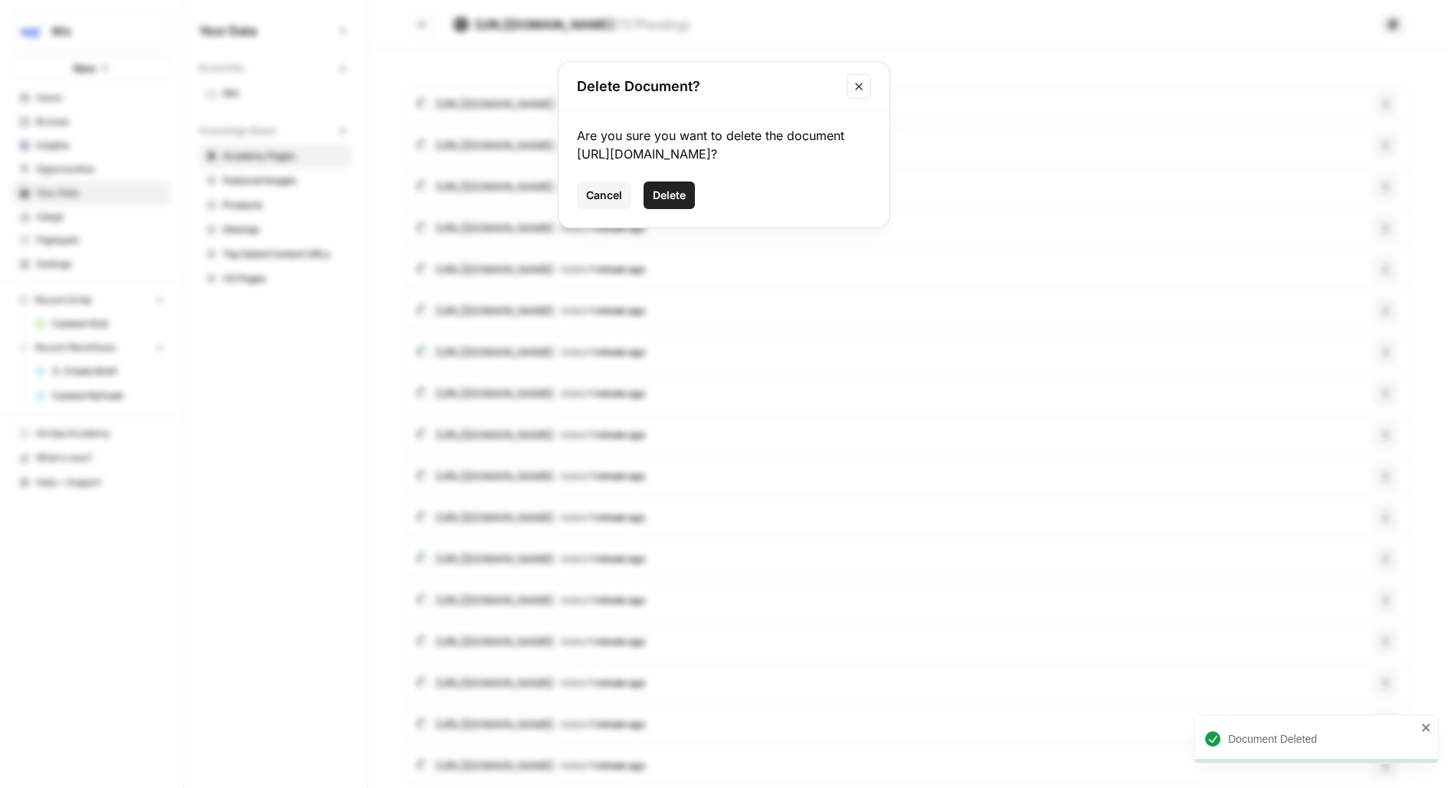
click at [662, 198] on span "Delete" at bounding box center [669, 195] width 33 height 15
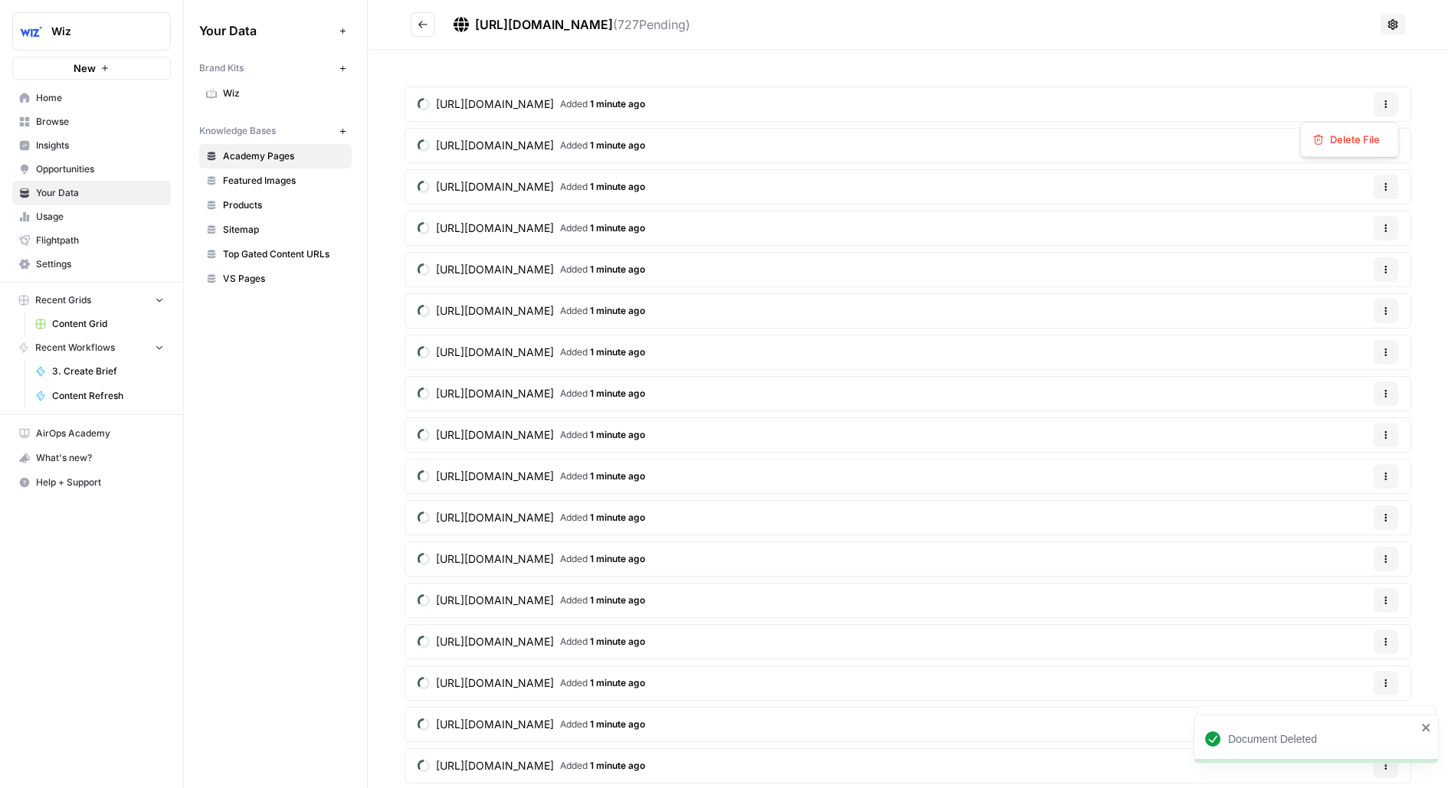
click at [1383, 105] on icon "button" at bounding box center [1385, 104] width 9 height 9
click at [1328, 141] on div "Delete File" at bounding box center [1349, 139] width 73 height 15
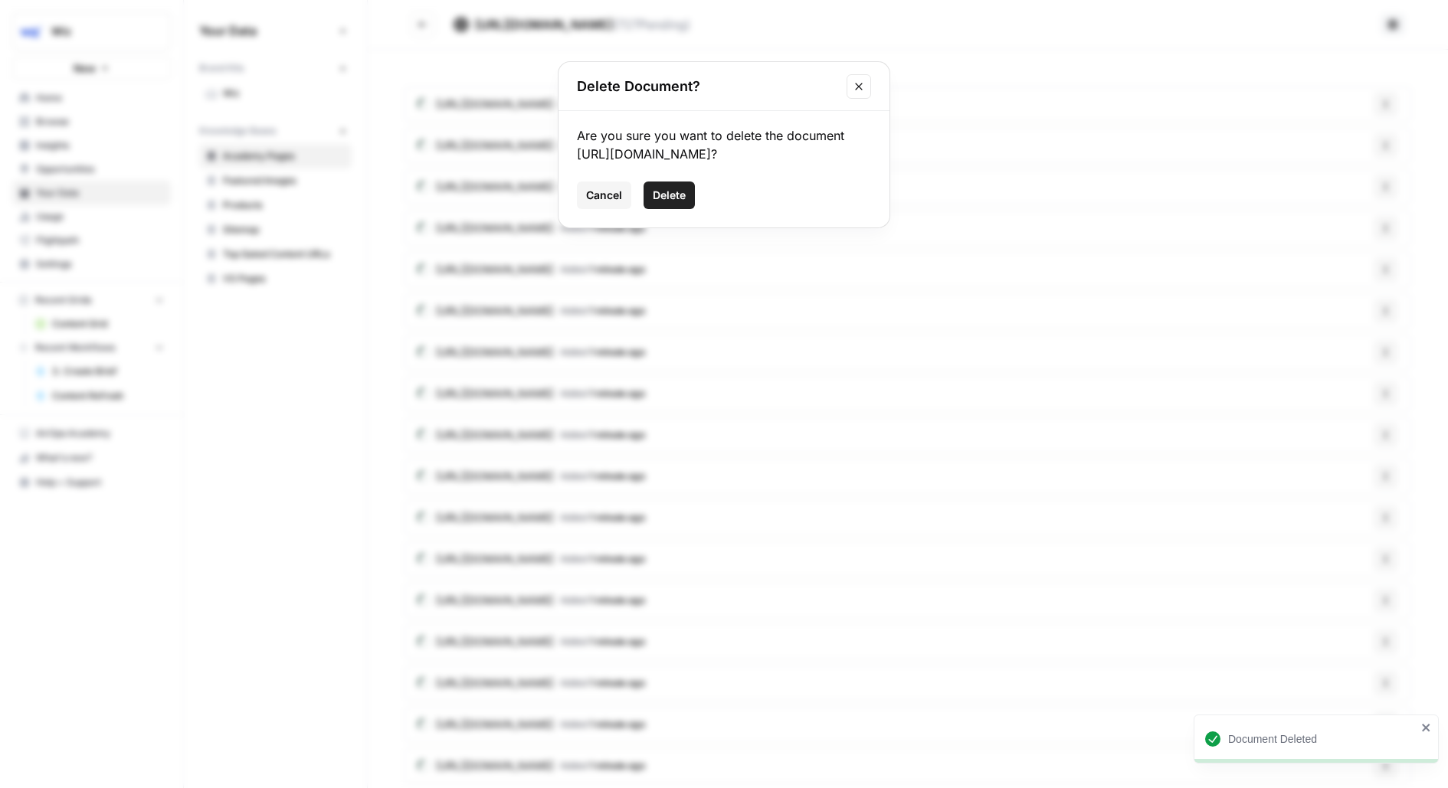
click at [676, 198] on span "Delete" at bounding box center [669, 195] width 33 height 15
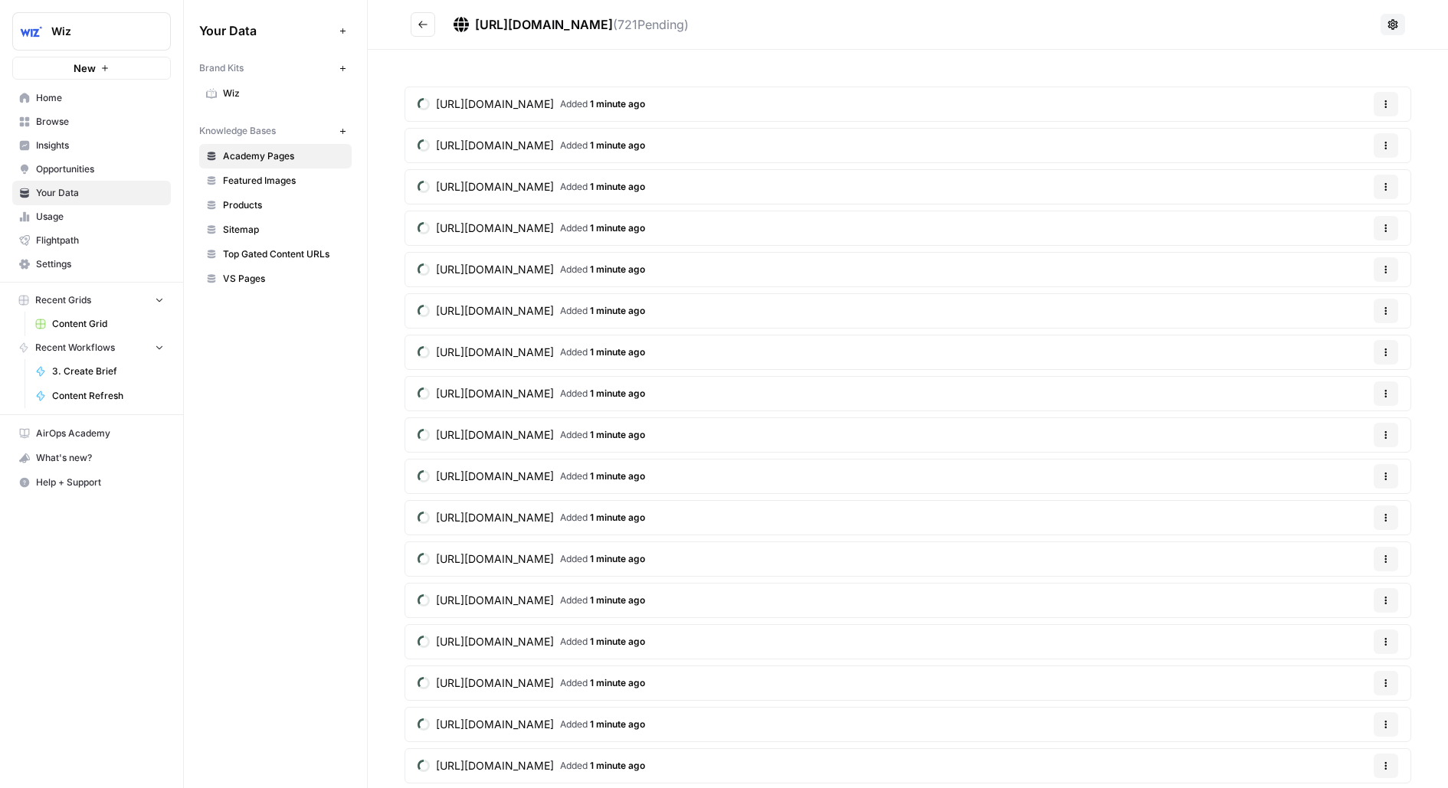
click at [423, 21] on icon "Go back" at bounding box center [422, 24] width 11 height 11
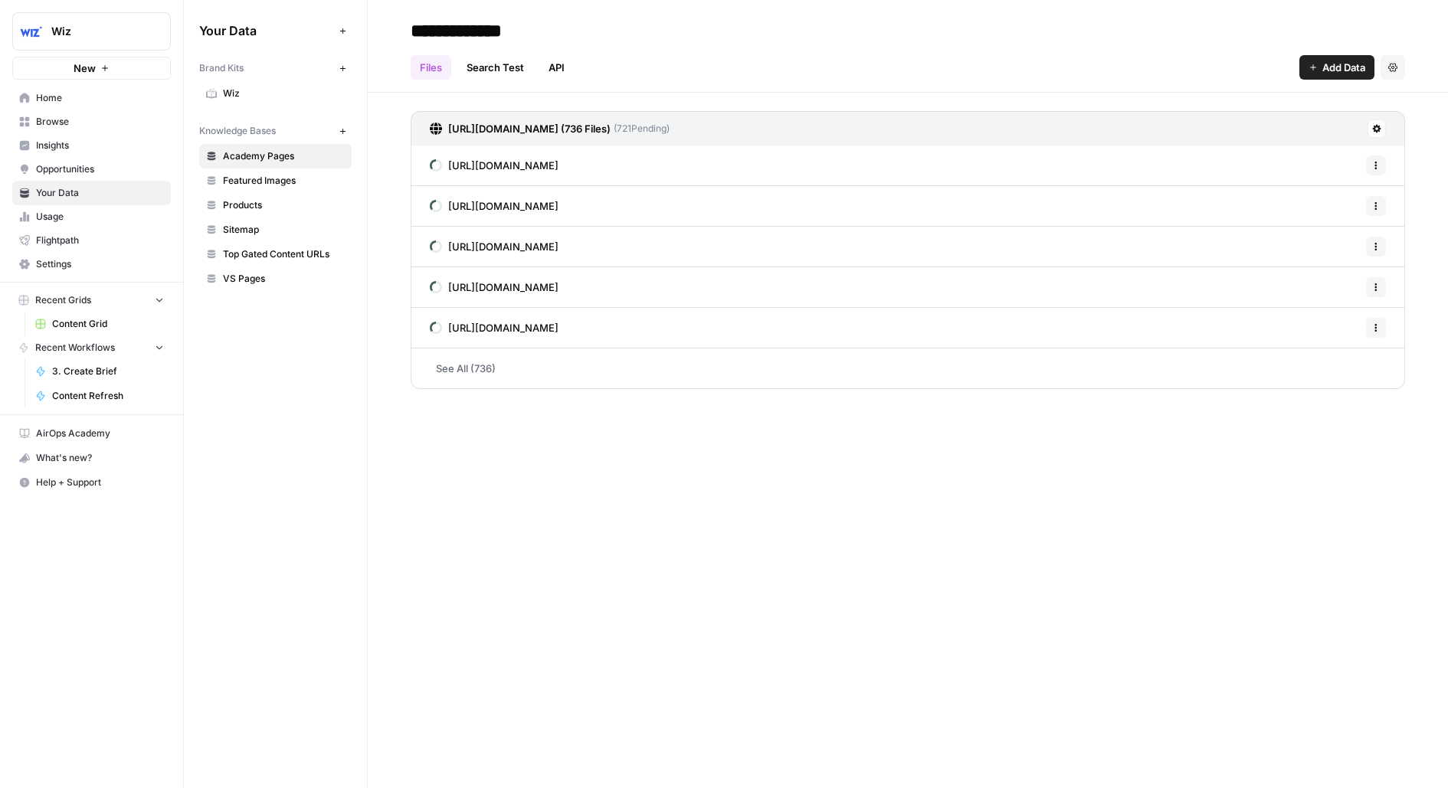
click at [1376, 128] on icon at bounding box center [1376, 128] width 9 height 9
click at [60, 256] on link "Settings" at bounding box center [91, 264] width 159 height 25
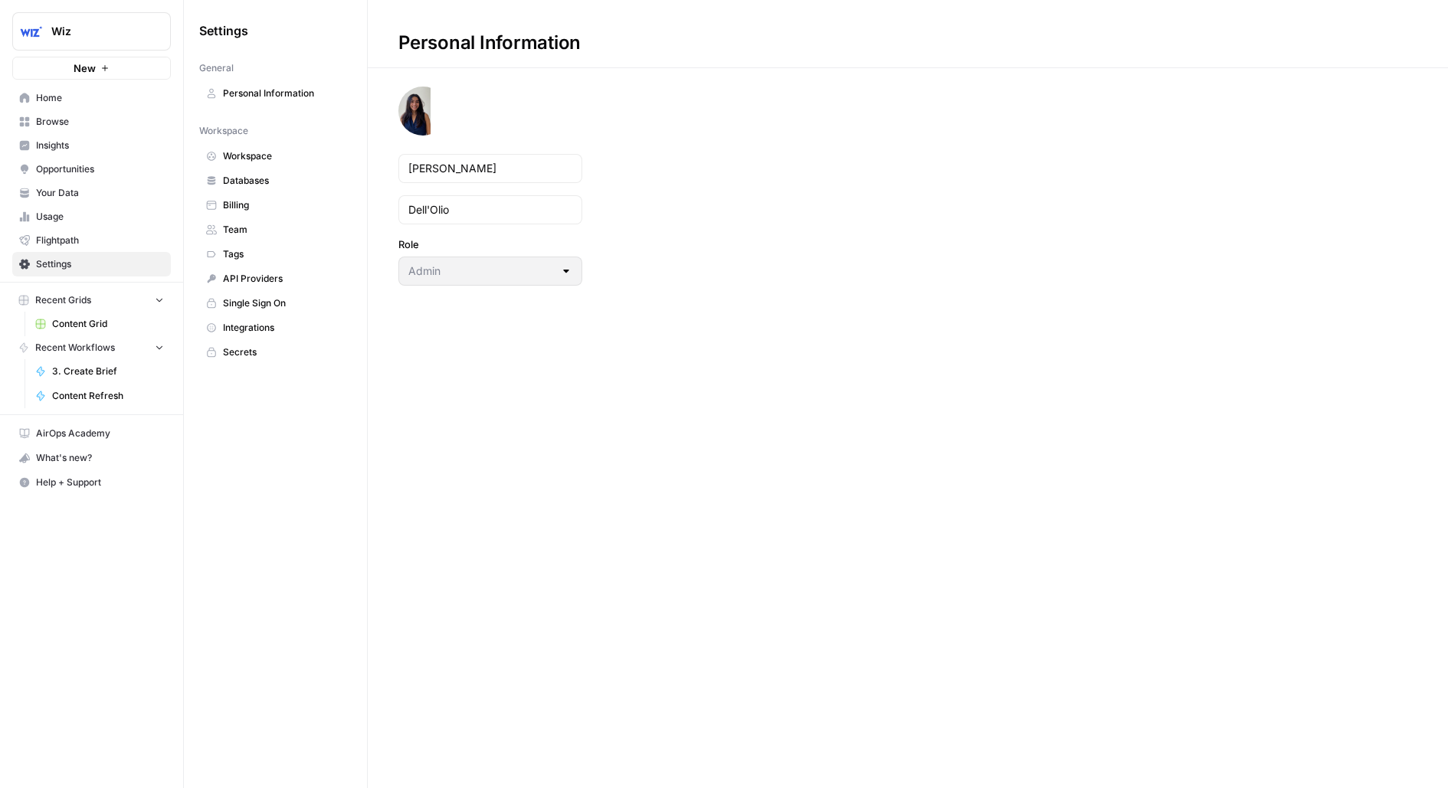
click at [239, 323] on span "Integrations" at bounding box center [284, 328] width 122 height 14
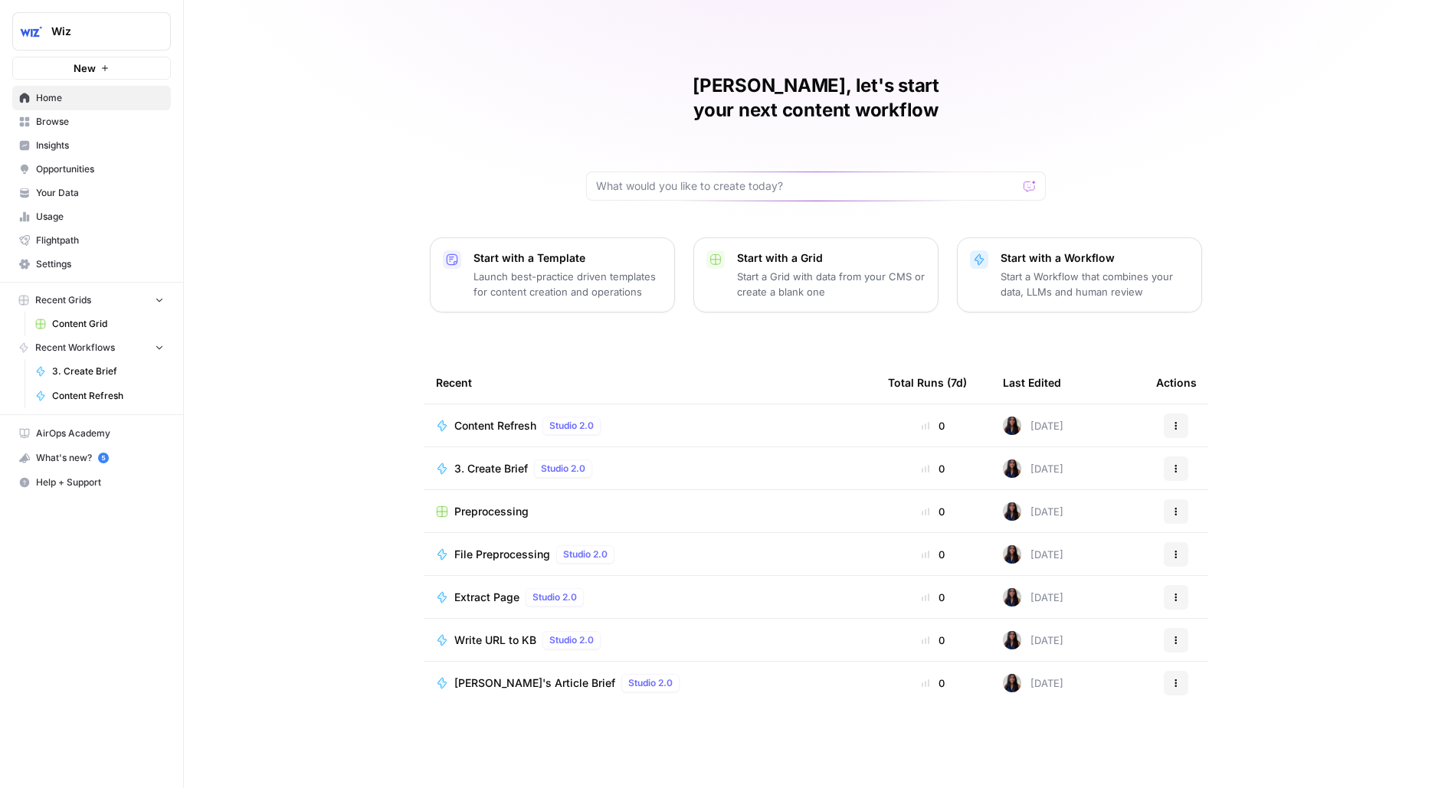
click at [70, 43] on button "Wiz" at bounding box center [91, 31] width 159 height 38
type input "klaviyo"
click button "Klaviyo" at bounding box center [138, 115] width 245 height 25
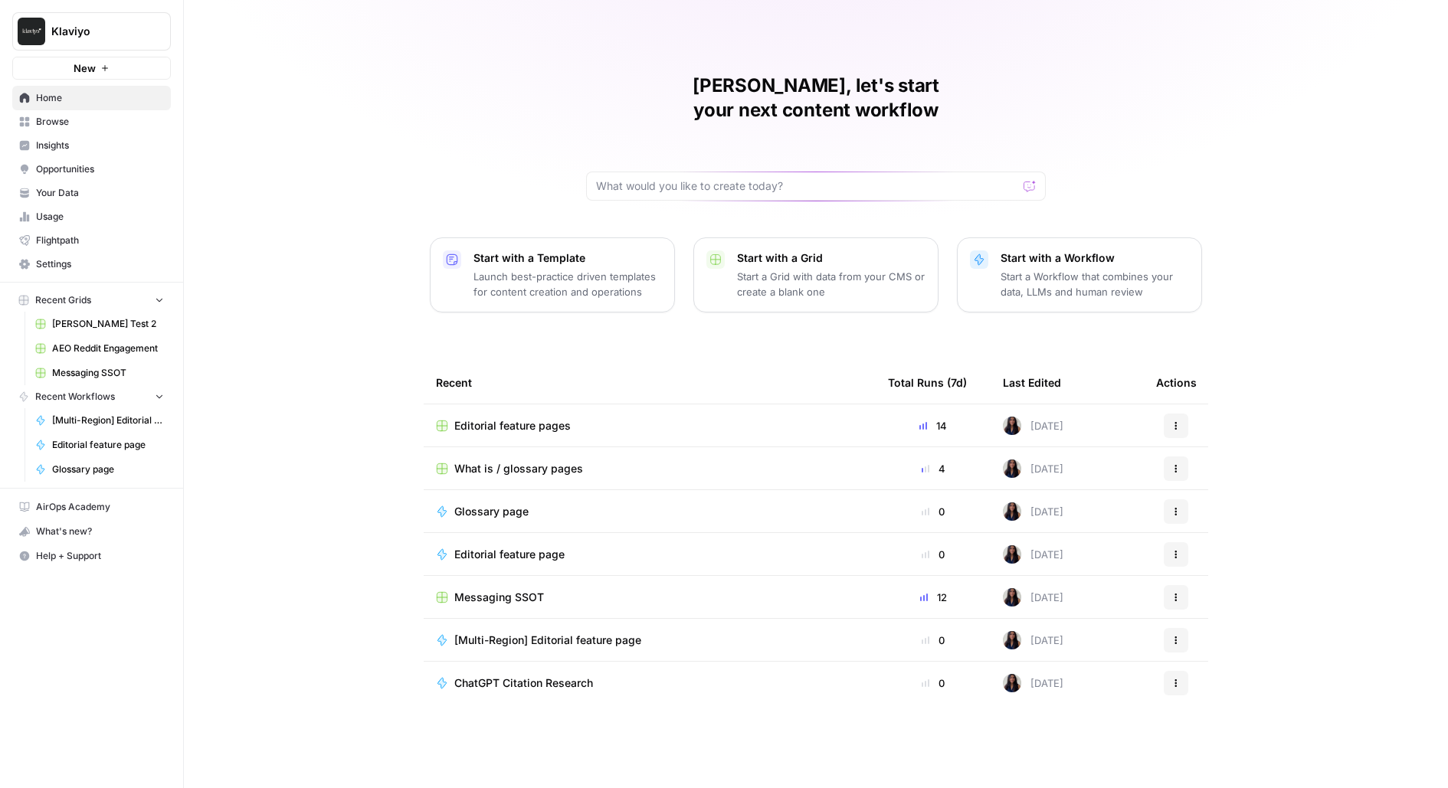
click at [489, 418] on span "Editorial feature pages" at bounding box center [512, 425] width 116 height 15
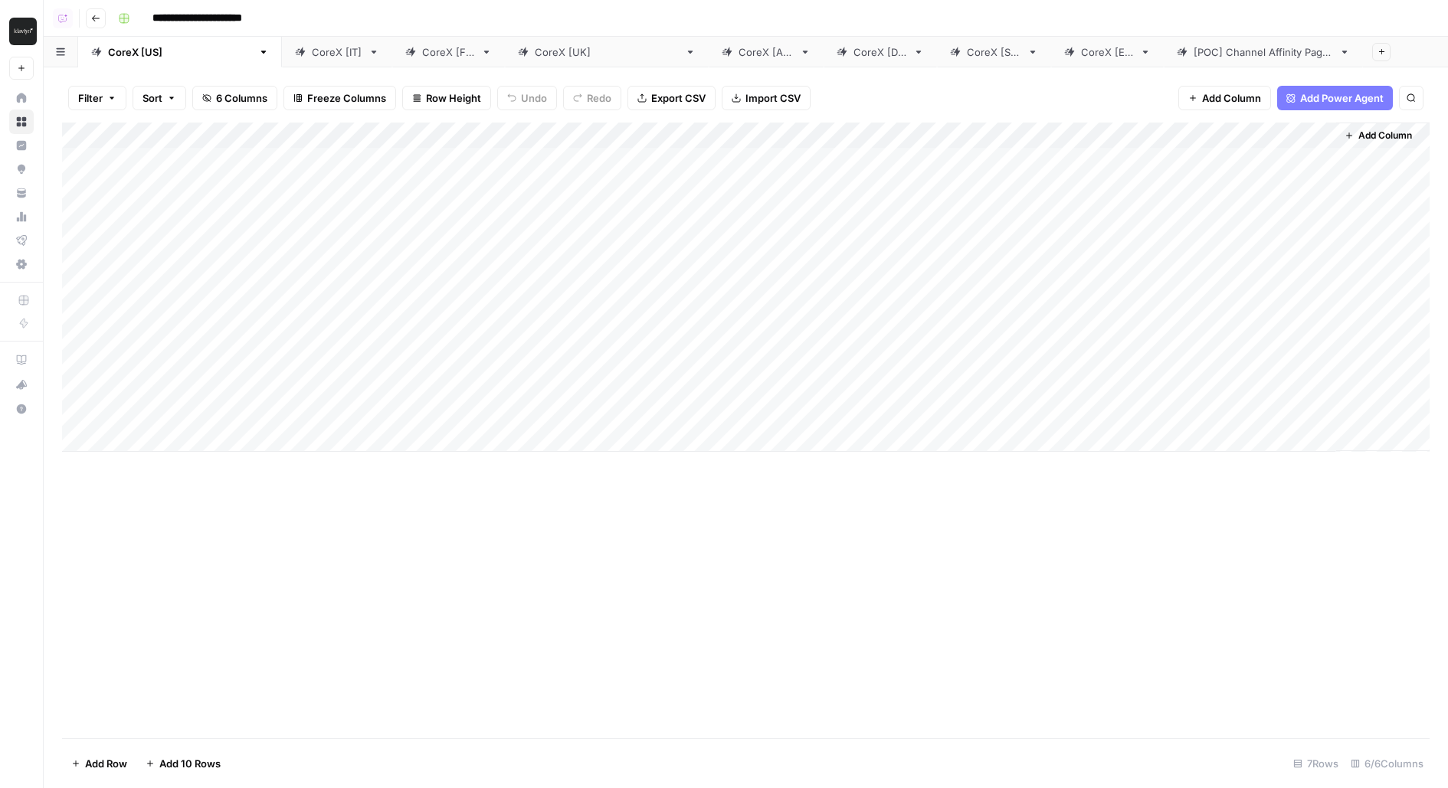
click at [688, 137] on div "Add Column" at bounding box center [745, 287] width 1367 height 329
click at [680, 283] on span "Edit Workflow" at bounding box center [709, 285] width 134 height 15
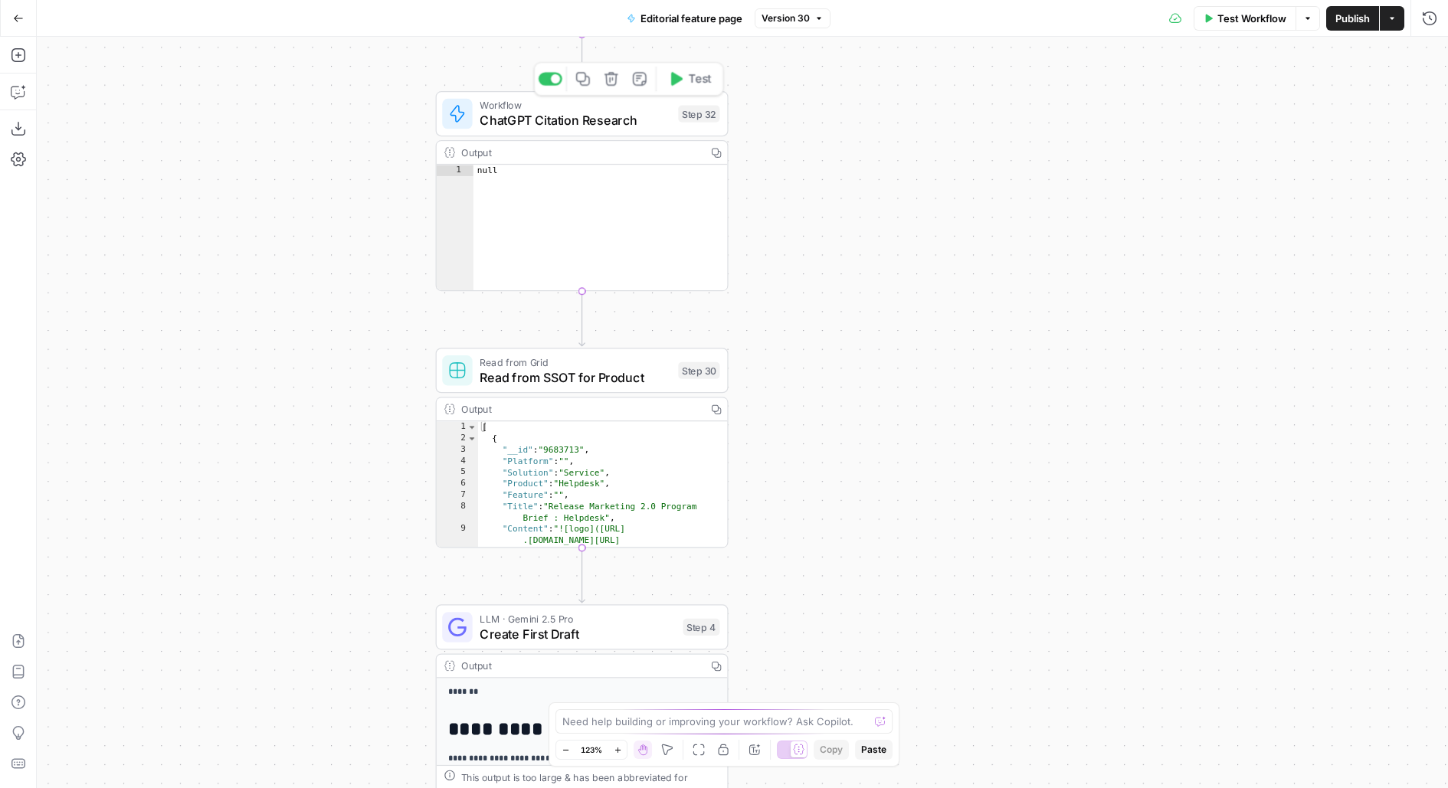
click at [548, 119] on span "ChatGPT Citation Research" at bounding box center [574, 120] width 191 height 19
type input "ChatGPT Citation Research"
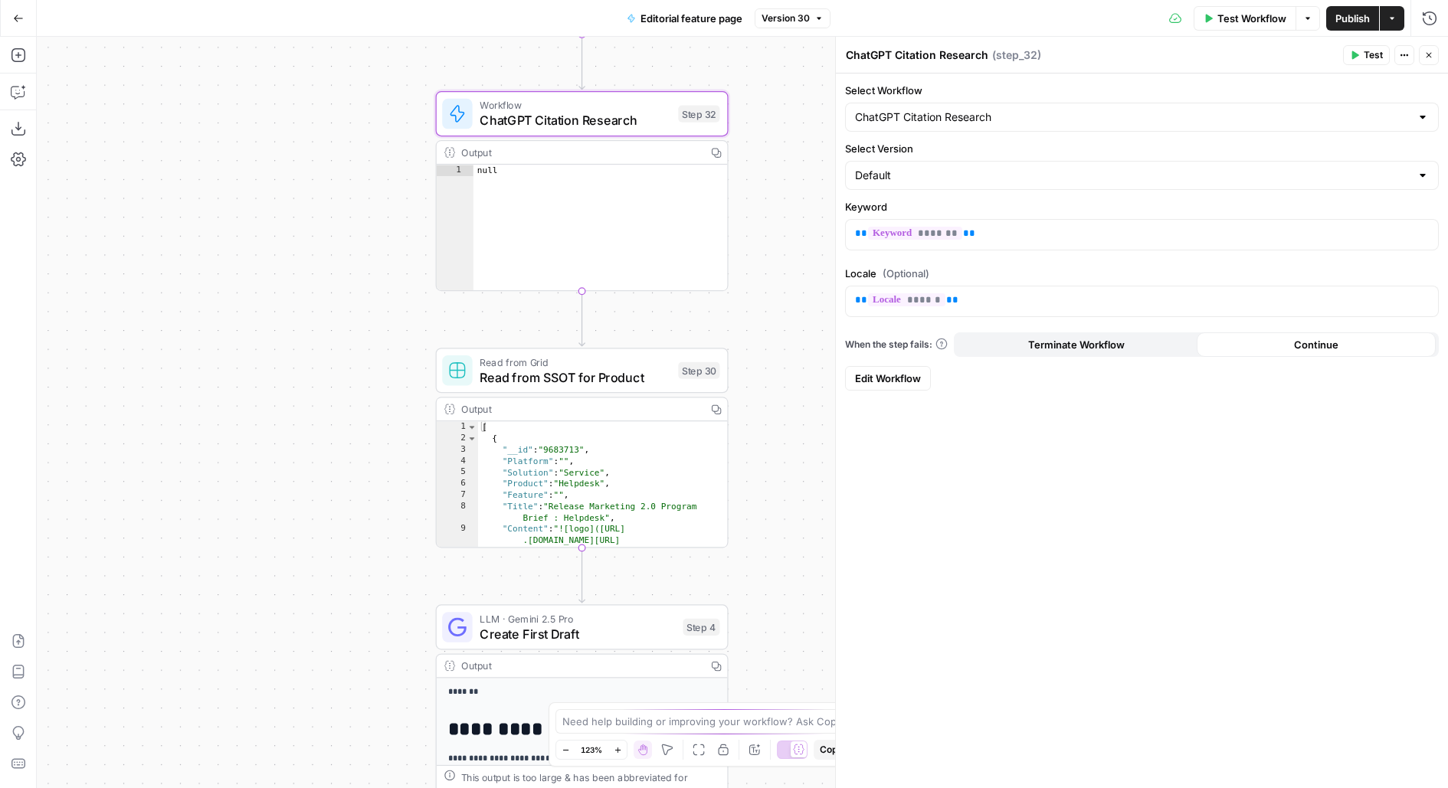
click at [863, 375] on span "Edit Workflow" at bounding box center [888, 378] width 66 height 15
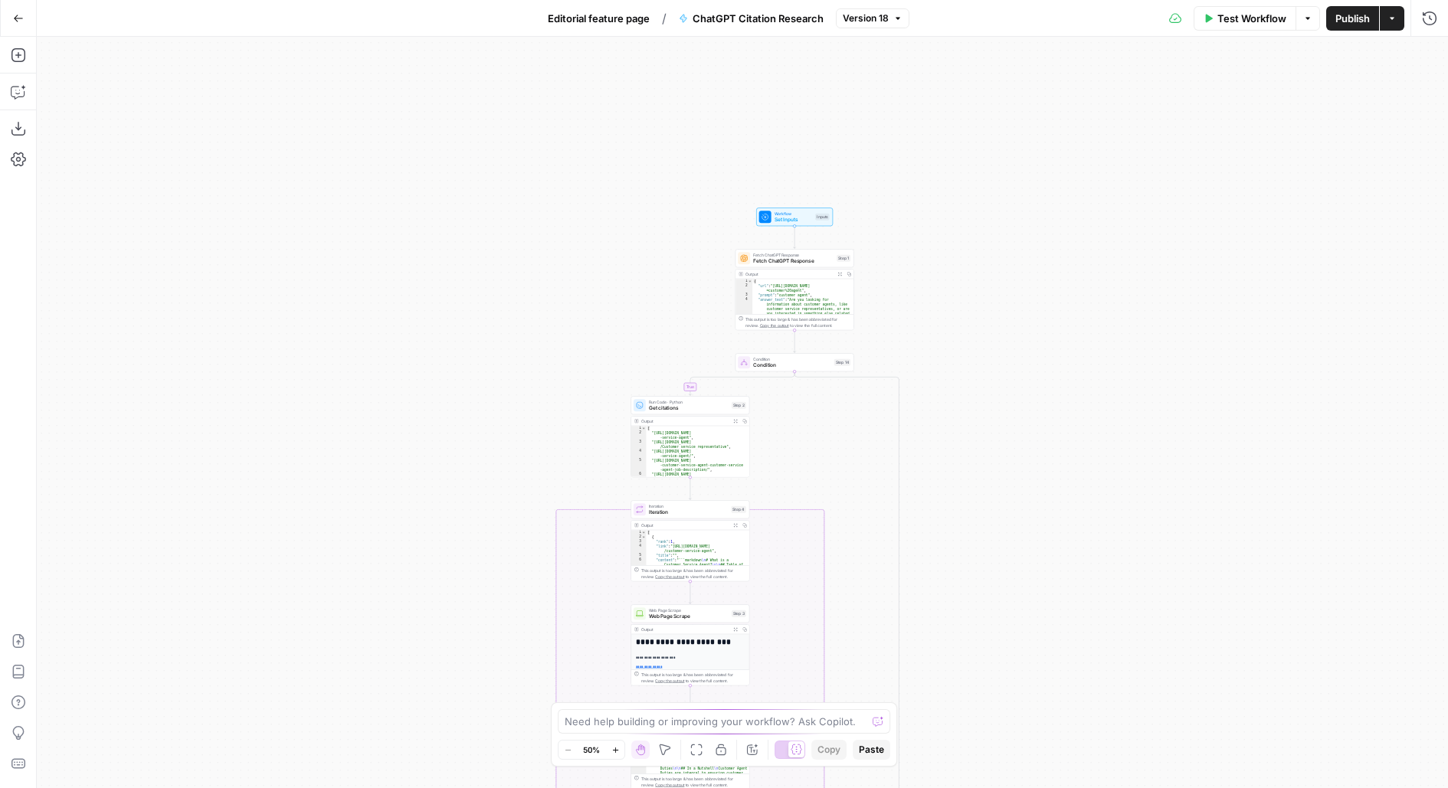
drag, startPoint x: 967, startPoint y: 102, endPoint x: 966, endPoint y: 476, distance: 374.5
click at [967, 475] on div "true false true false Workflow Set Inputs Inputs Fetch ChatGPT Response Fetch C…" at bounding box center [742, 412] width 1411 height 751
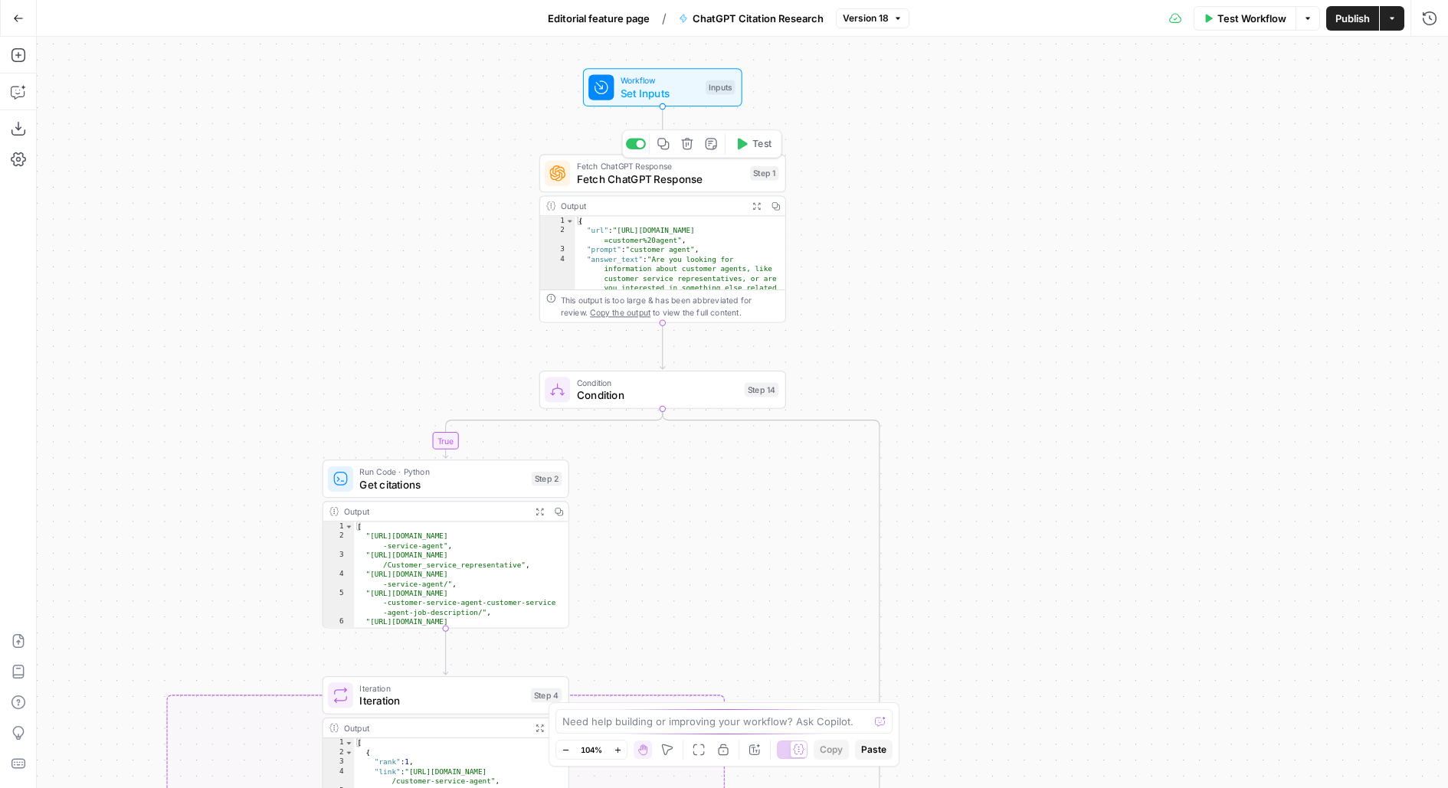
click at [603, 158] on div "Fetch ChatGPT Response Fetch ChatGPT Response Step 1 Copy step Delete step Add …" at bounding box center [662, 173] width 247 height 38
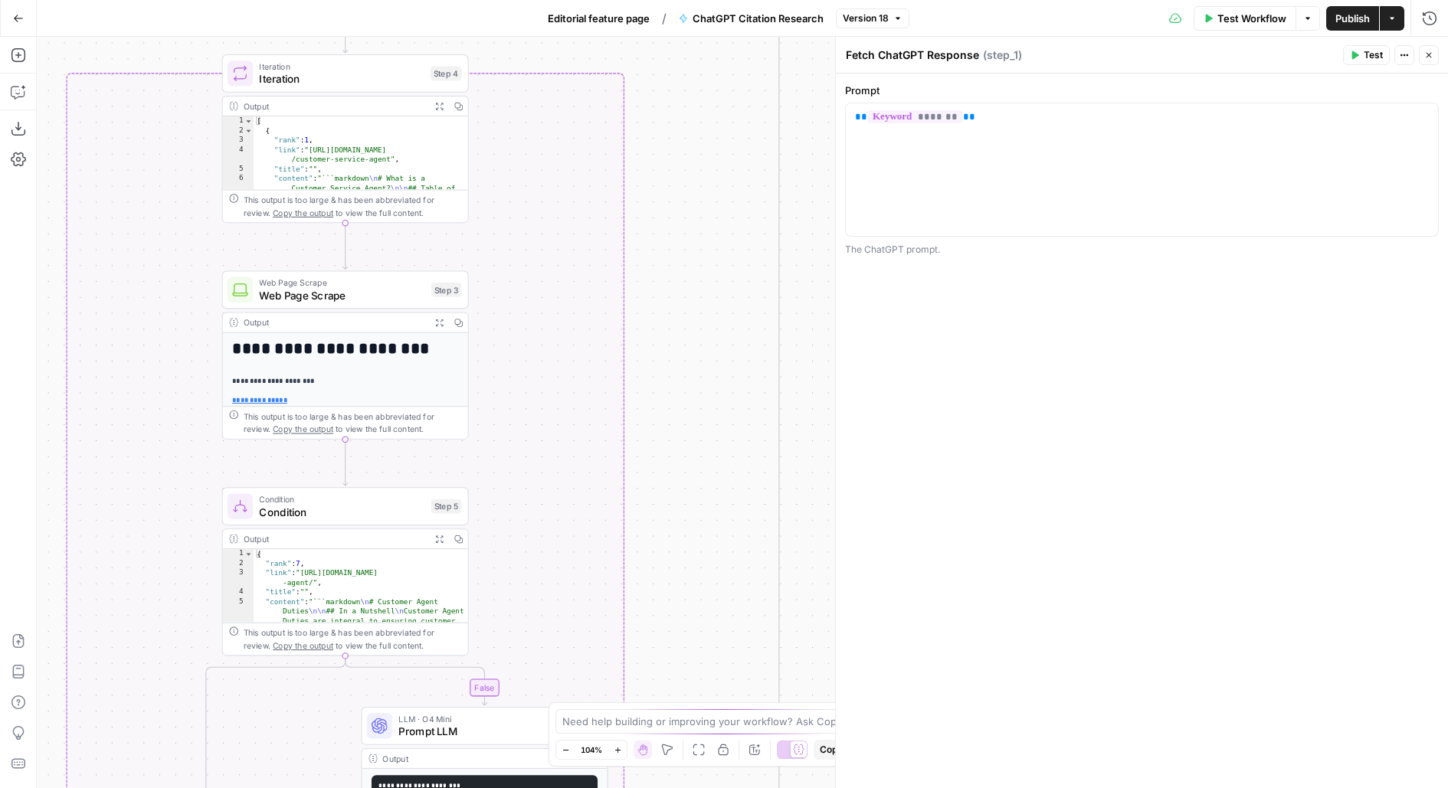
drag, startPoint x: 412, startPoint y: 365, endPoint x: 311, endPoint y: -259, distance: 631.6
click at [311, 0] on html "Klaviyo New Home Browse Insights Opportunities Your Data Usage Flightpath Setti…" at bounding box center [724, 394] width 1448 height 788
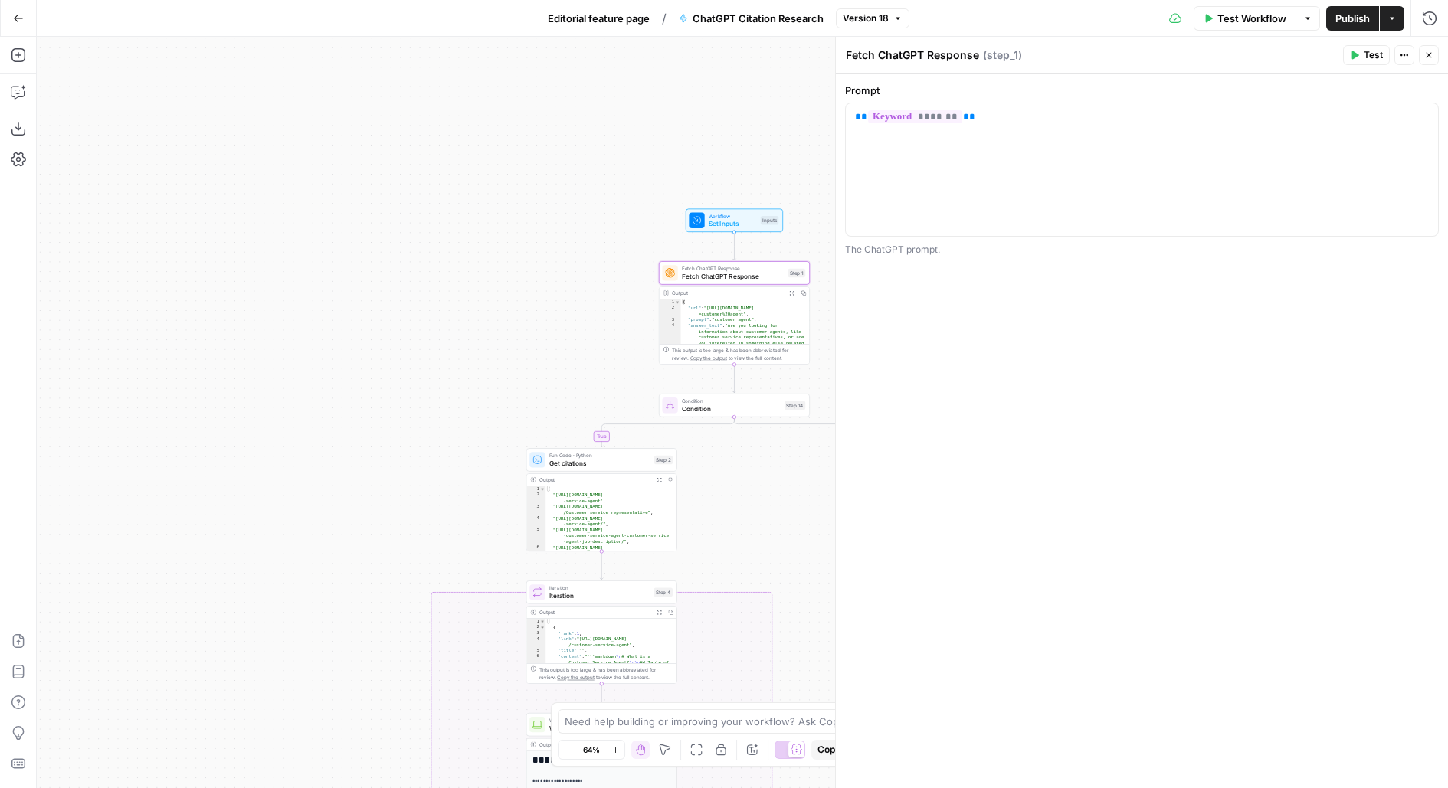
drag, startPoint x: 797, startPoint y: 219, endPoint x: 761, endPoint y: 215, distance: 37.0
click at [761, 215] on div "Workflow Set Inputs Inputs" at bounding box center [734, 221] width 151 height 24
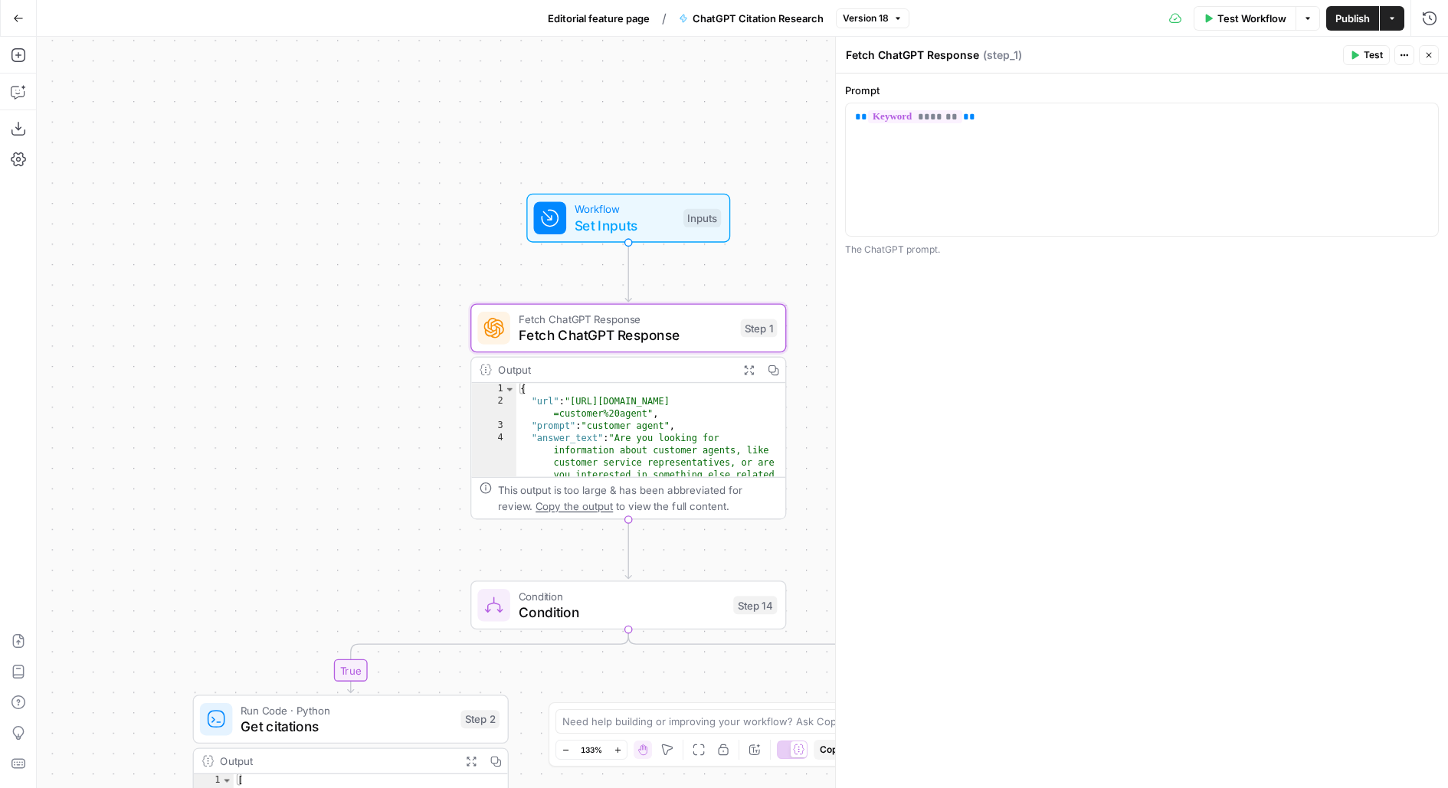
drag, startPoint x: 784, startPoint y: 262, endPoint x: 636, endPoint y: 115, distance: 209.1
click at [636, 115] on div "false true true false Workflow Set Inputs Inputs Fetch ChatGPT Response Fetch C…" at bounding box center [742, 412] width 1411 height 751
